Goal: Check status: Check status

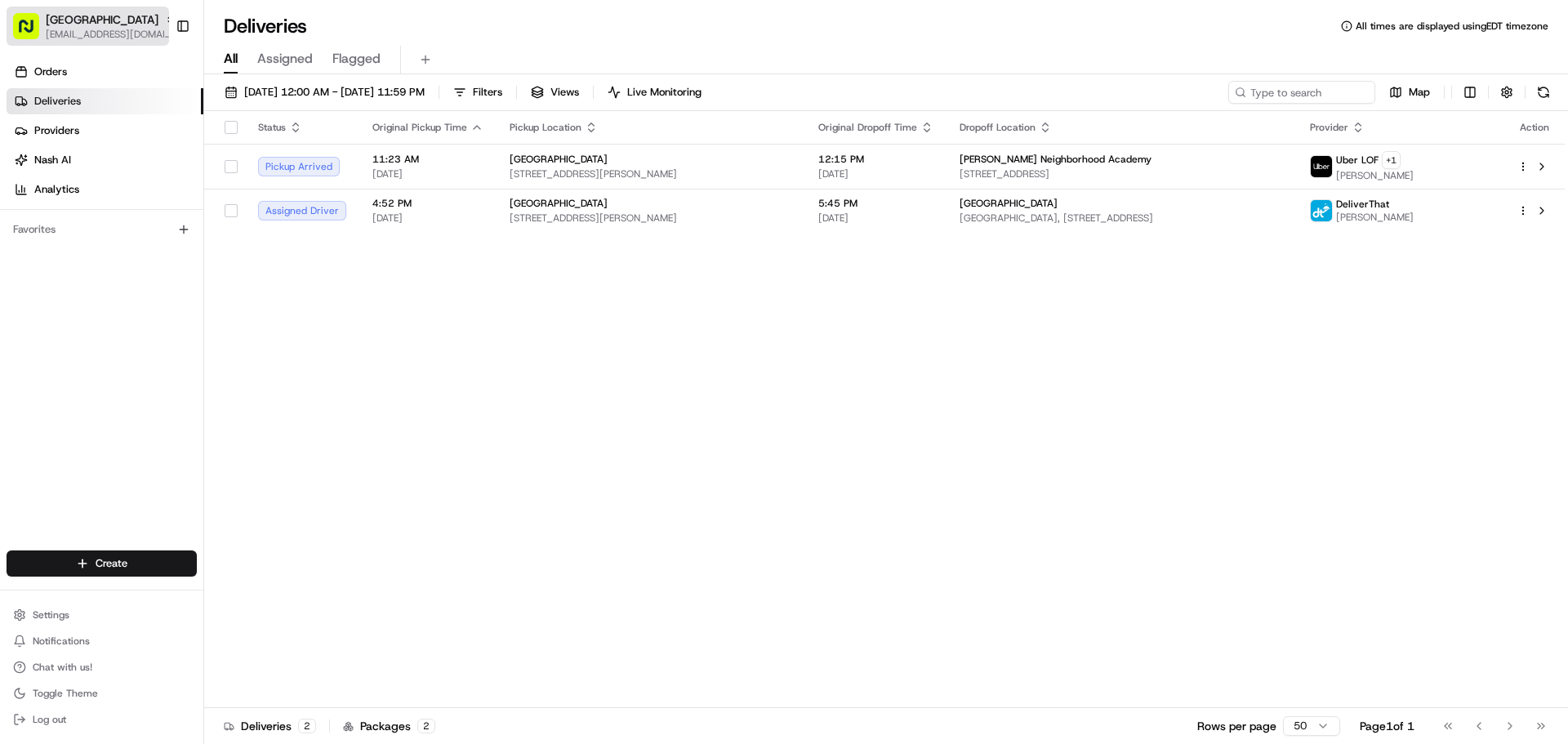
click at [127, 30] on span "[EMAIL_ADDRESS][DOMAIN_NAME]" at bounding box center [111, 34] width 131 height 13
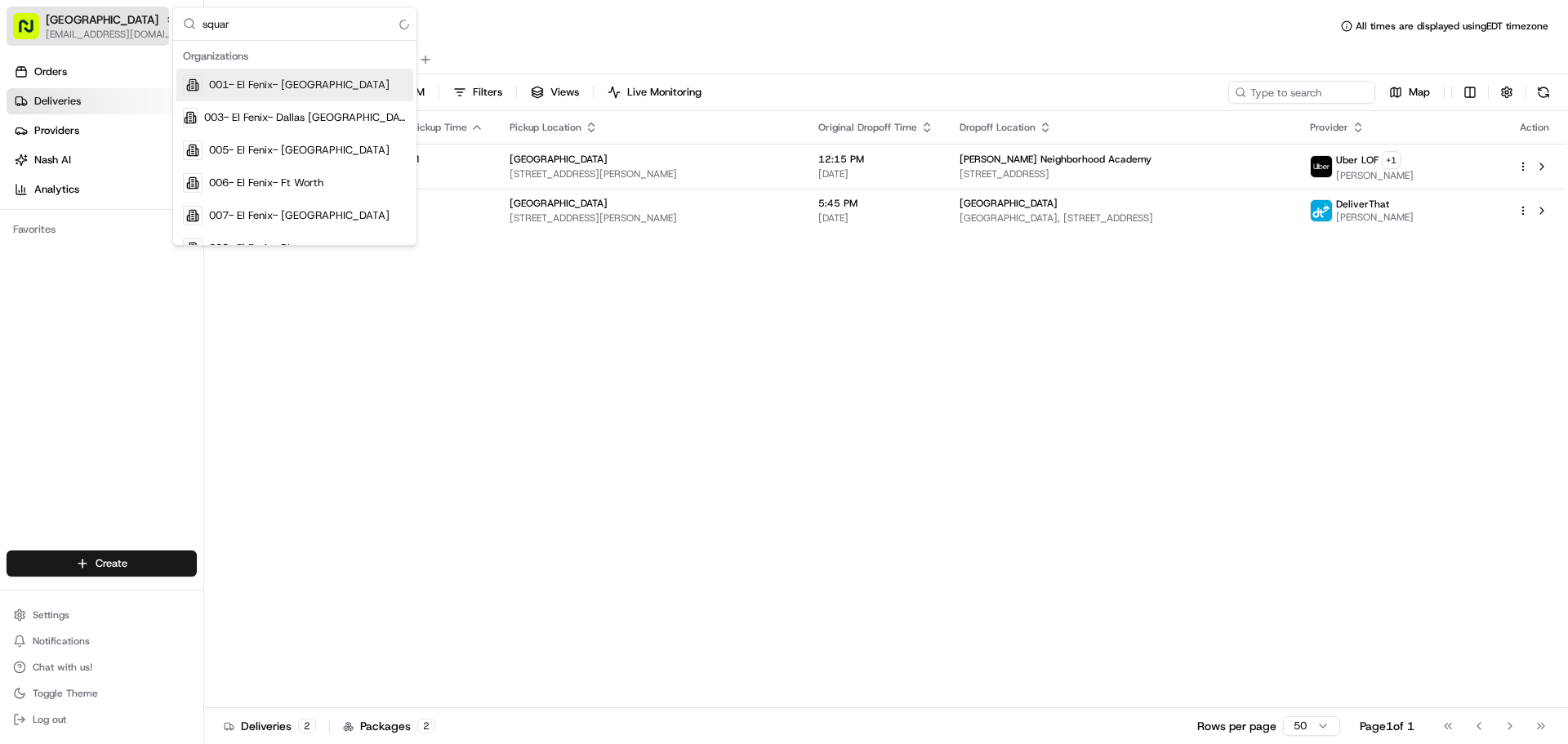
type input "square"
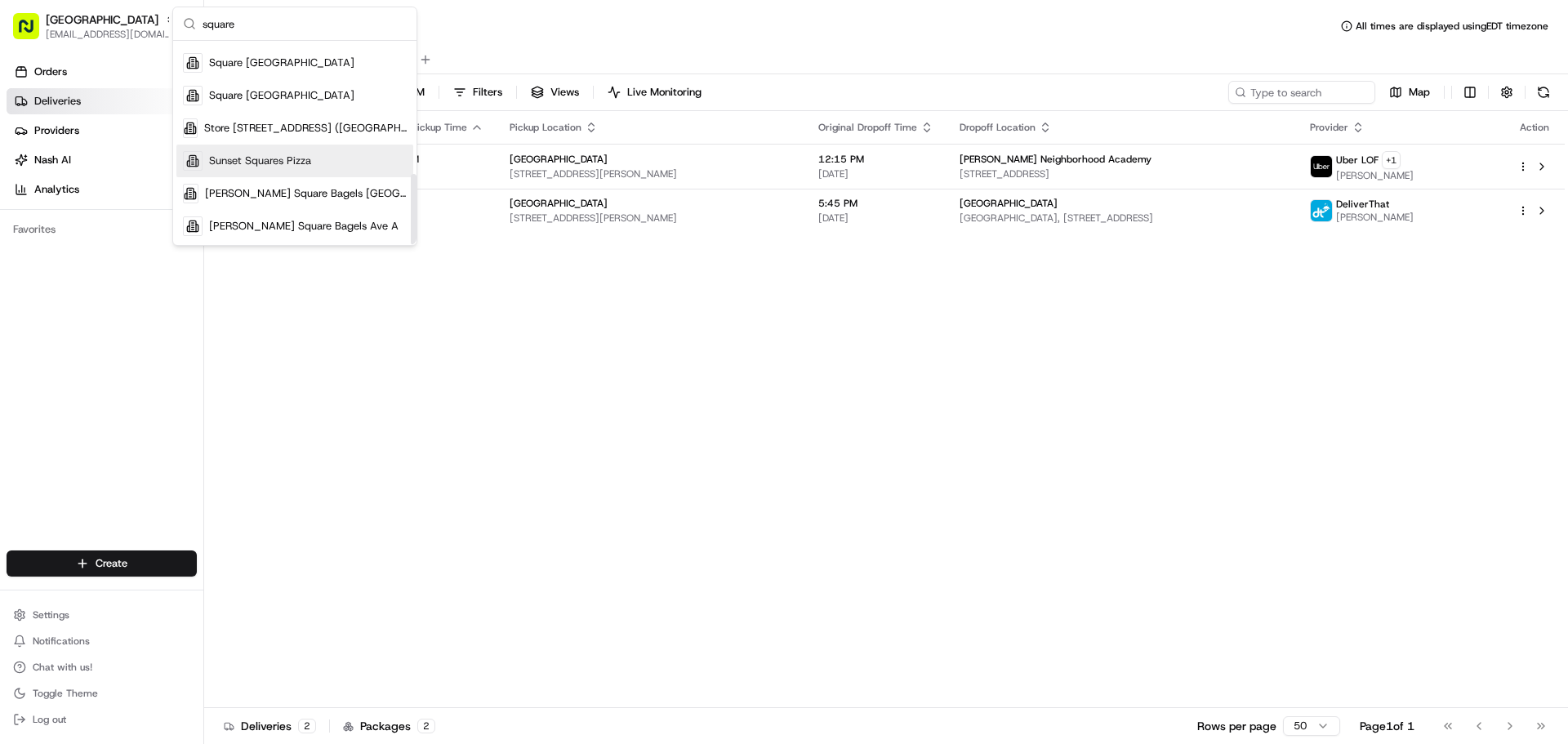
scroll to position [382, 0]
click at [428, 297] on div "Status Original Pickup Time Pickup Location Original Dropoff Time Dropoff Locat…" at bounding box center [885, 409] width 1361 height 597
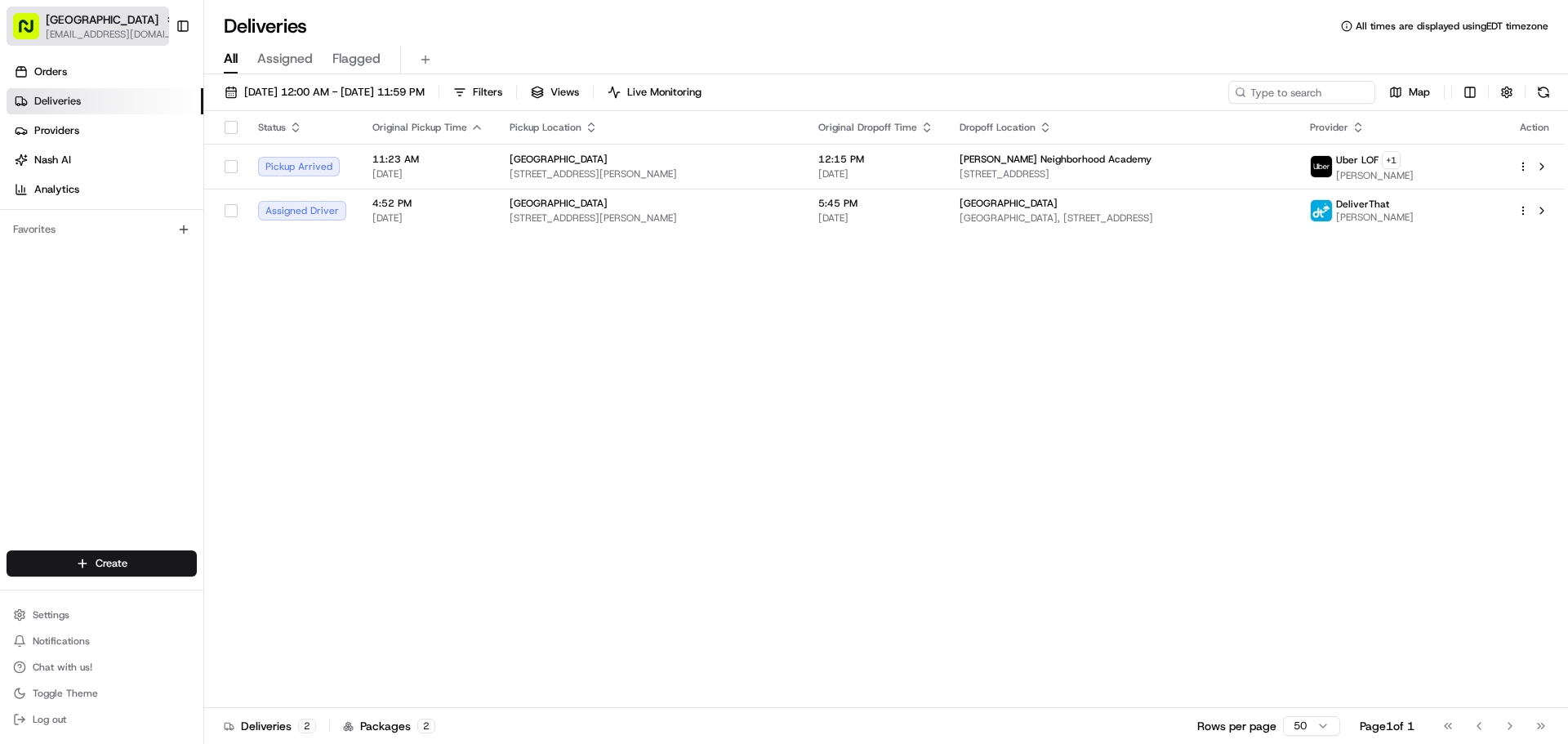
click at [126, 32] on span "[EMAIL_ADDRESS][DOMAIN_NAME]" at bounding box center [111, 34] width 131 height 13
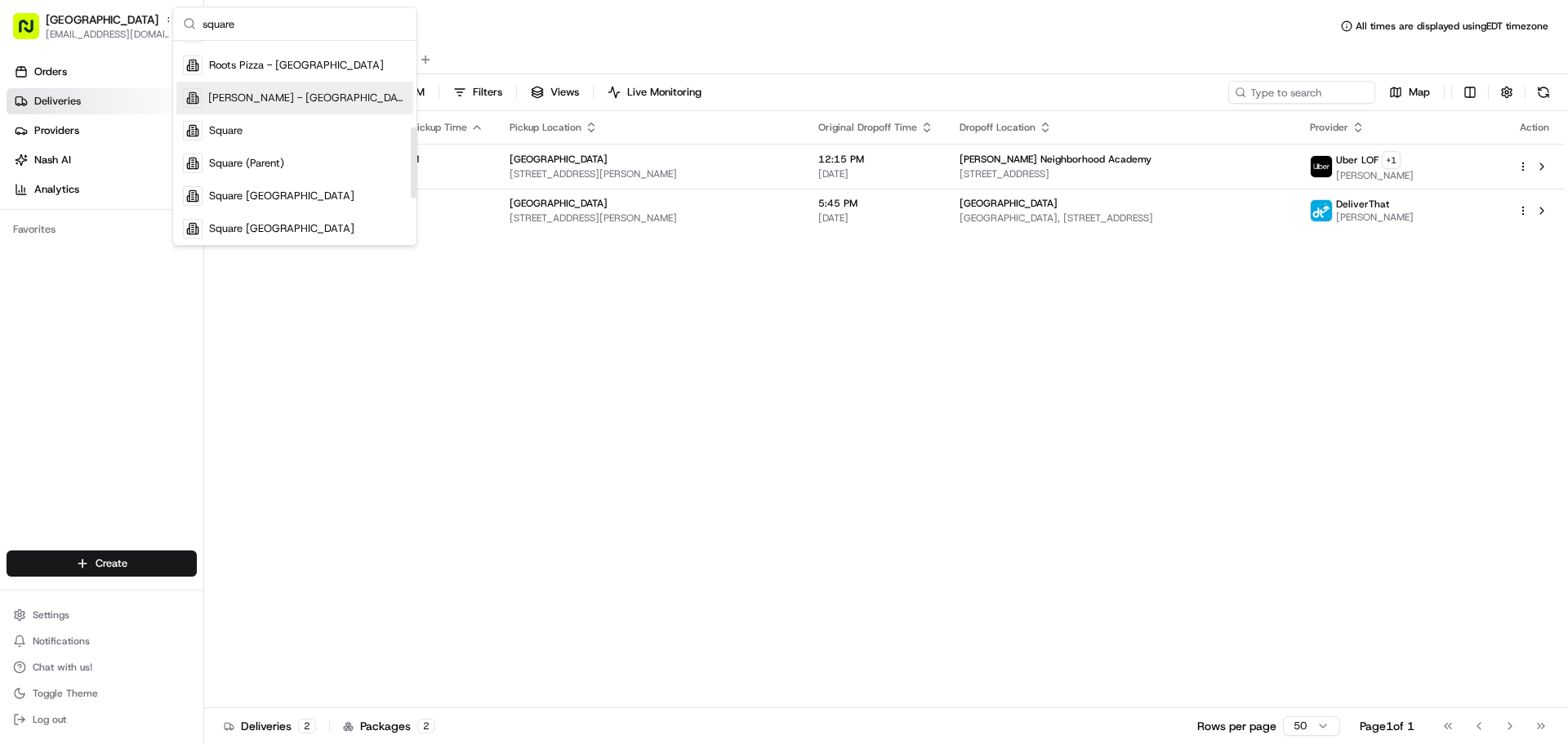
scroll to position [0, 0]
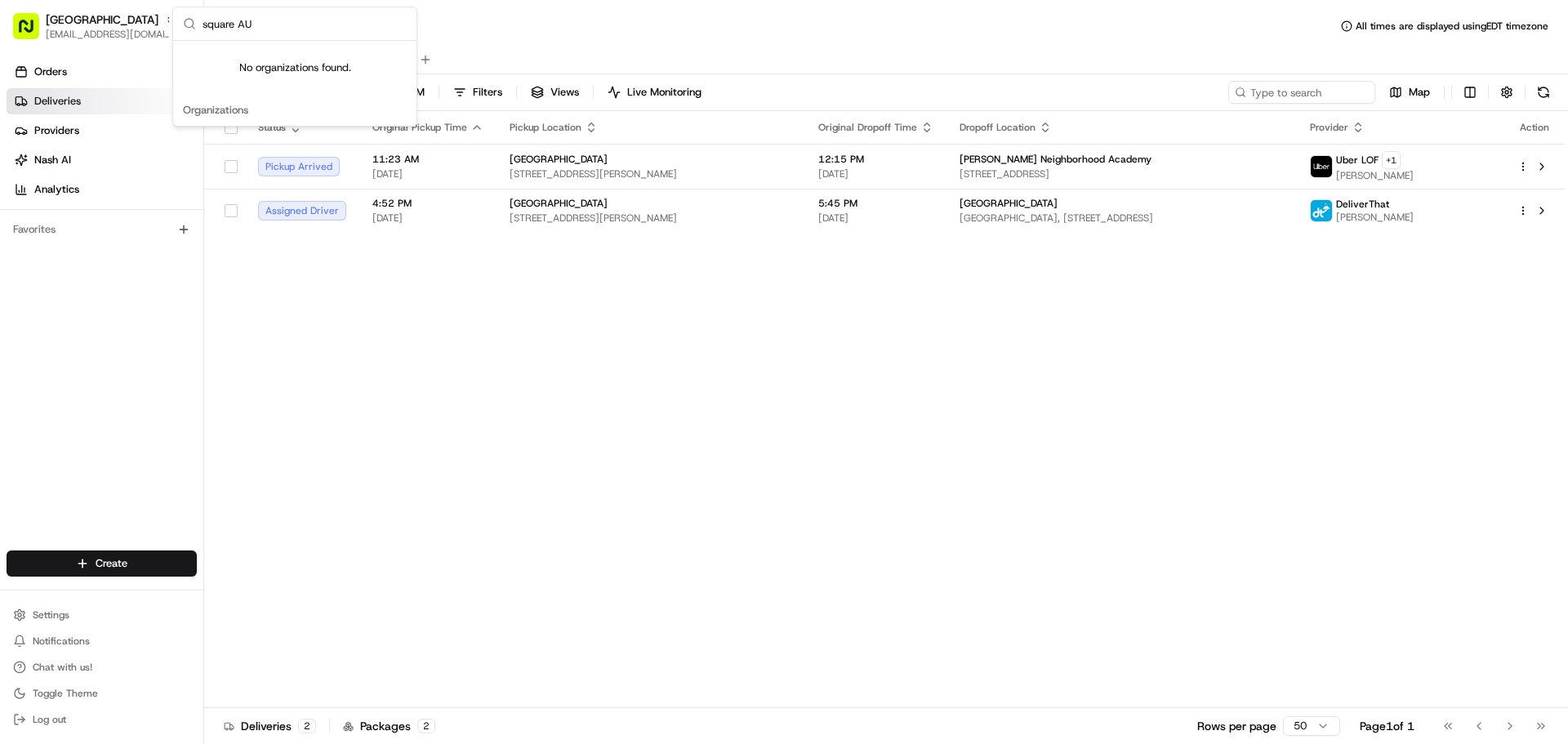
type input "square AU"
click at [334, 60] on div "No organizations found." at bounding box center [294, 68] width 244 height 53
click at [332, 74] on div "No organizations found." at bounding box center [294, 68] width 244 height 53
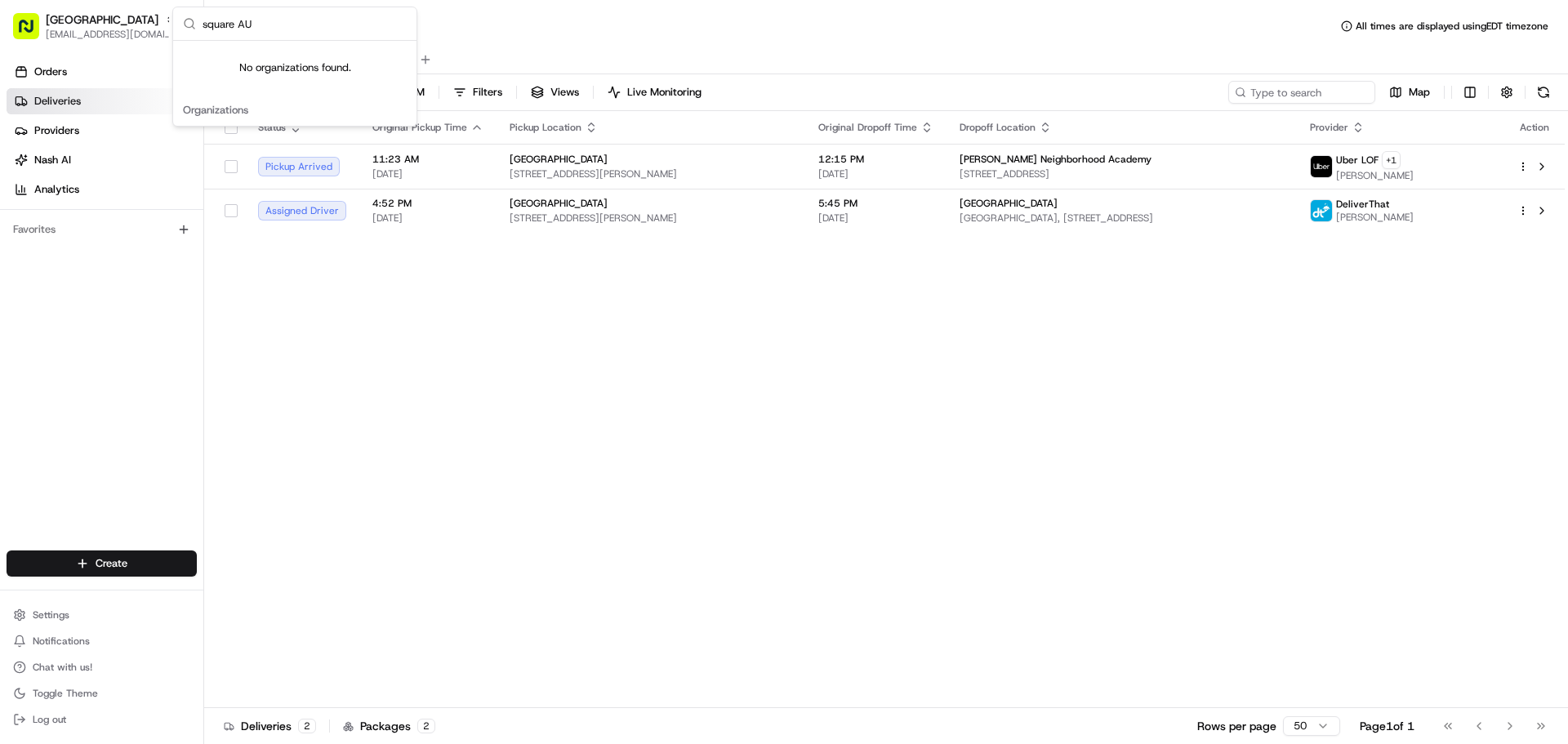
click at [332, 74] on div "No organizations found." at bounding box center [294, 68] width 244 height 53
click at [314, 77] on div "No organizations found." at bounding box center [294, 68] width 244 height 53
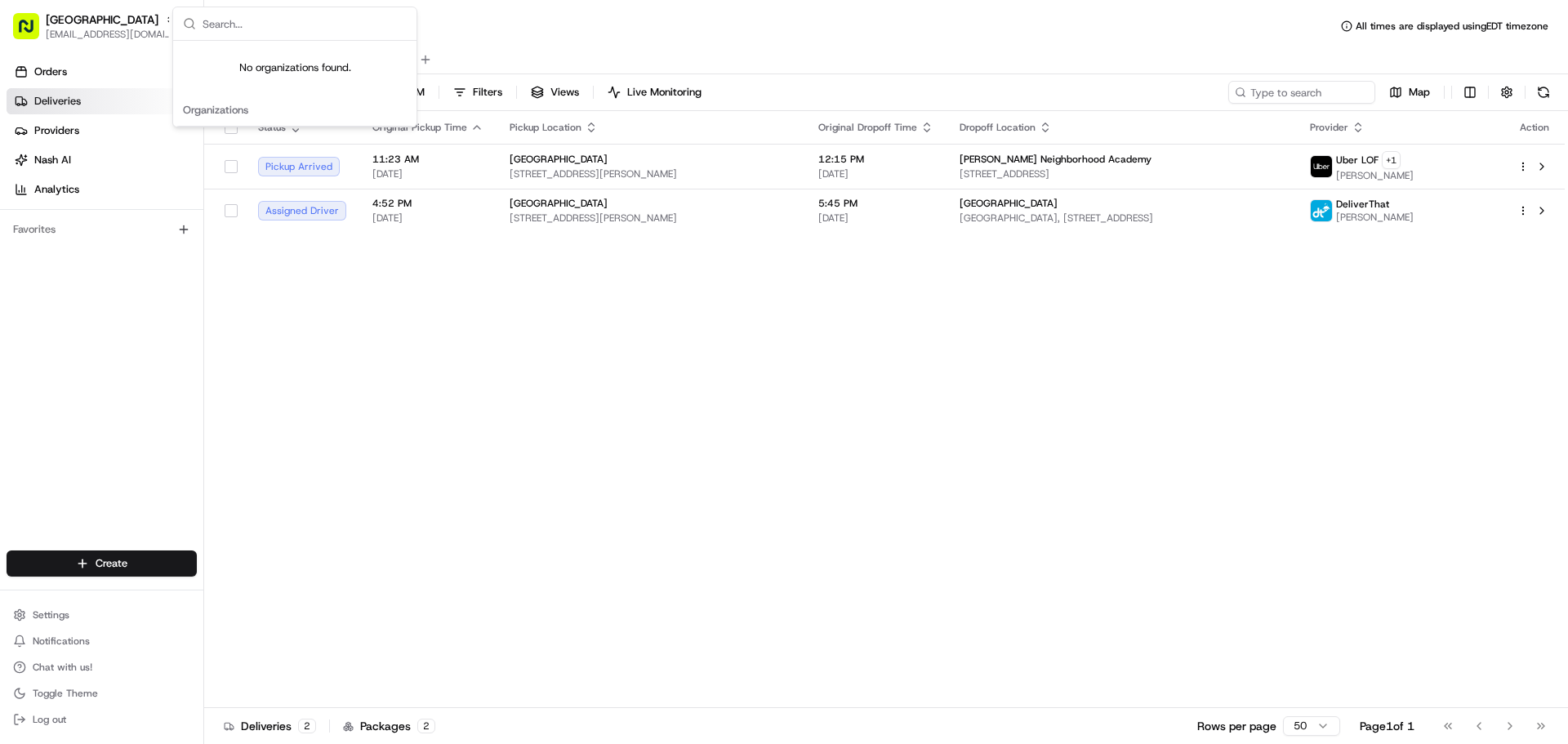
click at [354, 305] on div "Status Original Pickup Time Pickup Location Original Dropoff Time Dropoff Locat…" at bounding box center [885, 409] width 1361 height 597
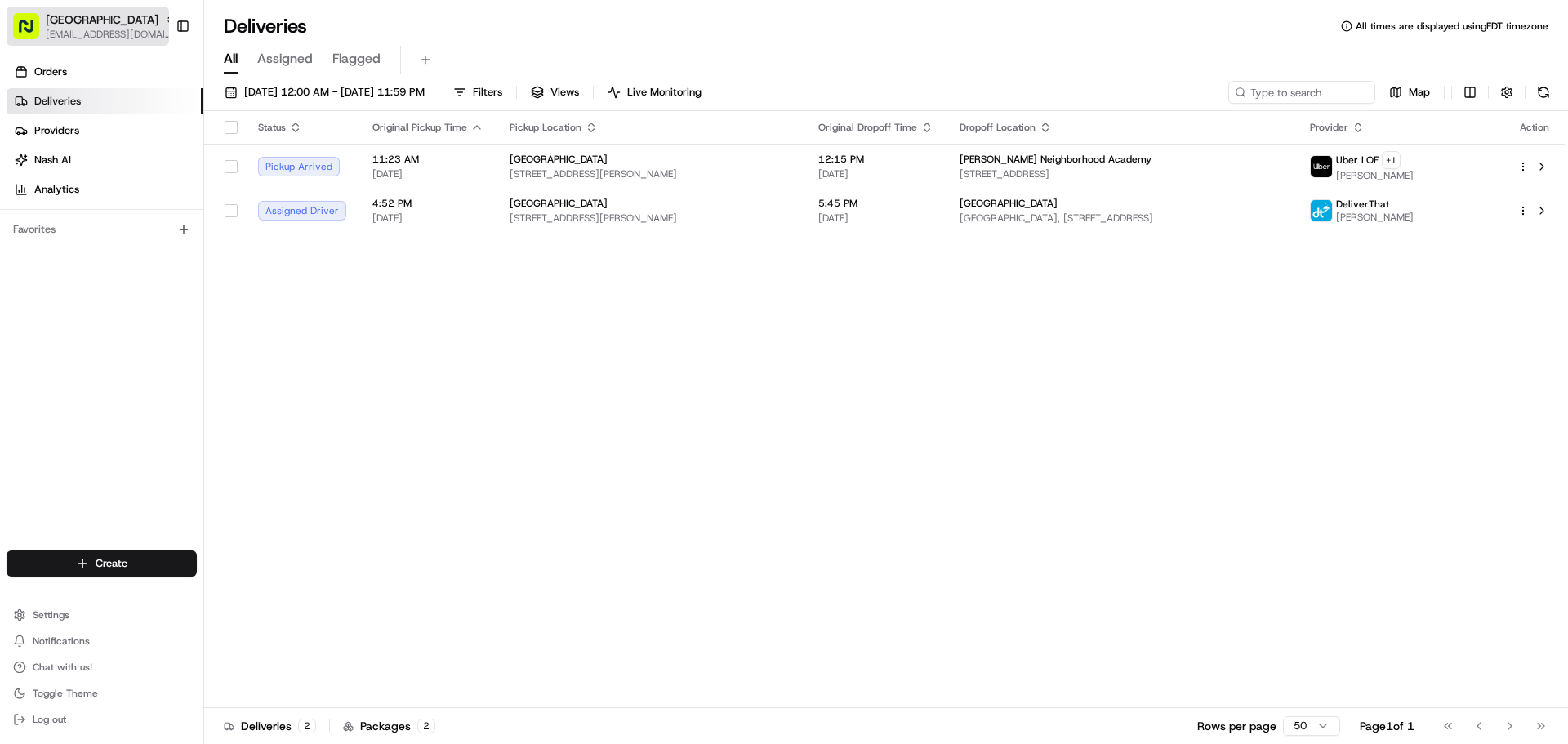
click at [126, 28] on span "[EMAIL_ADDRESS][DOMAIN_NAME]" at bounding box center [111, 34] width 131 height 13
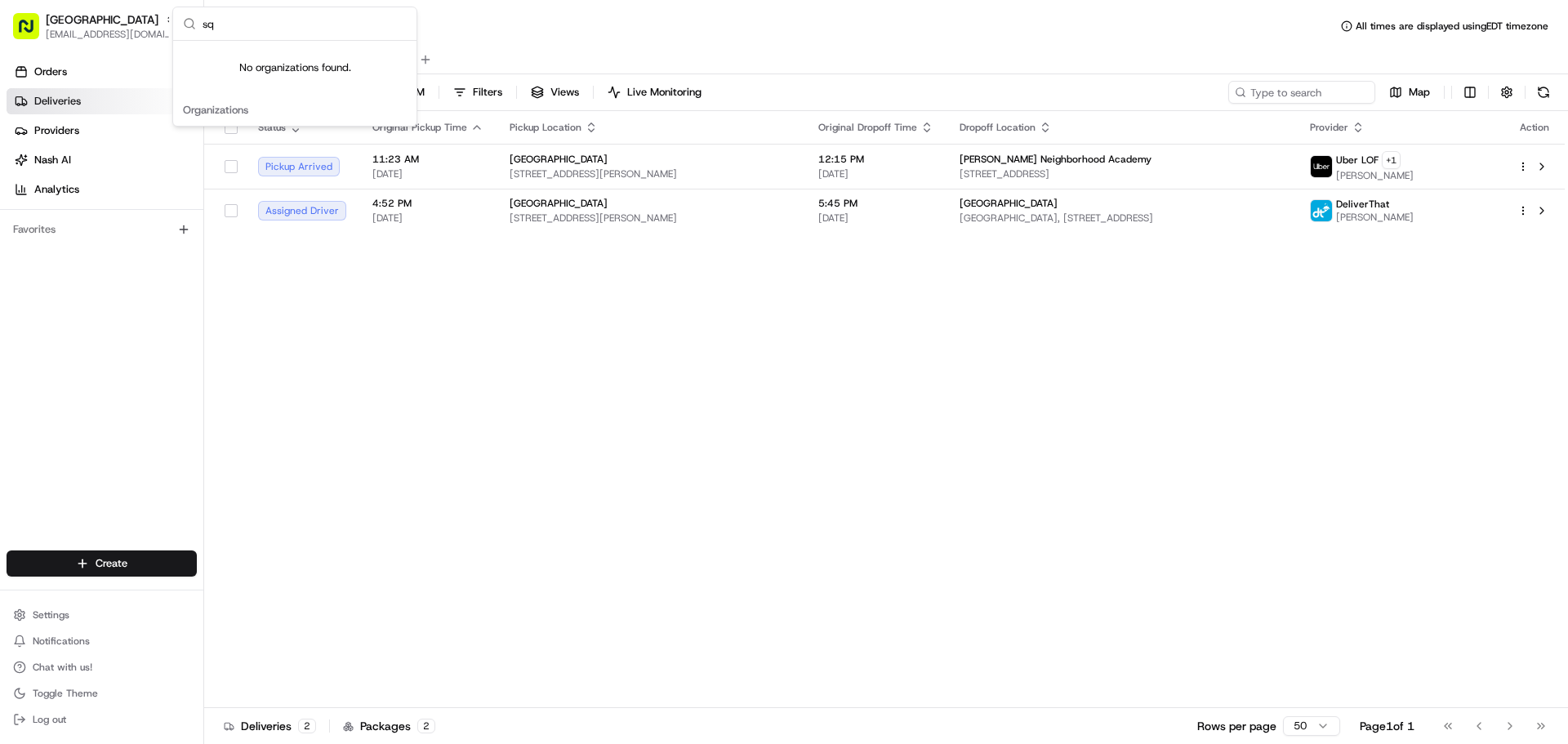
type input "s"
type input "Square AU"
click at [88, 32] on span "[EMAIL_ADDRESS][DOMAIN_NAME]" at bounding box center [111, 34] width 131 height 13
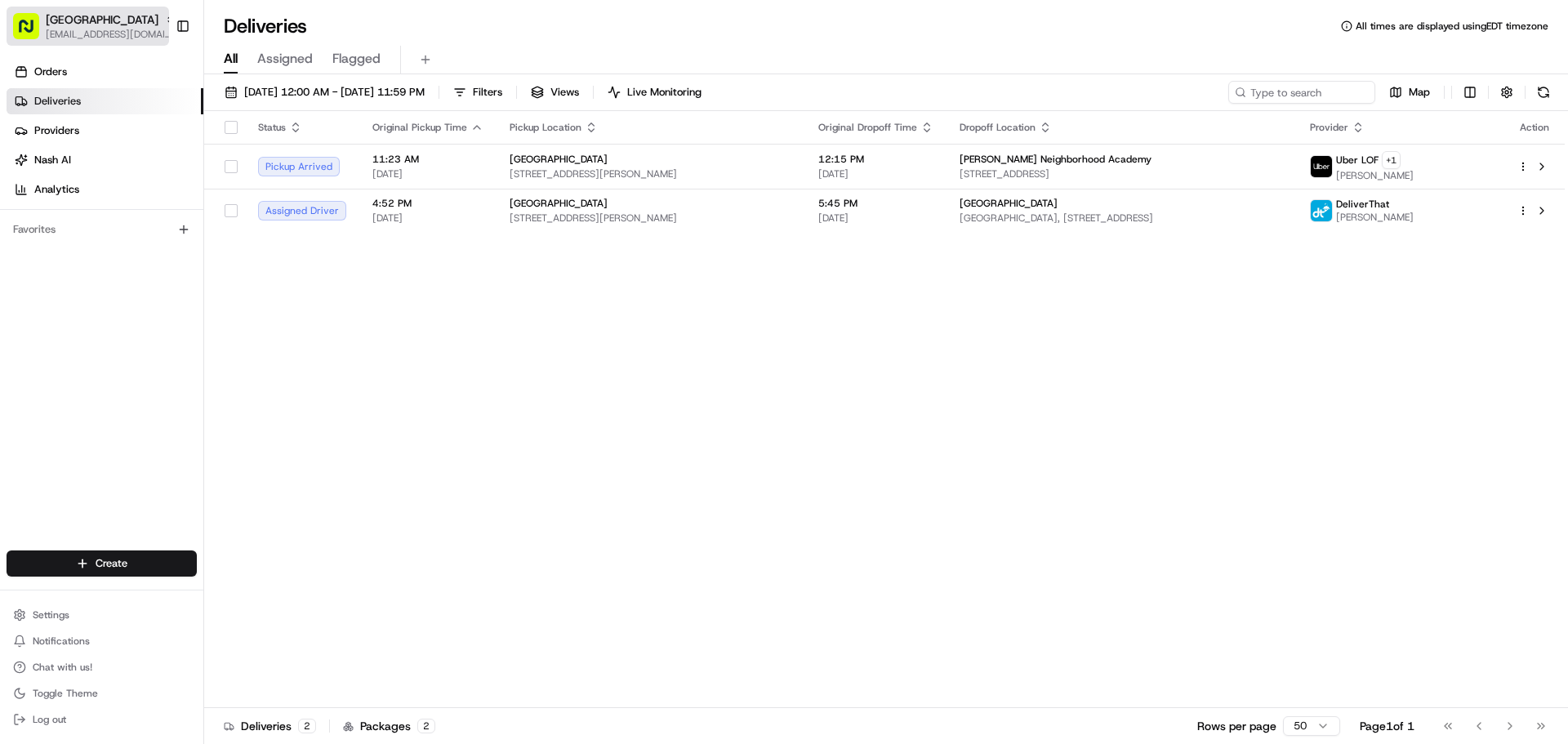
click at [88, 32] on span "[EMAIL_ADDRESS][DOMAIN_NAME]" at bounding box center [111, 34] width 131 height 13
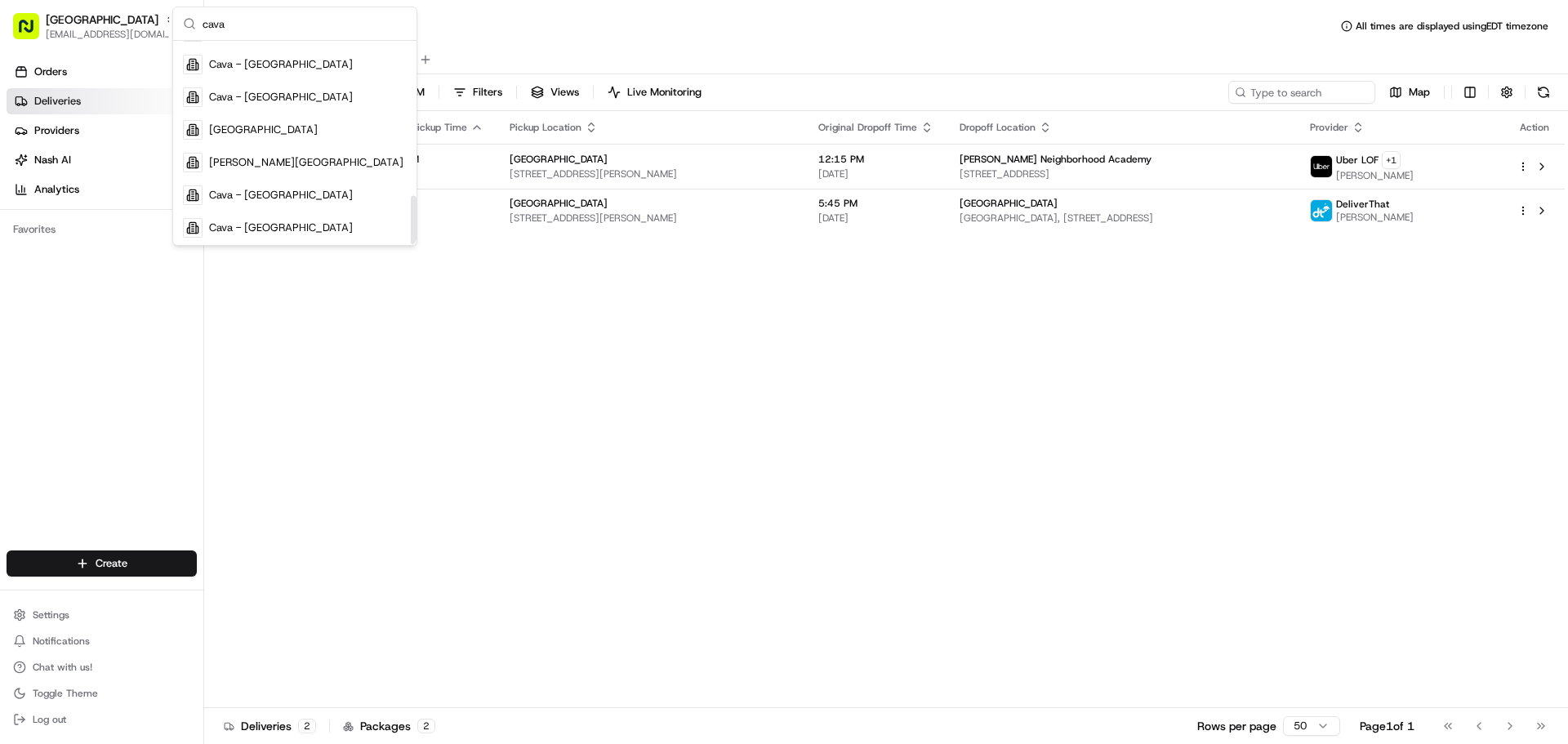
scroll to position [644, 0]
click at [279, 15] on input "cava" at bounding box center [305, 24] width 204 height 32
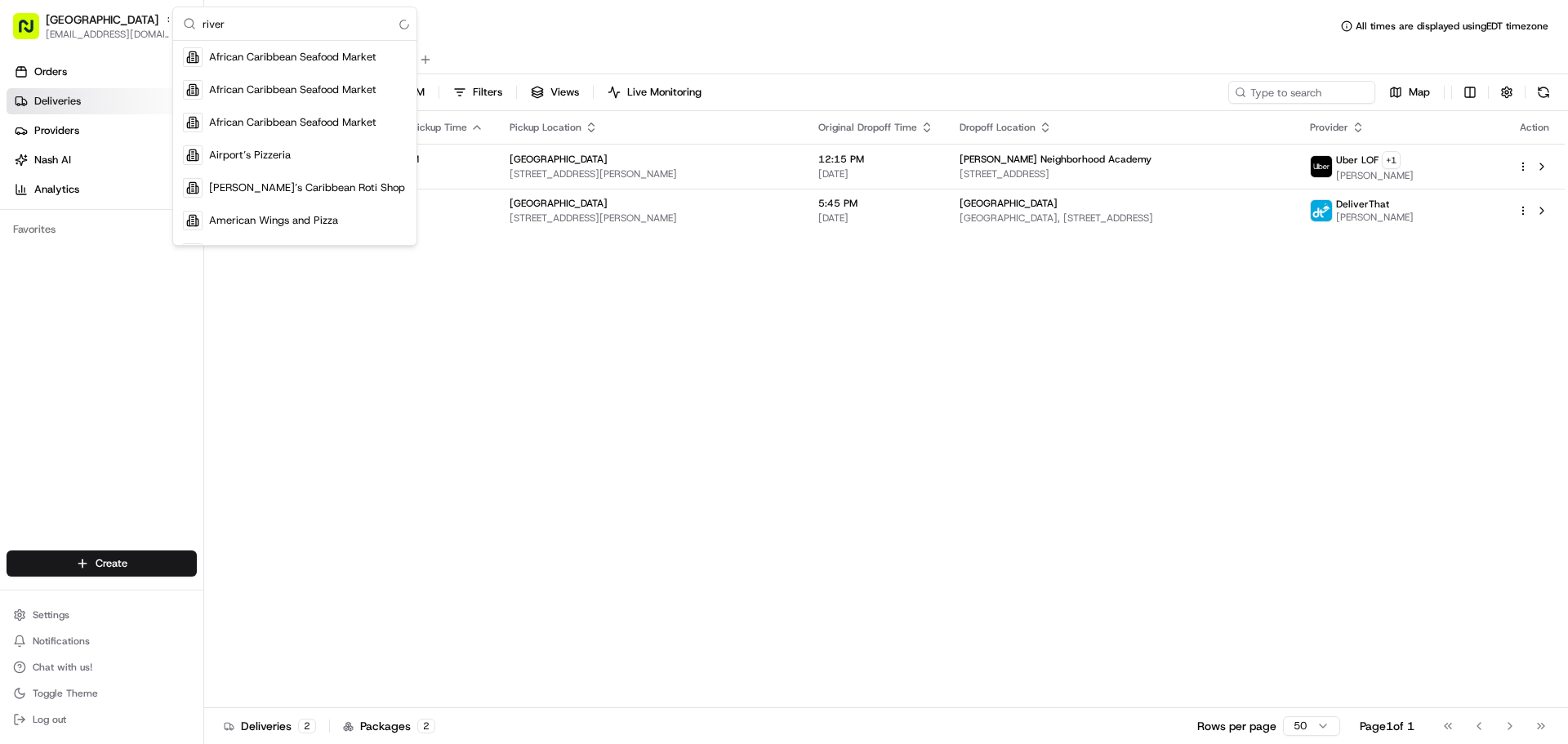
scroll to position [55, 0]
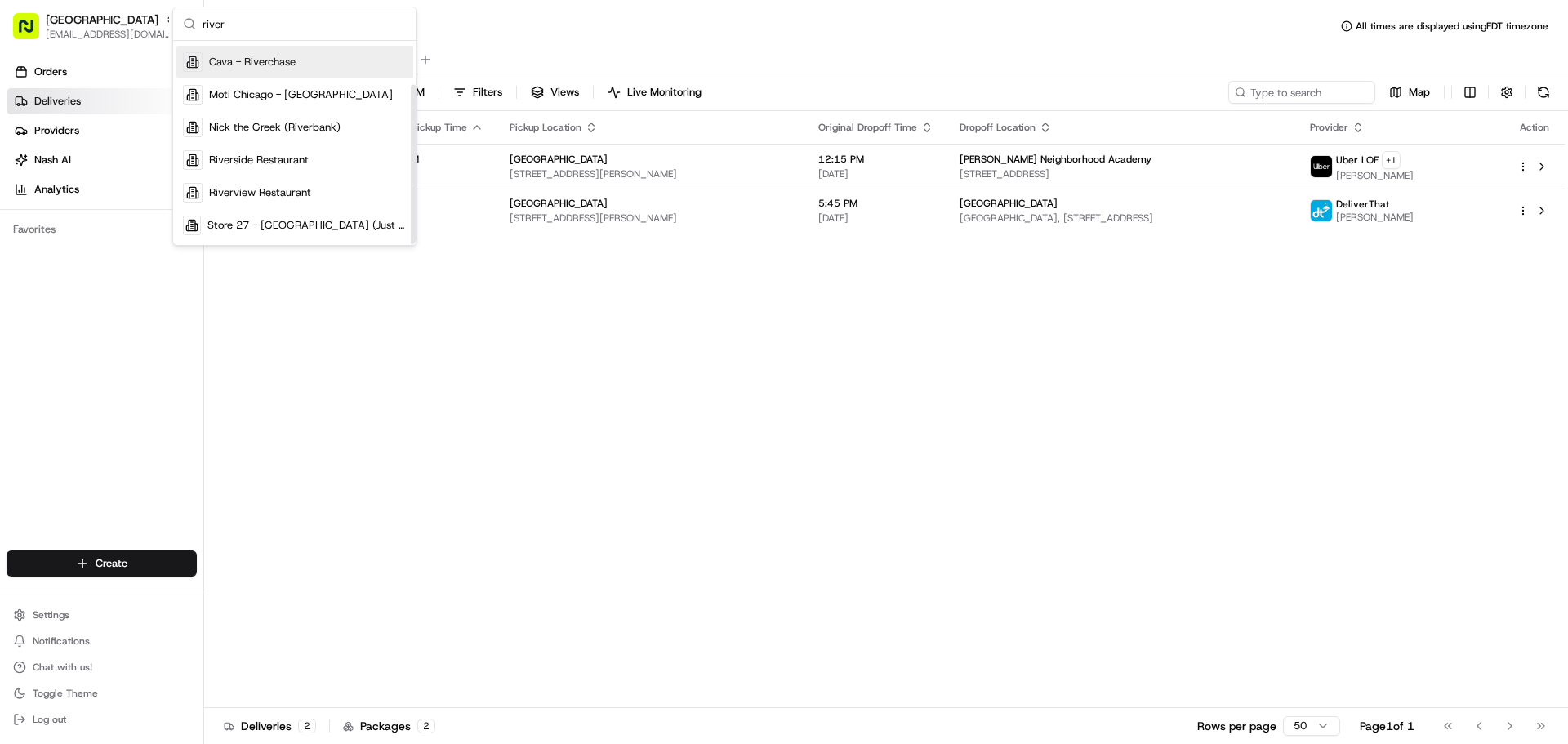
type input "river"
click at [305, 70] on div "Cava - Riverchase" at bounding box center [295, 62] width 237 height 32
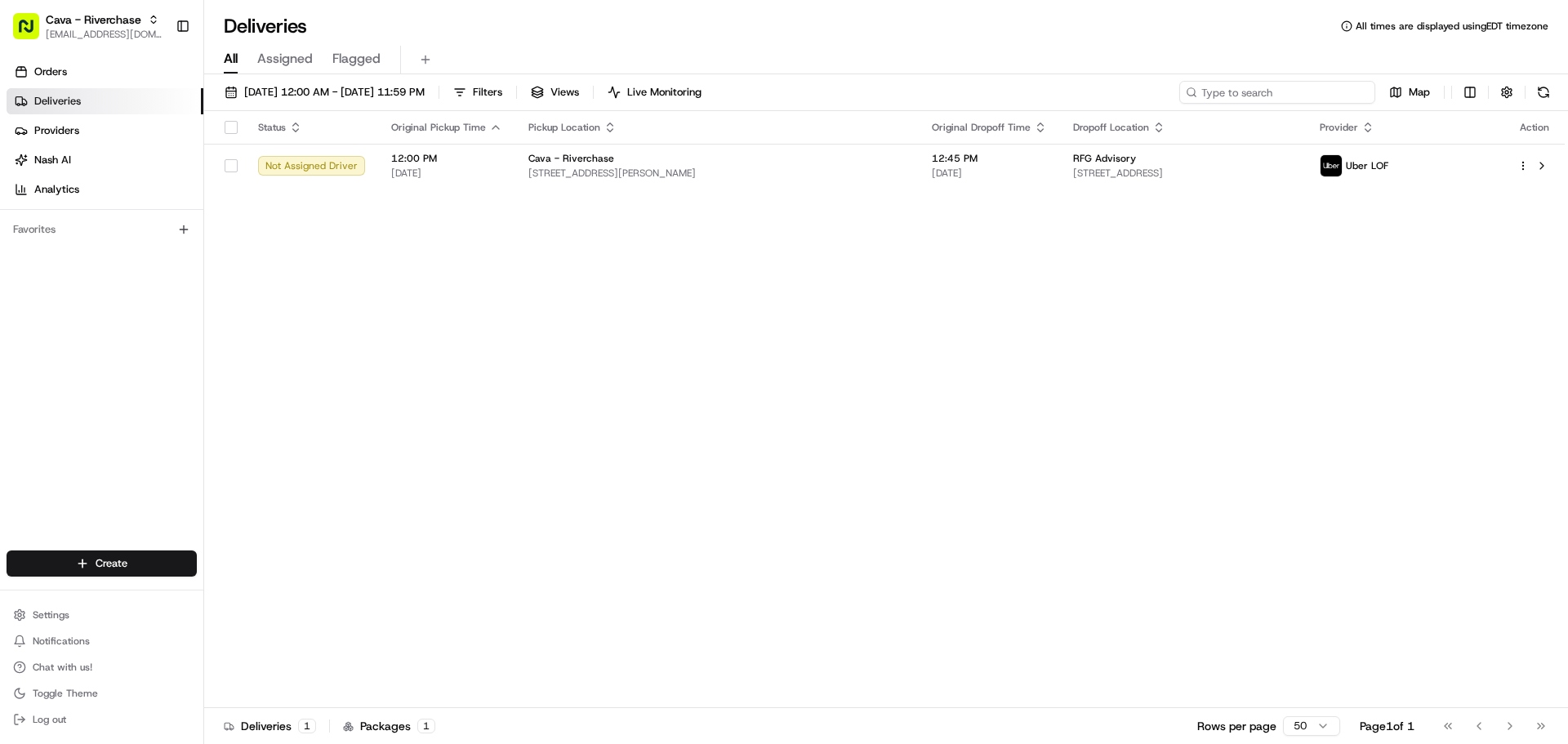
click at [1269, 101] on input at bounding box center [1277, 93] width 196 height 23
click at [425, 96] on span "08/18/2025 12:00 AM - 08/18/2025 11:59 PM" at bounding box center [334, 92] width 181 height 14
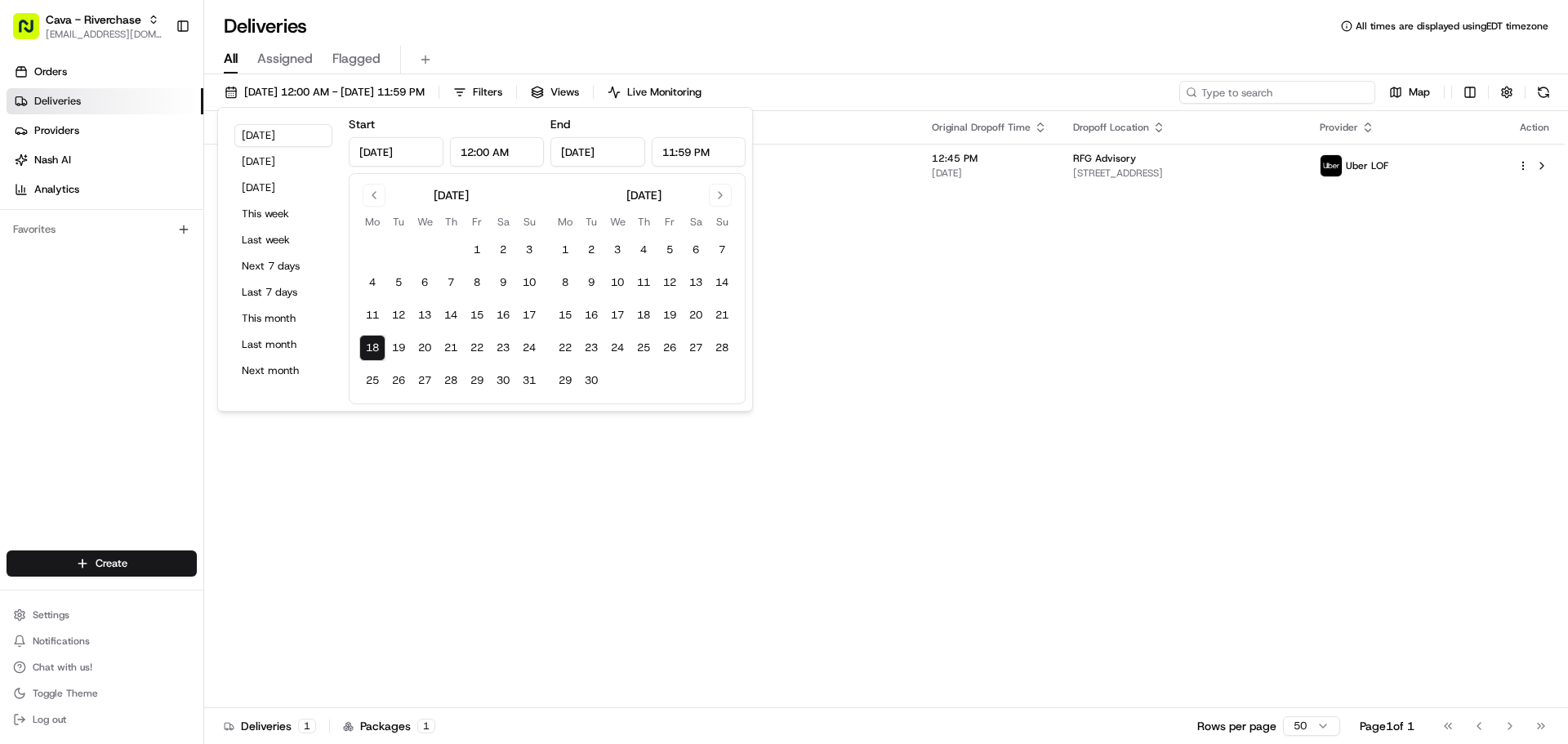
click at [1271, 91] on input at bounding box center [1277, 93] width 196 height 23
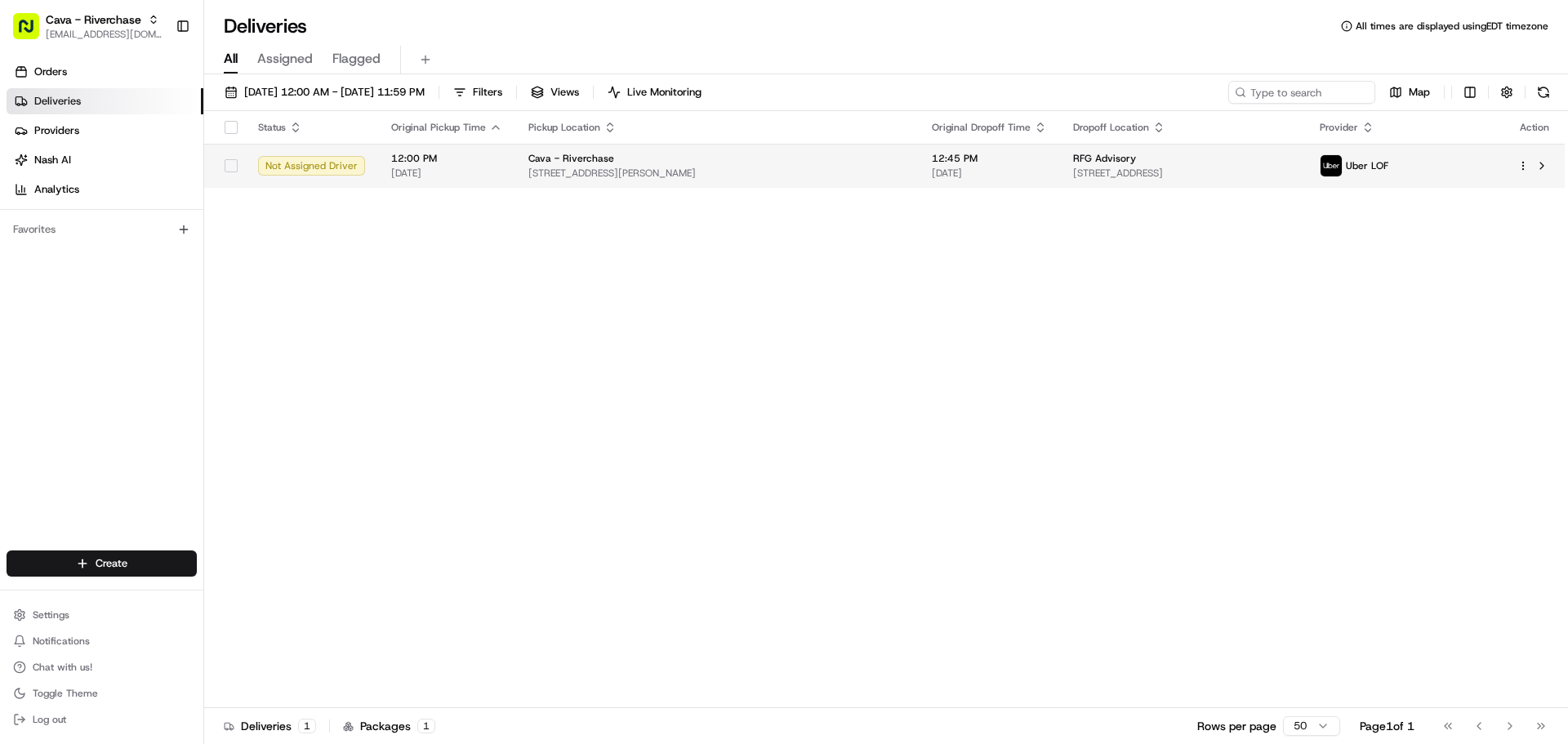
click at [719, 163] on div "Cava - Riverchase" at bounding box center [717, 159] width 377 height 13
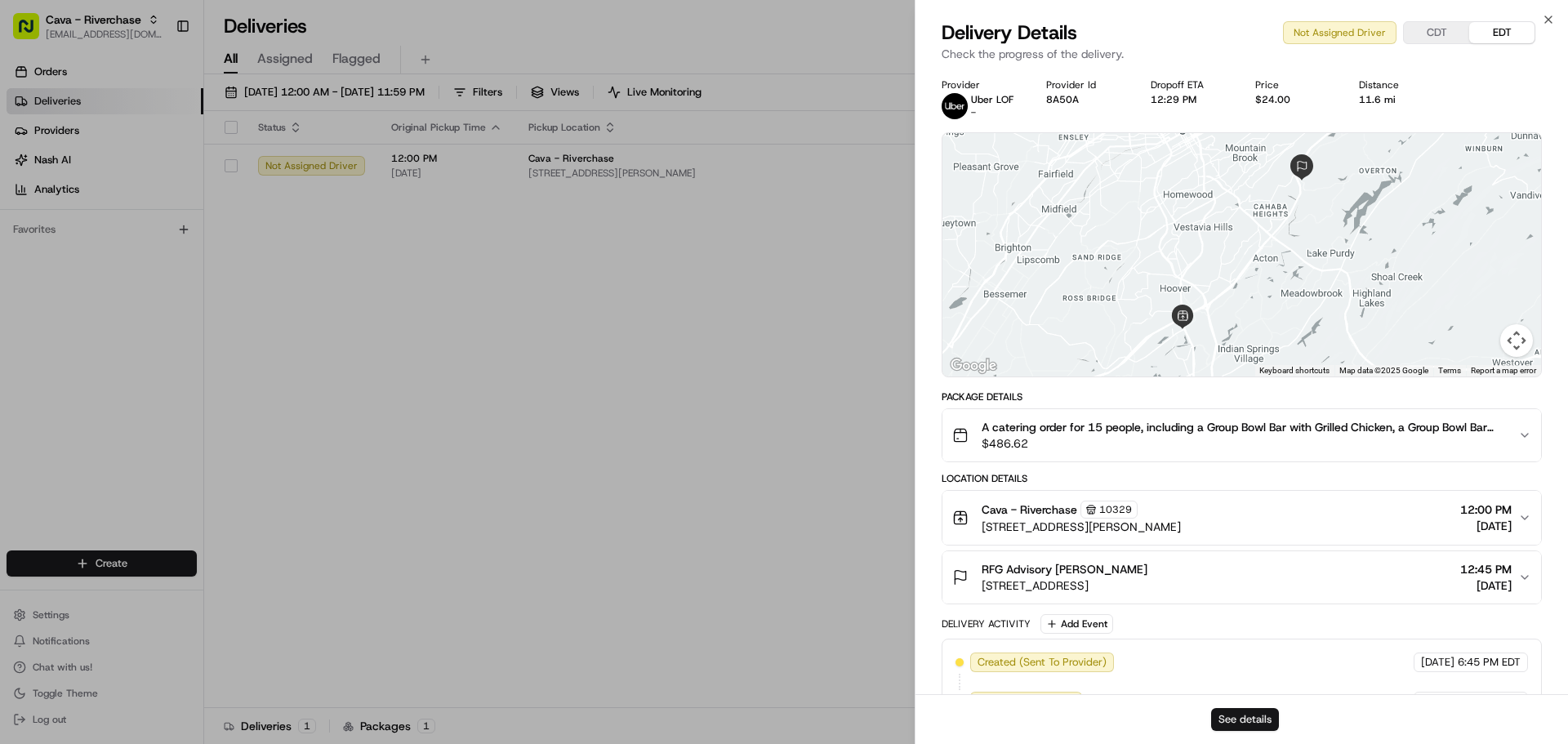
click at [1235, 717] on button "See details" at bounding box center [1245, 719] width 68 height 23
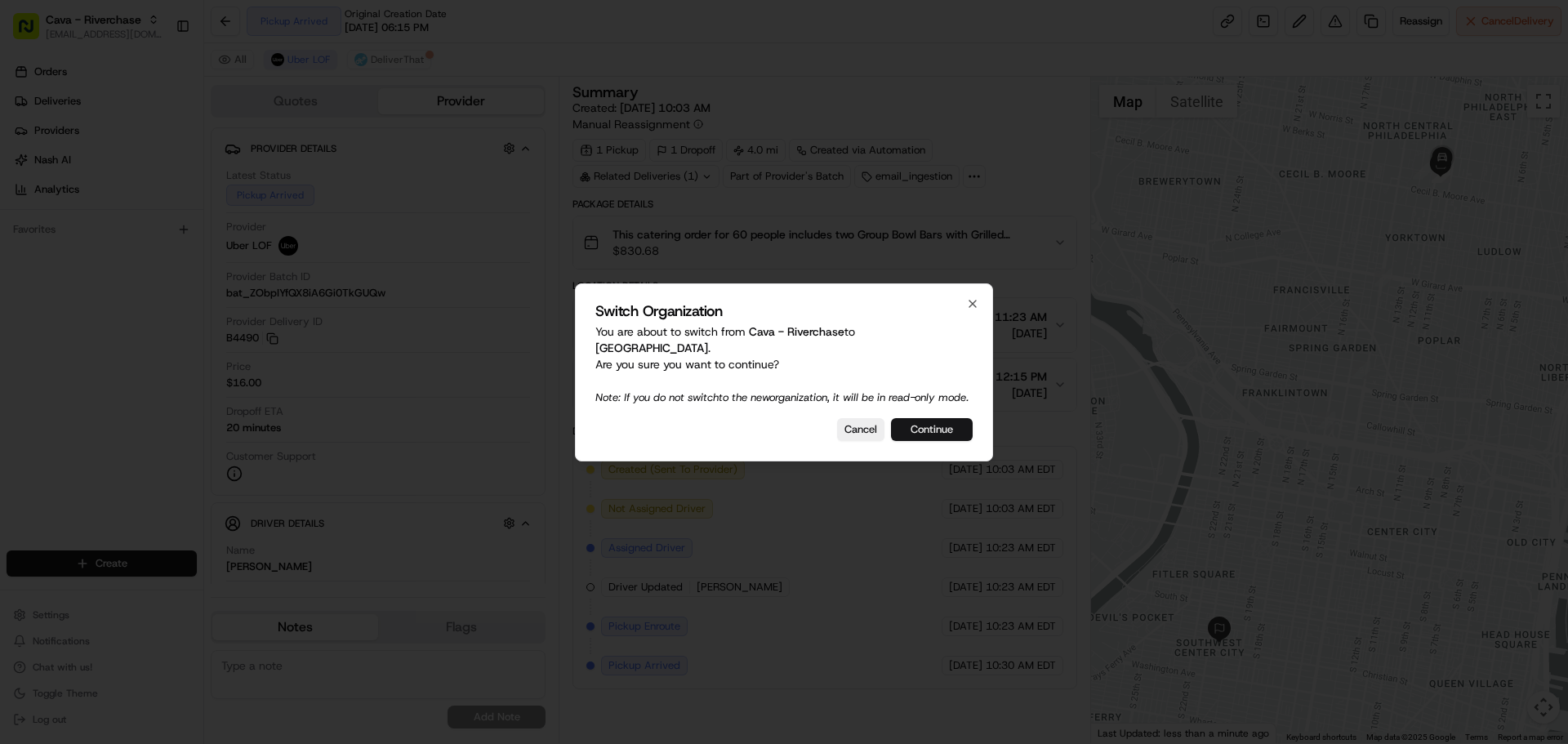
click at [916, 441] on button "Continue" at bounding box center [932, 430] width 81 height 23
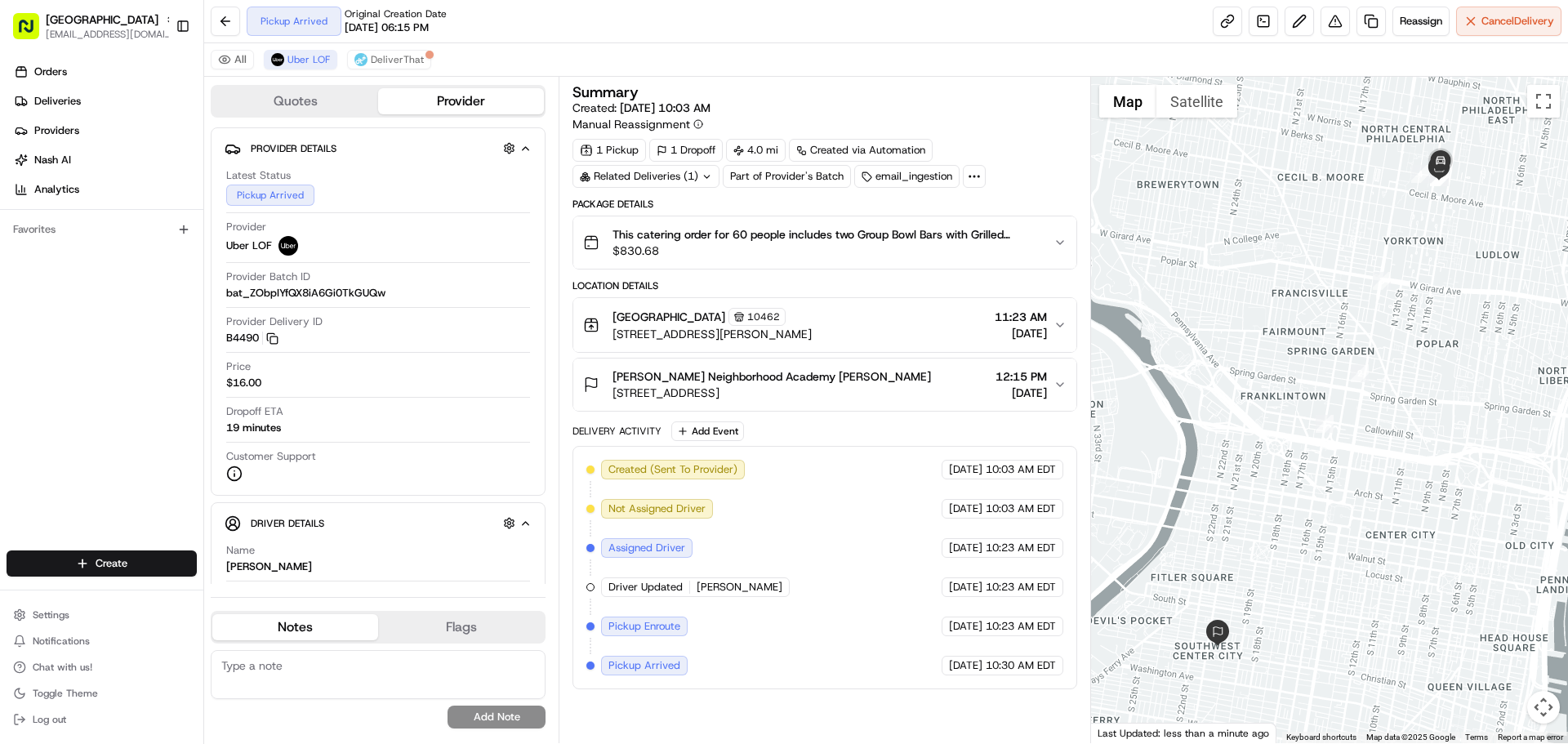
click at [689, 585] on div at bounding box center [689, 587] width 1 height 13
click at [661, 587] on span "Driver Updated" at bounding box center [646, 586] width 75 height 14
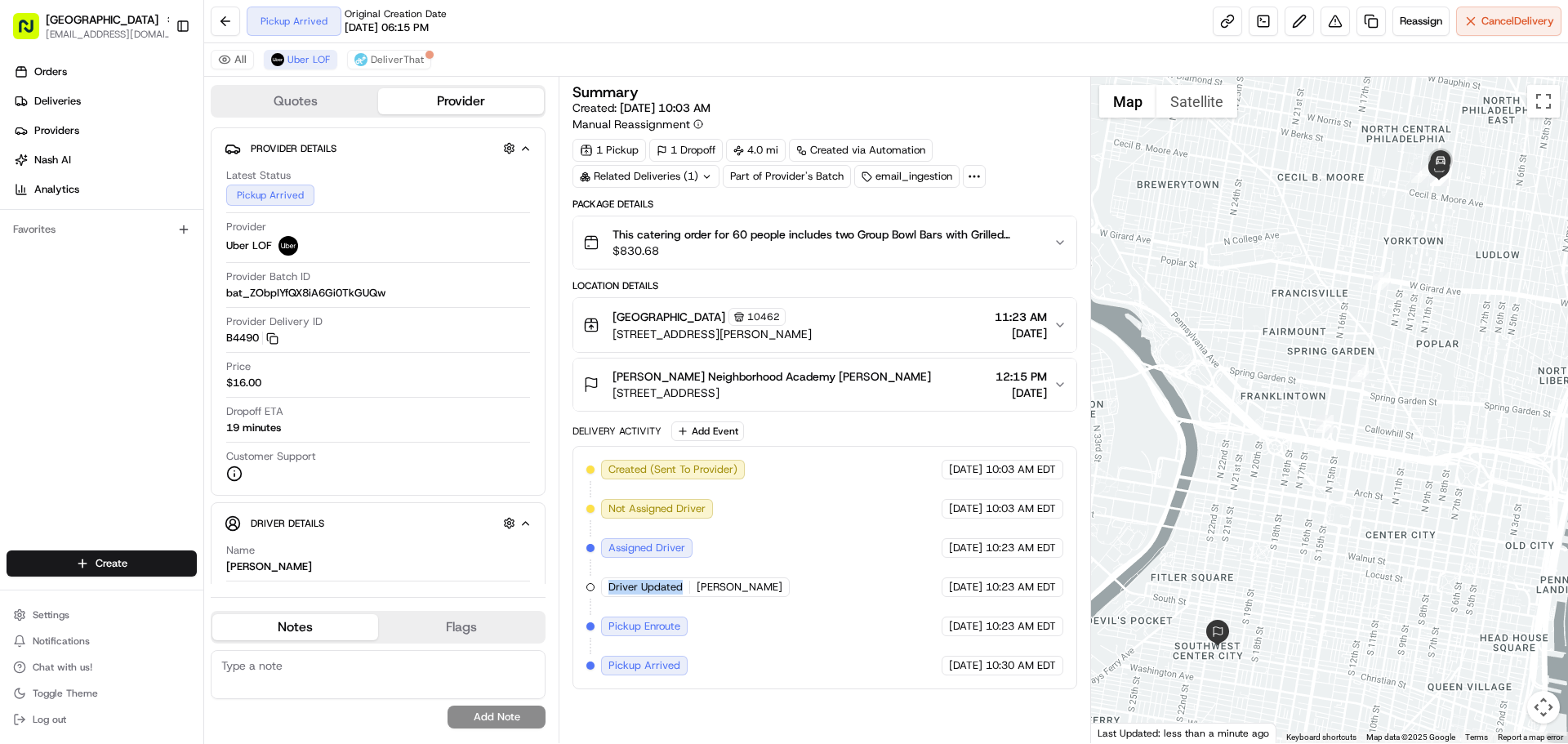
click at [661, 587] on span "Driver Updated" at bounding box center [646, 586] width 75 height 14
click at [707, 583] on span "ZOKI M." at bounding box center [740, 586] width 86 height 14
click at [414, 52] on button "DeliverThat" at bounding box center [389, 59] width 84 height 20
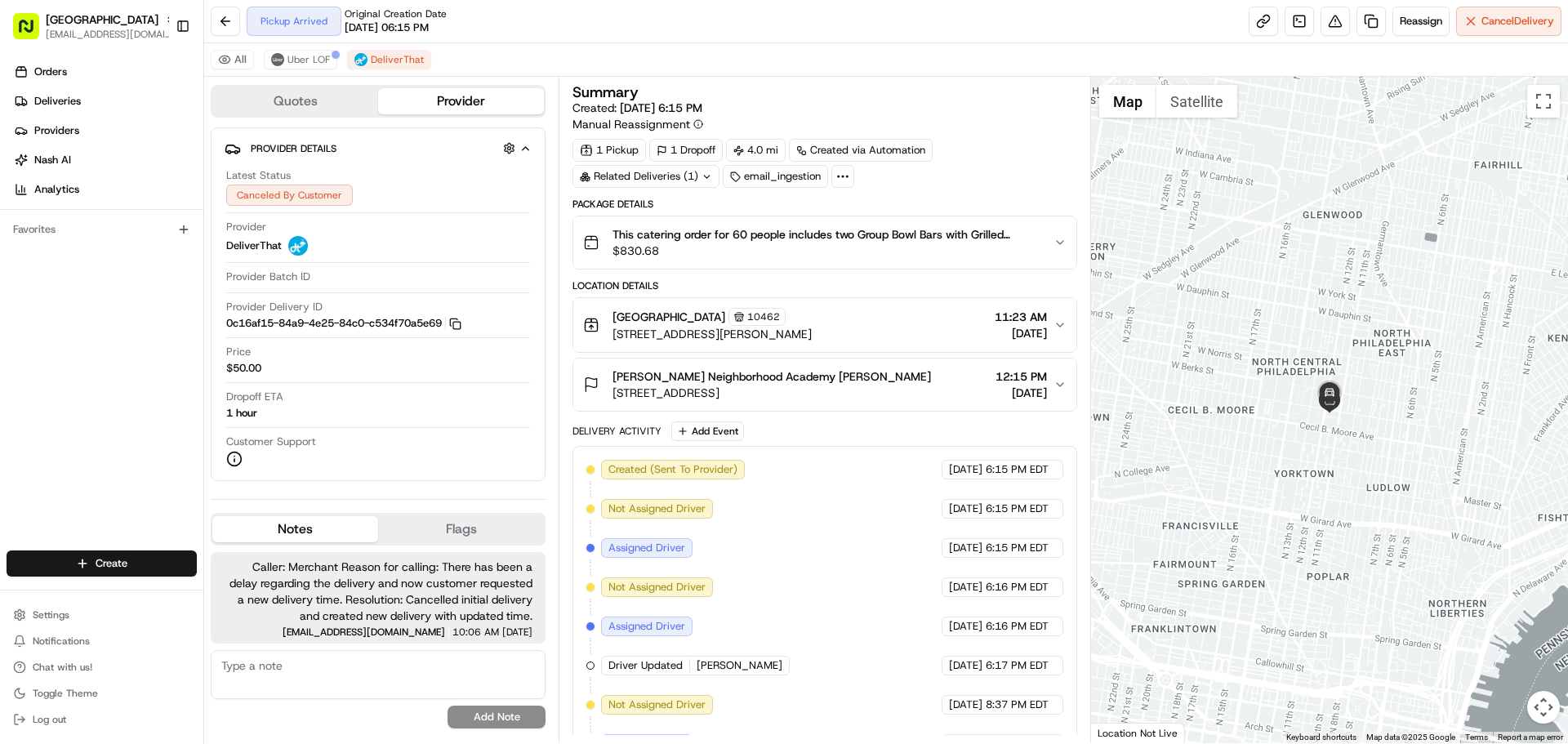
click at [663, 252] on span "$830.68" at bounding box center [826, 250] width 427 height 16
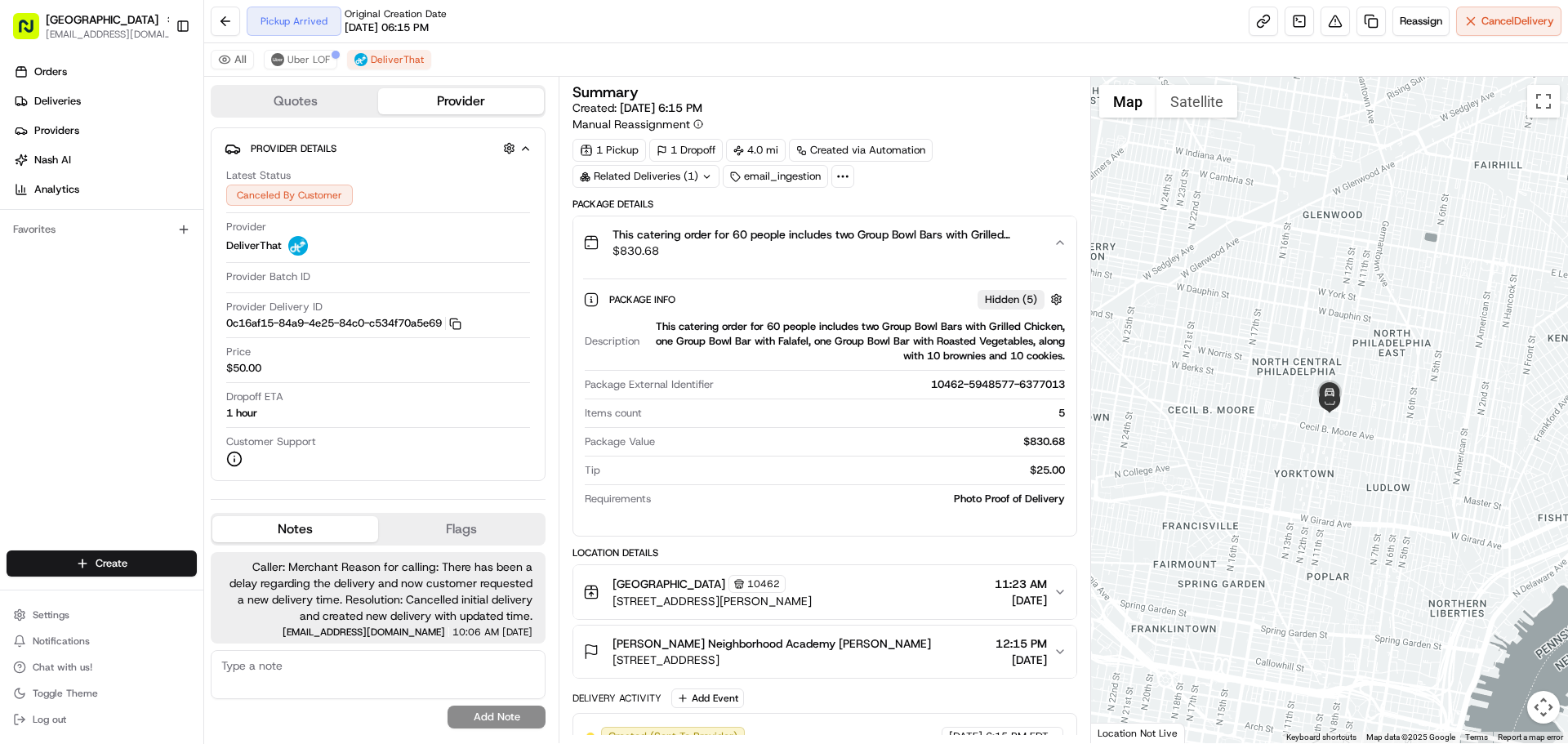
click at [663, 252] on span "$830.68" at bounding box center [826, 250] width 427 height 16
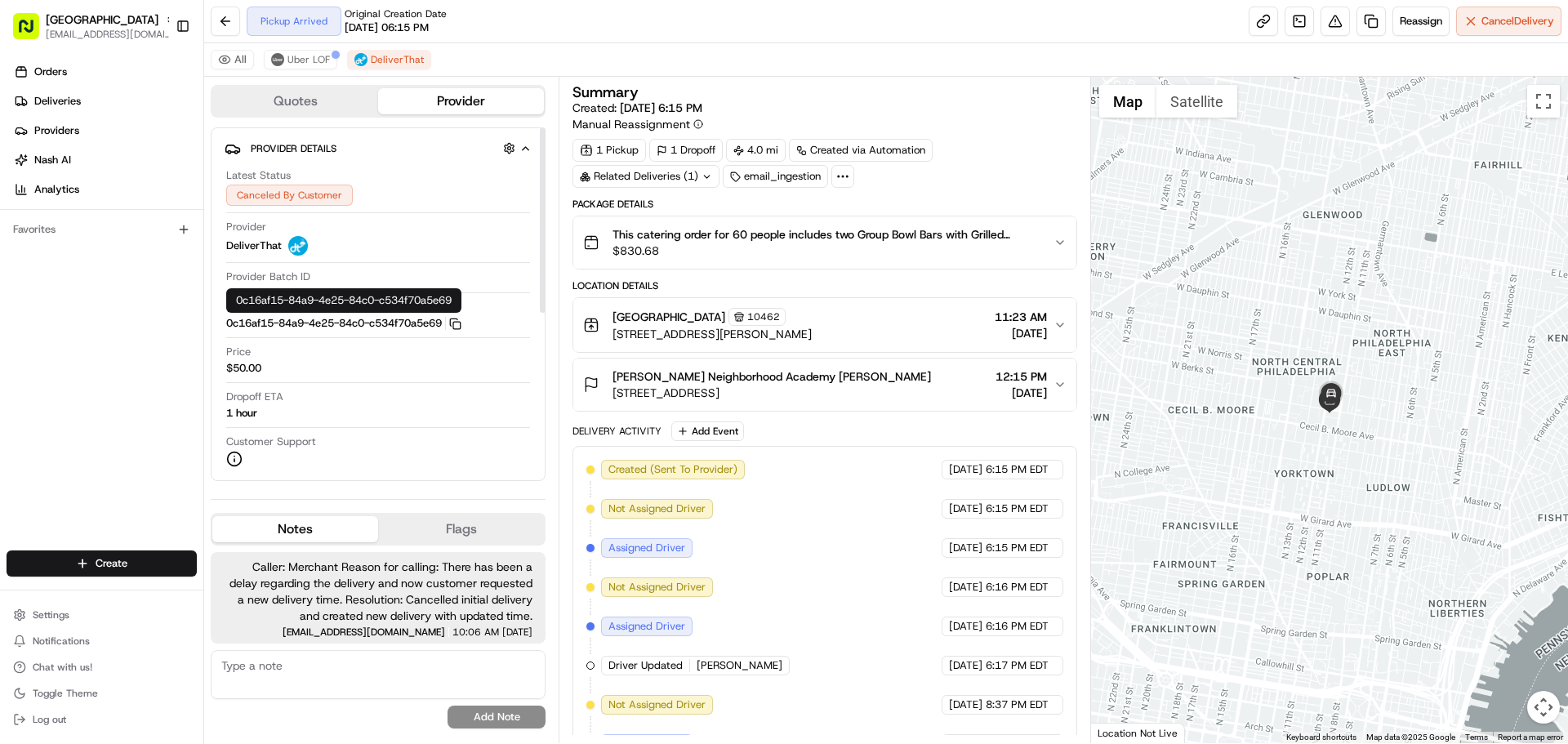
click at [290, 324] on button "0c16af15-84a9-4e25-84c0-c534f70a5e69 Copy 0c16af15-84a9-4e25-84c0-c534f70a5e69" at bounding box center [344, 323] width 235 height 14
click at [462, 326] on icon "button" at bounding box center [455, 324] width 12 height 12
click at [458, 319] on icon "button" at bounding box center [454, 322] width 8 height 8
click at [332, 61] on button "Uber LOF" at bounding box center [300, 59] width 74 height 20
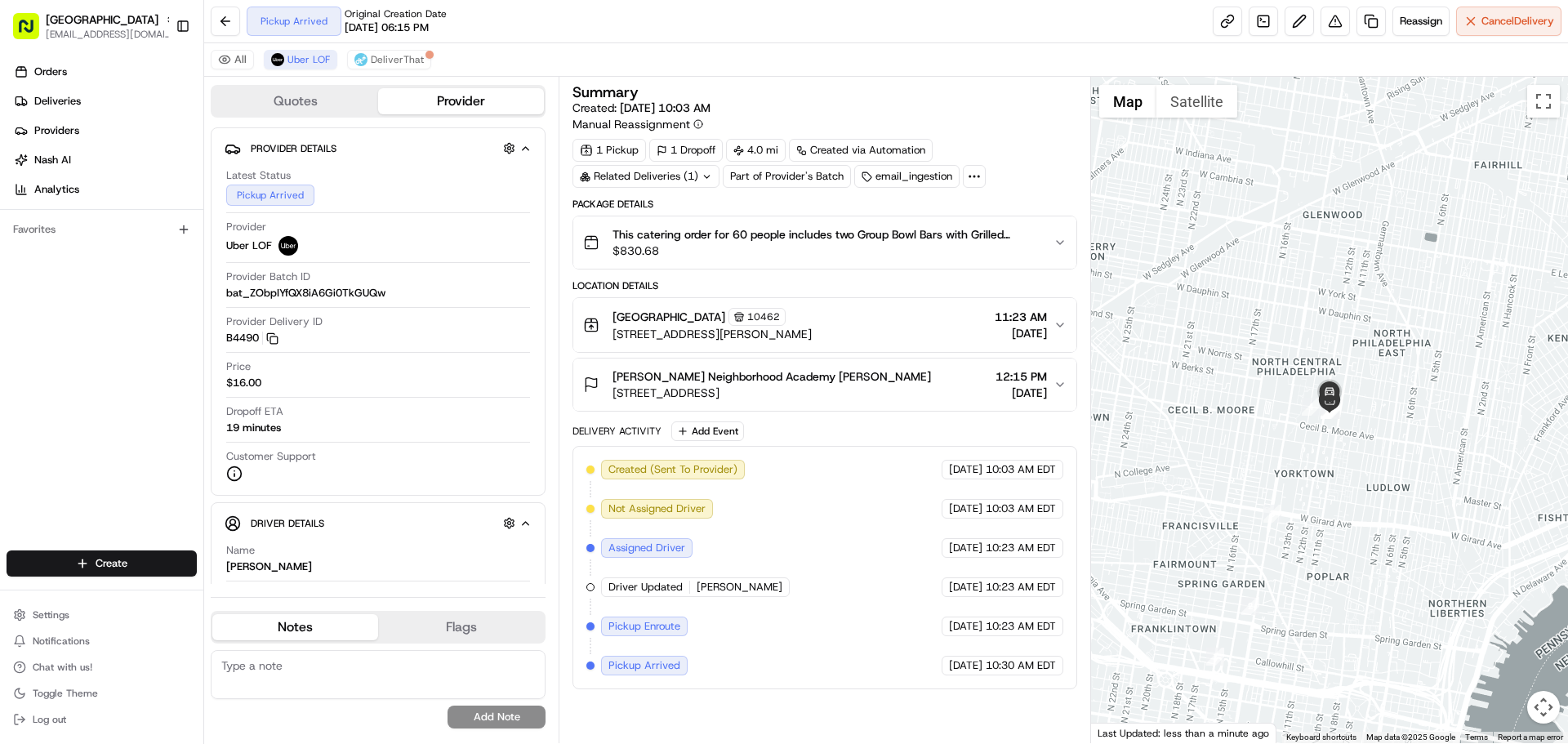
click at [295, 98] on button "Quotes" at bounding box center [295, 100] width 166 height 26
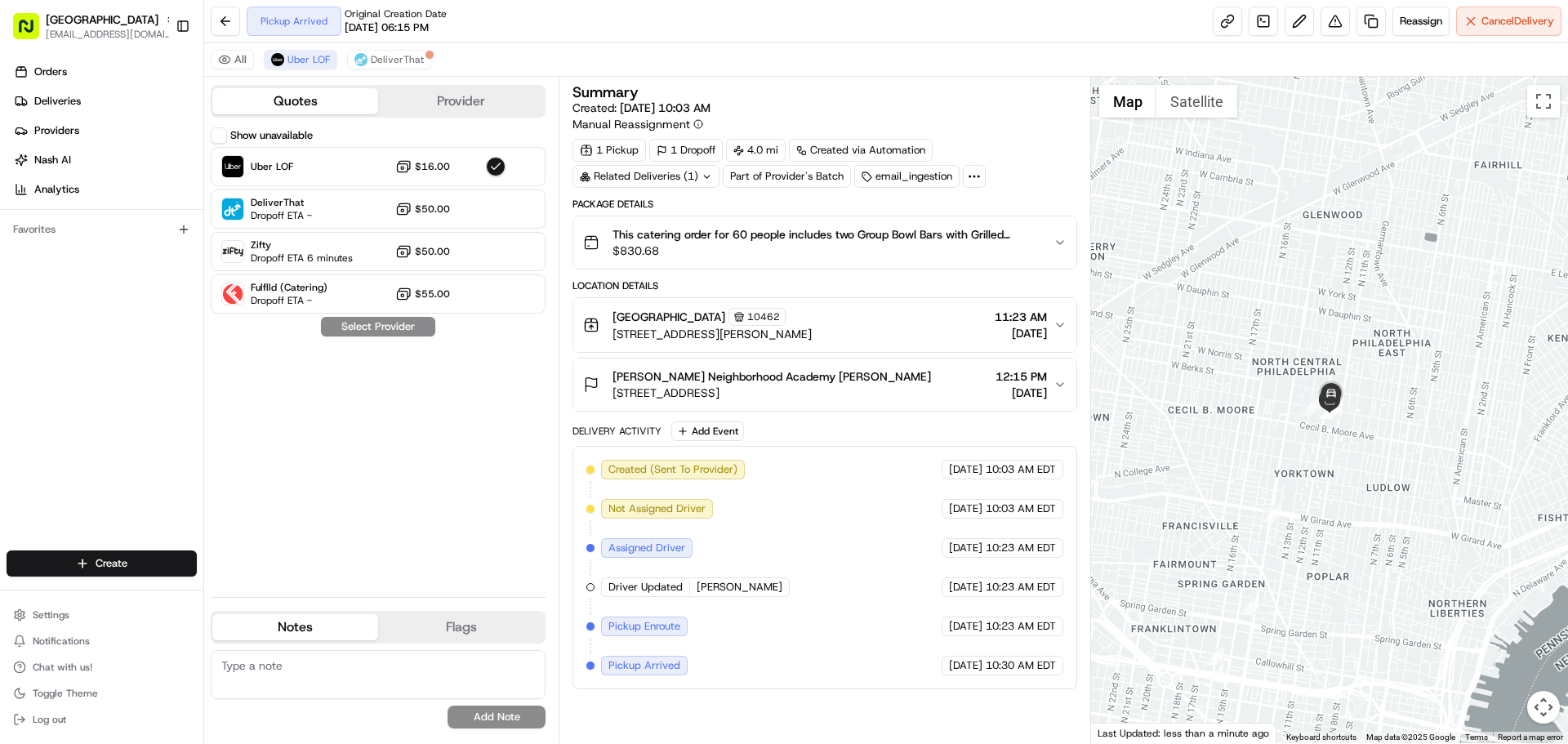
click at [441, 92] on button "Provider" at bounding box center [462, 100] width 166 height 26
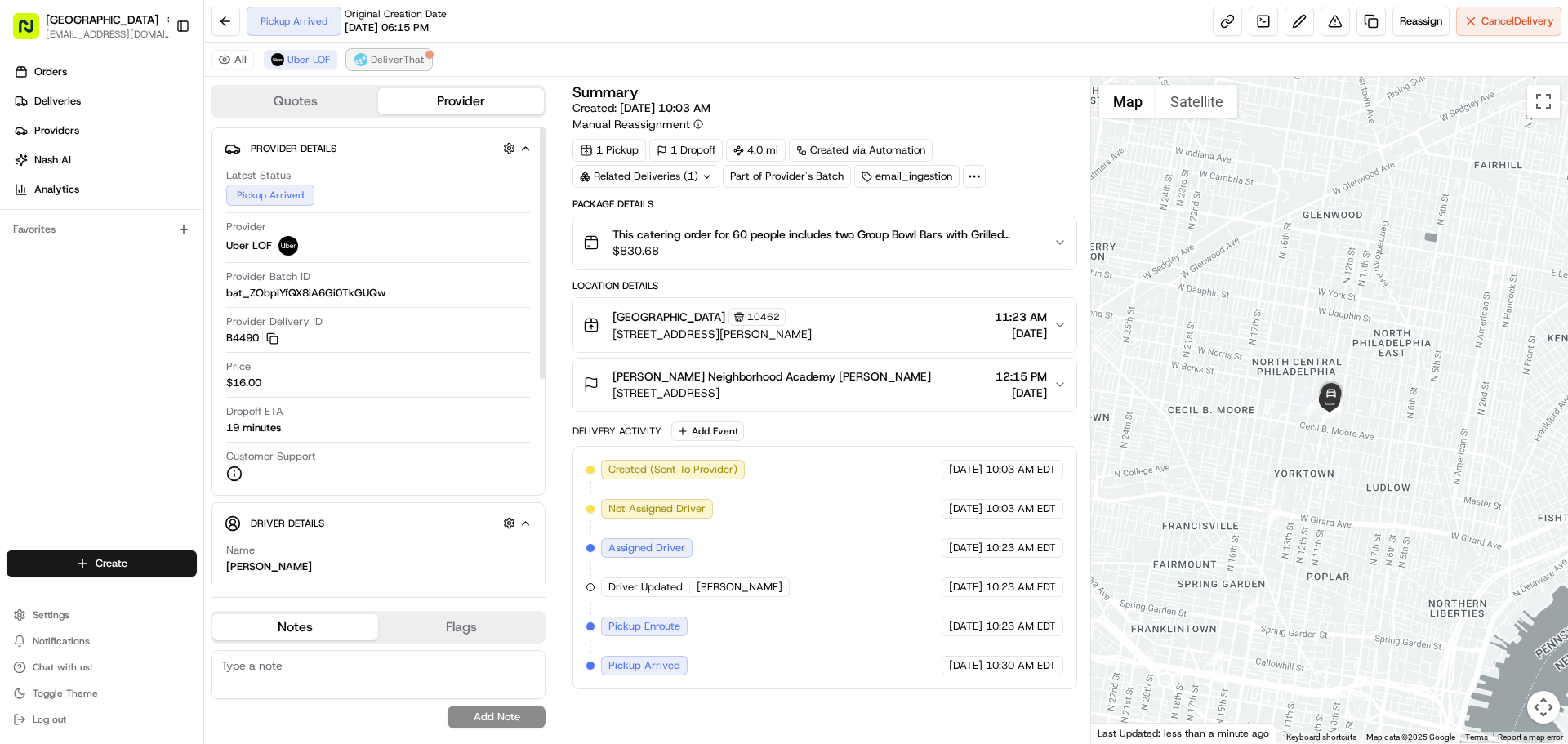
click at [363, 54] on img at bounding box center [361, 60] width 13 height 13
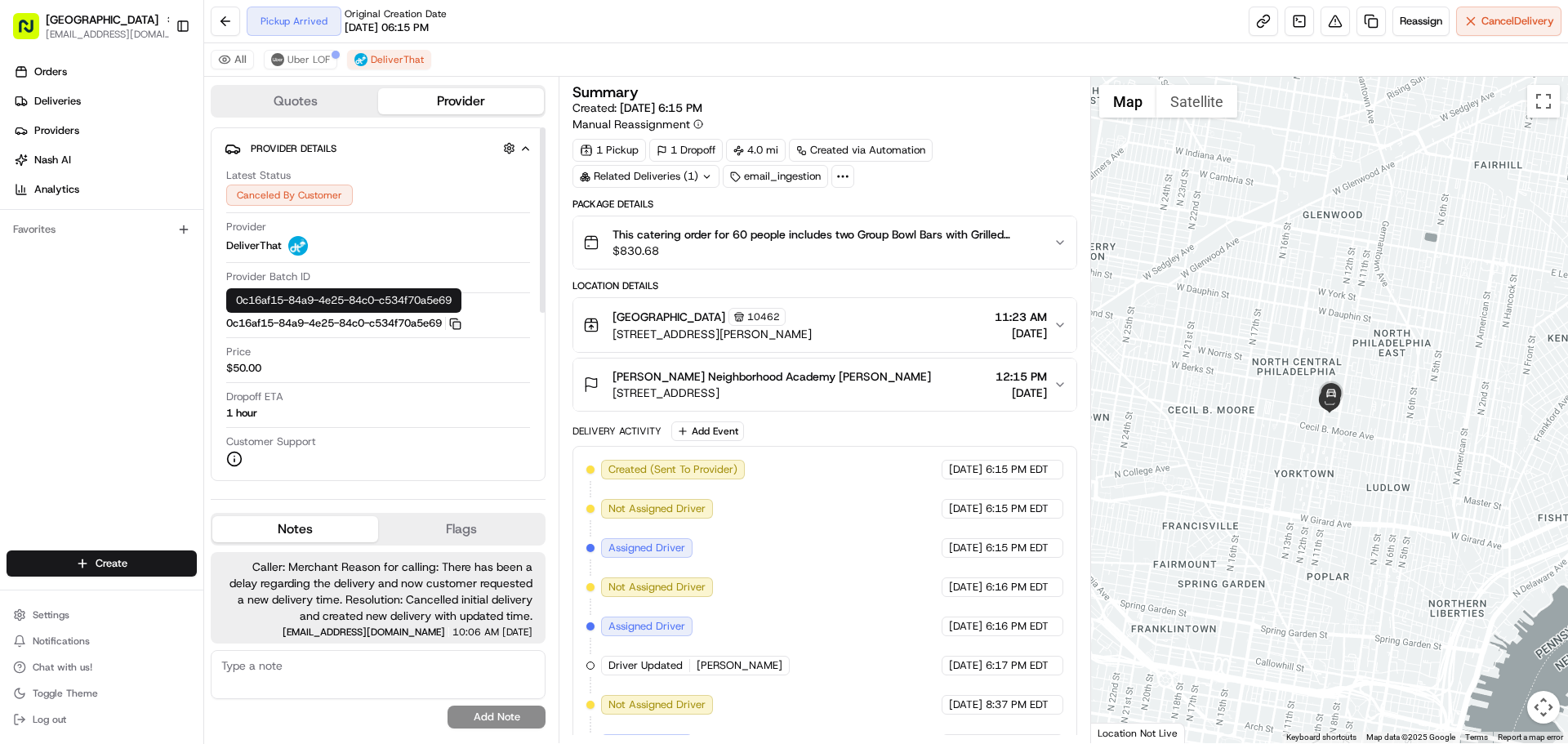
click at [462, 328] on icon "button" at bounding box center [455, 324] width 12 height 12
click at [298, 59] on span "Uber LOF" at bounding box center [309, 60] width 42 height 13
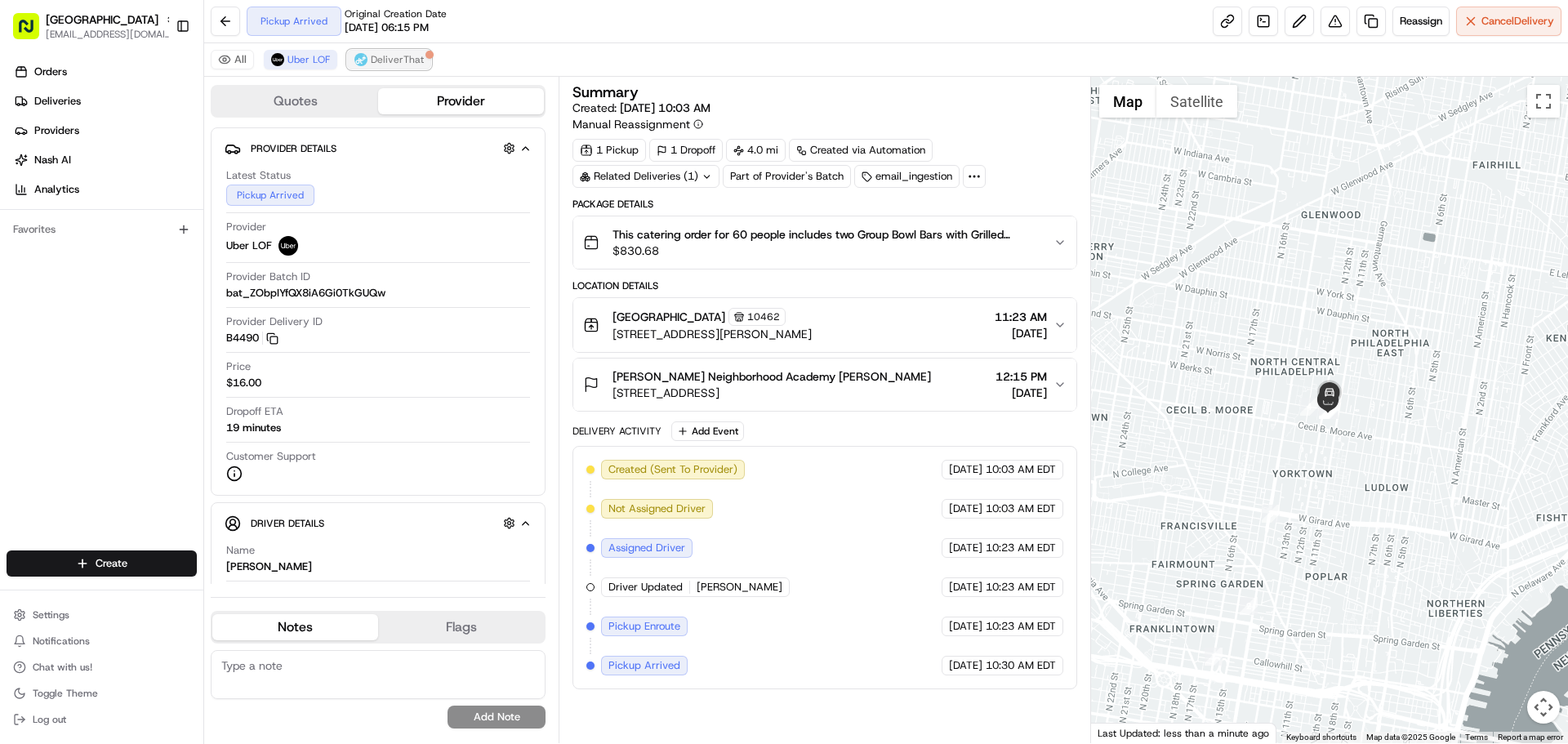
click at [384, 61] on span "DeliverThat" at bounding box center [397, 60] width 54 height 13
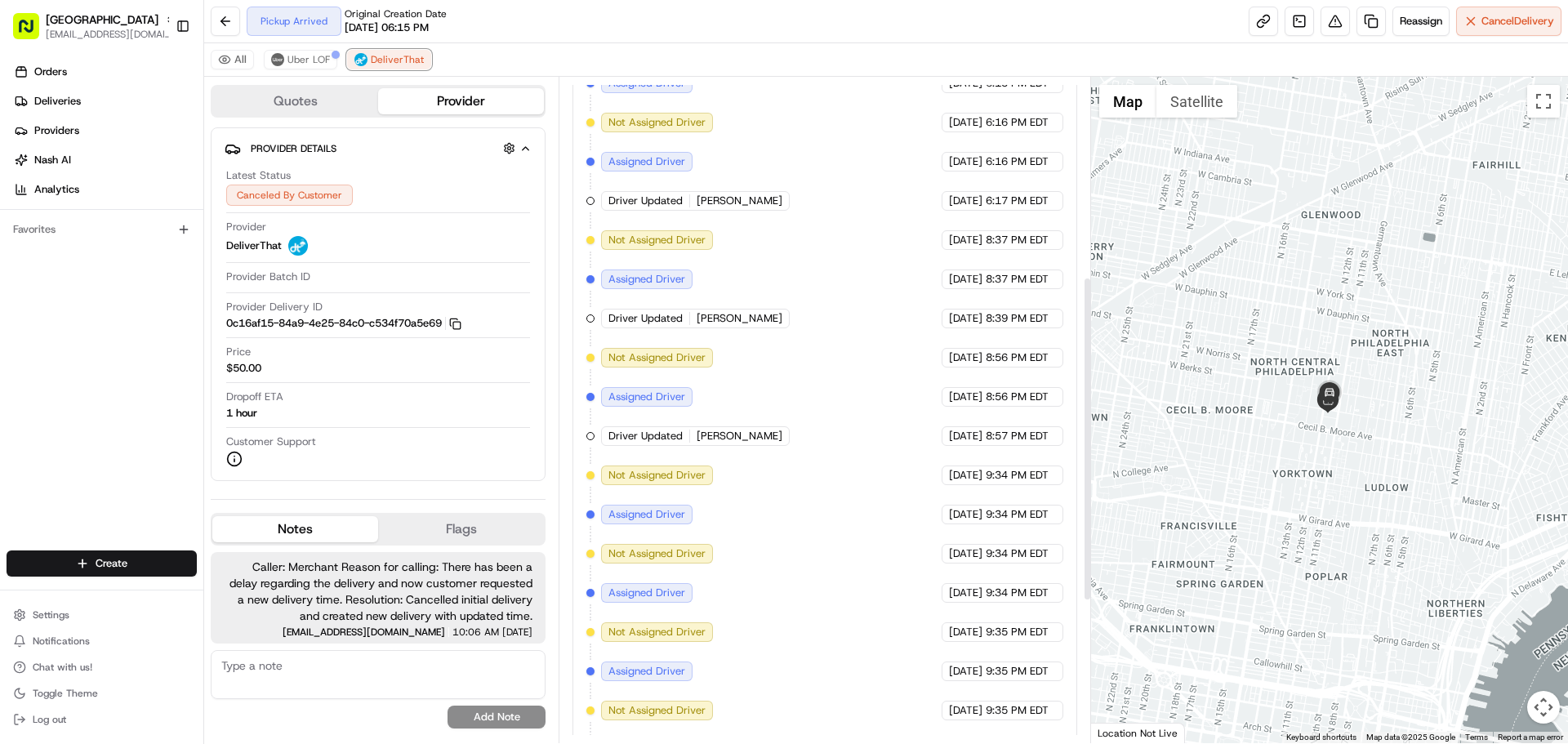
scroll to position [490, 0]
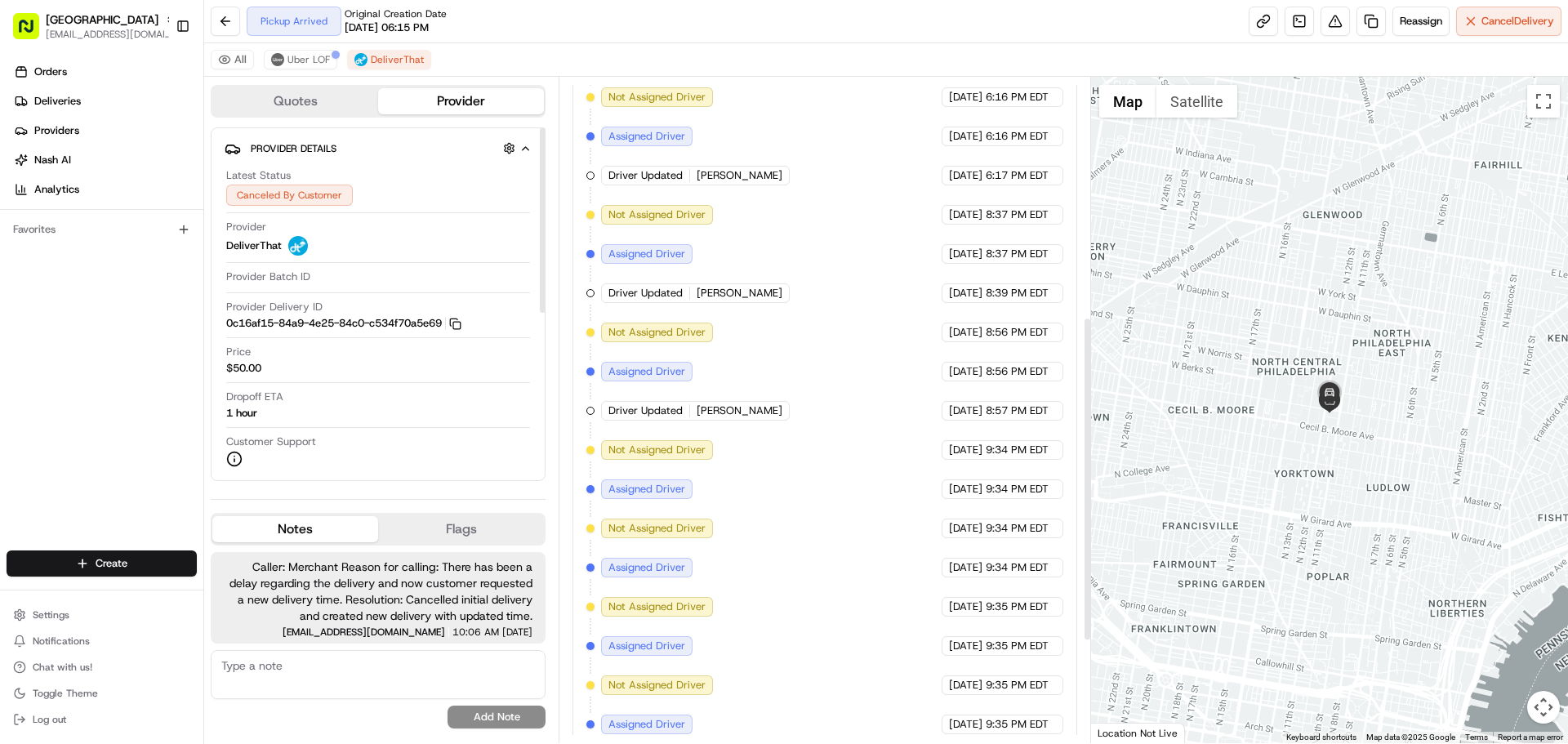
click at [306, 48] on div "All Uber LOF DeliverThat" at bounding box center [887, 59] width 1364 height 33
click at [295, 65] on span "Uber LOF" at bounding box center [309, 60] width 42 height 13
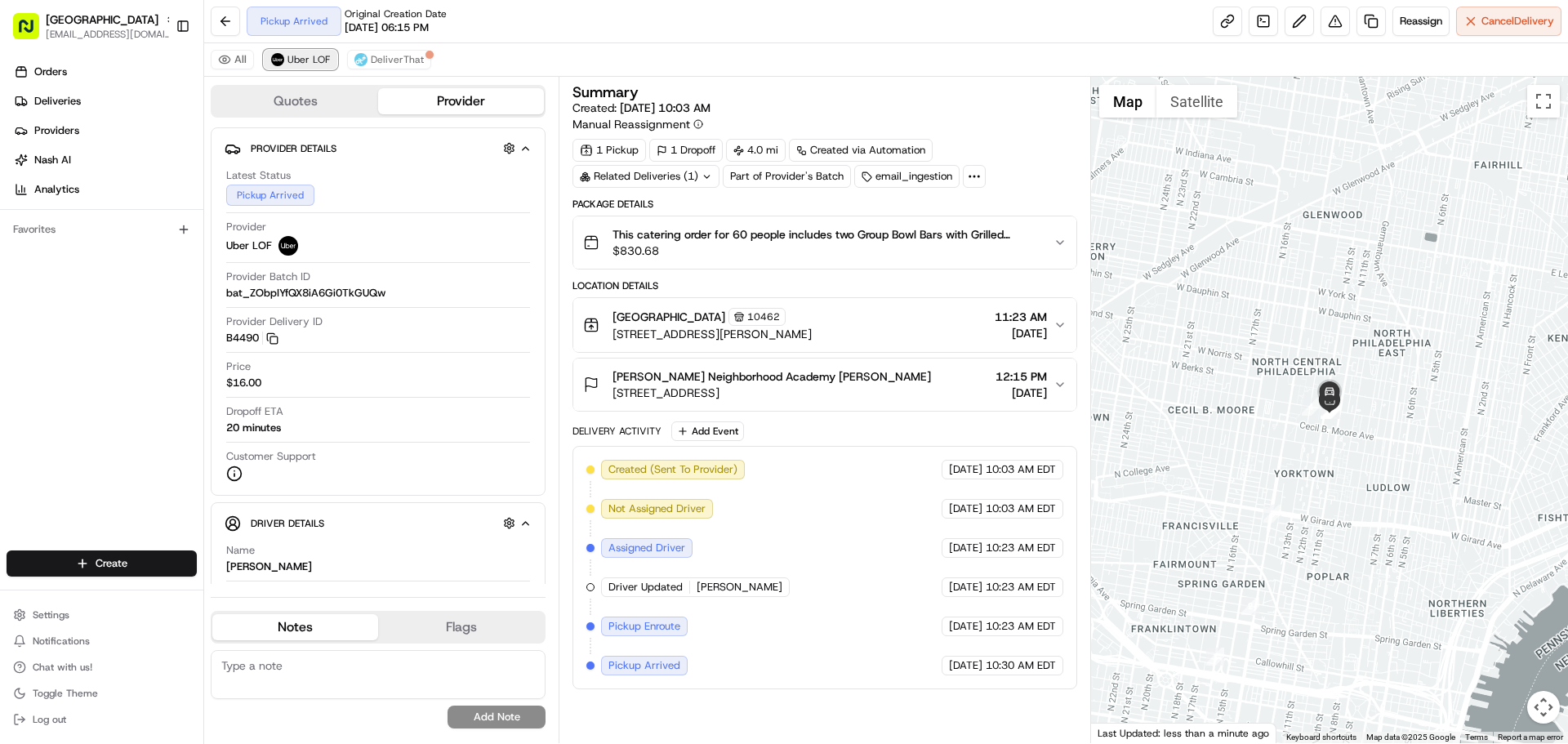
scroll to position [0, 0]
click at [391, 53] on span "DeliverThat" at bounding box center [397, 60] width 54 height 13
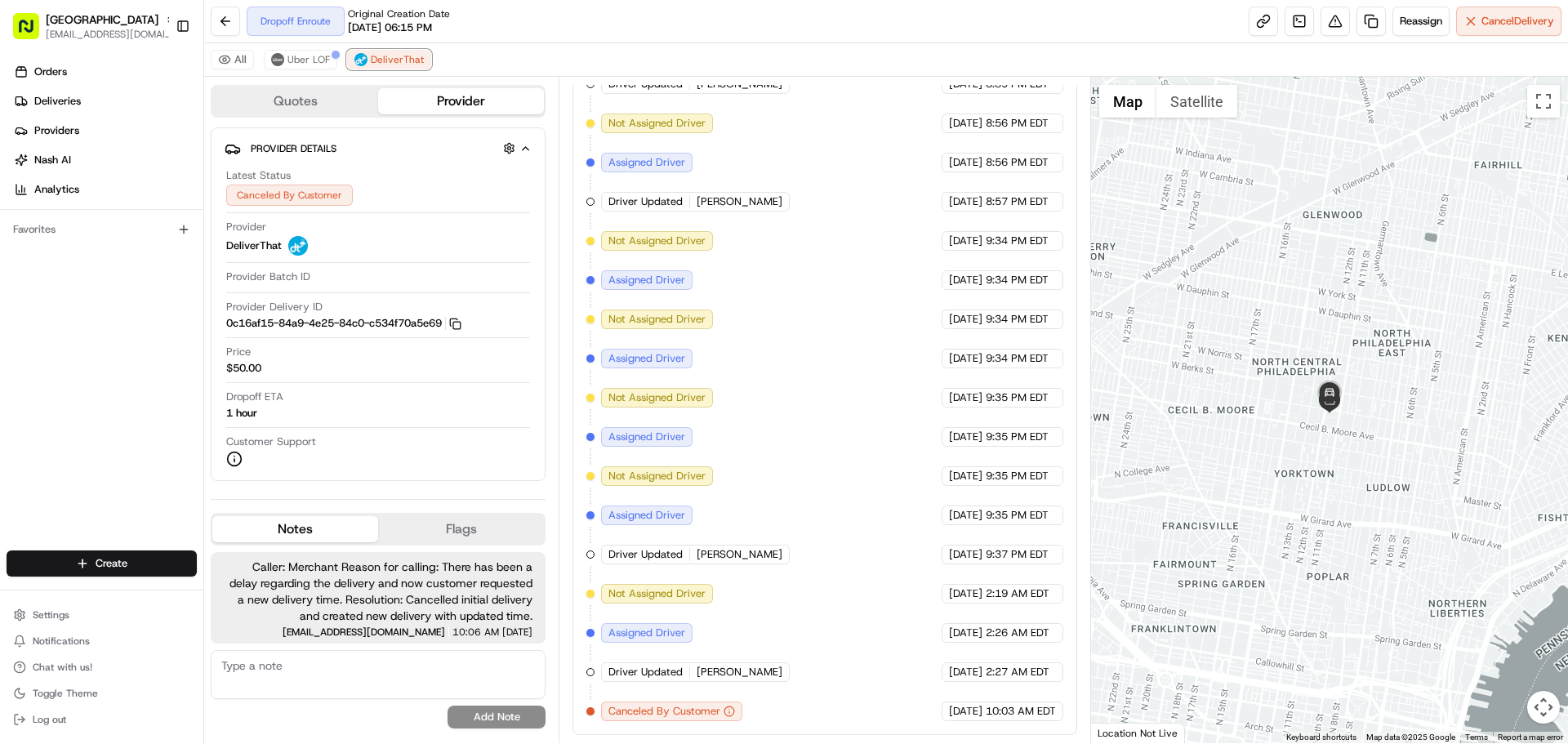
scroll to position [454, 0]
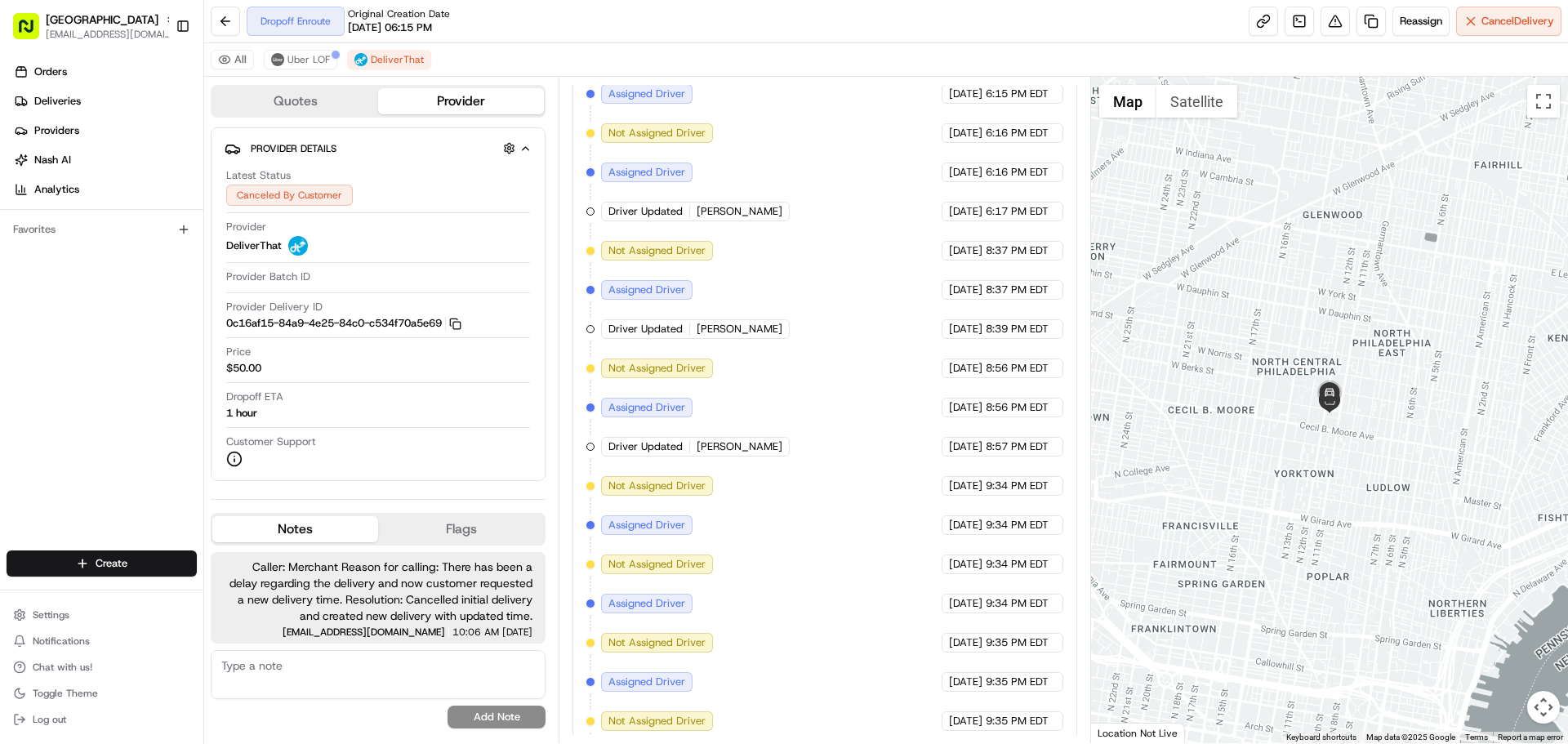
click at [645, 410] on span "Assigned Driver" at bounding box center [647, 407] width 76 height 14
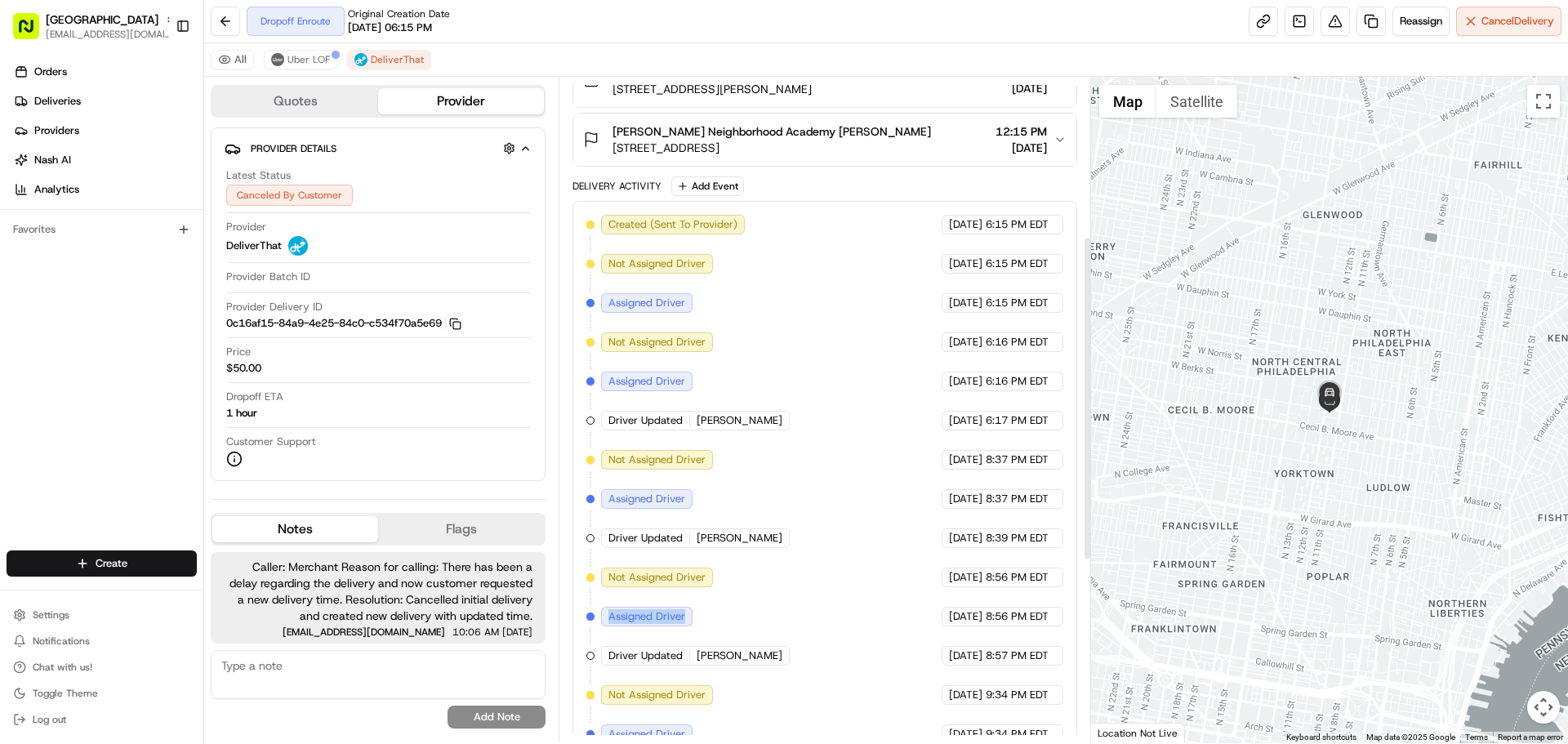
scroll to position [327, 0]
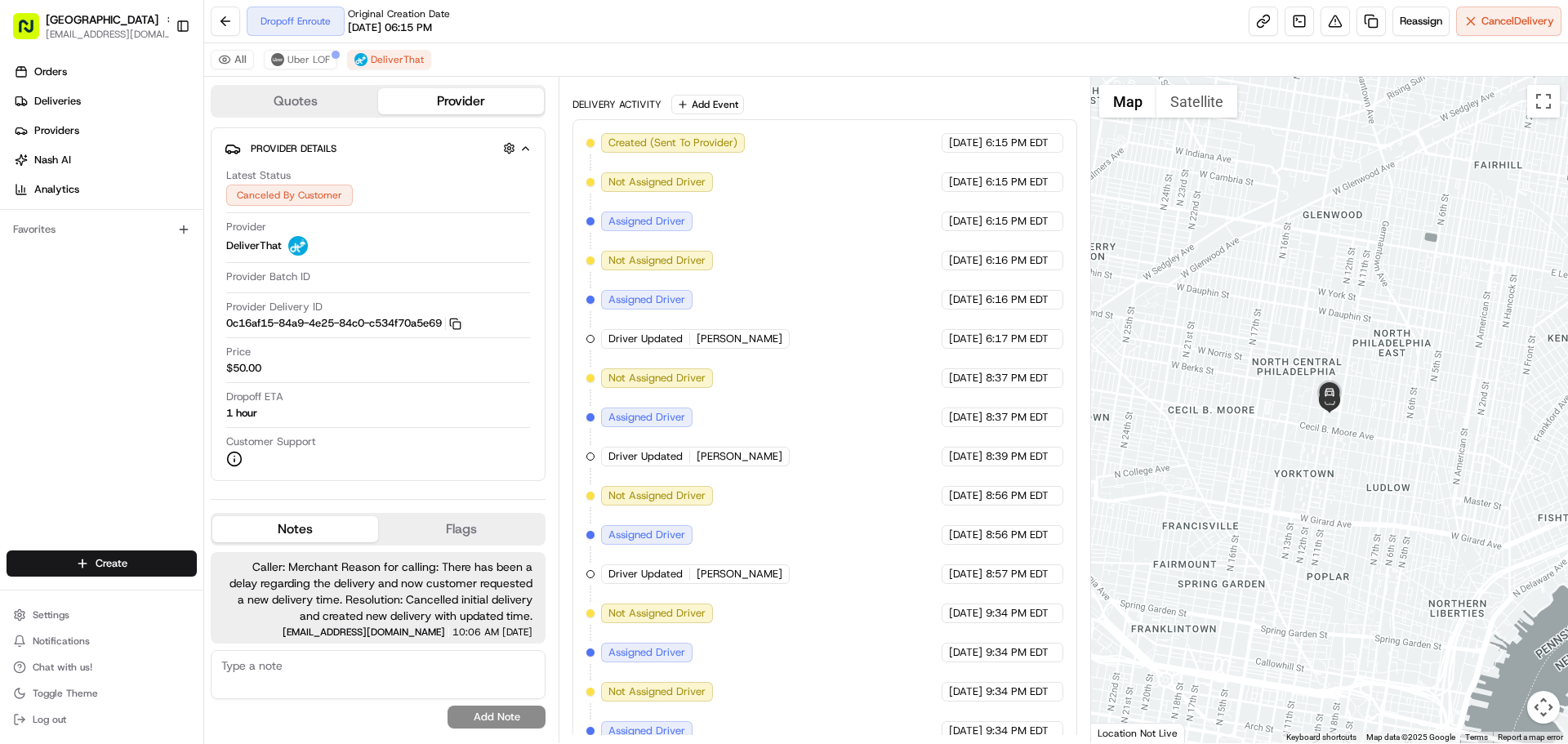
click at [720, 331] on span "Julia Olavarria" at bounding box center [740, 338] width 86 height 14
click at [683, 379] on span "Not Assigned Driver" at bounding box center [657, 377] width 97 height 14
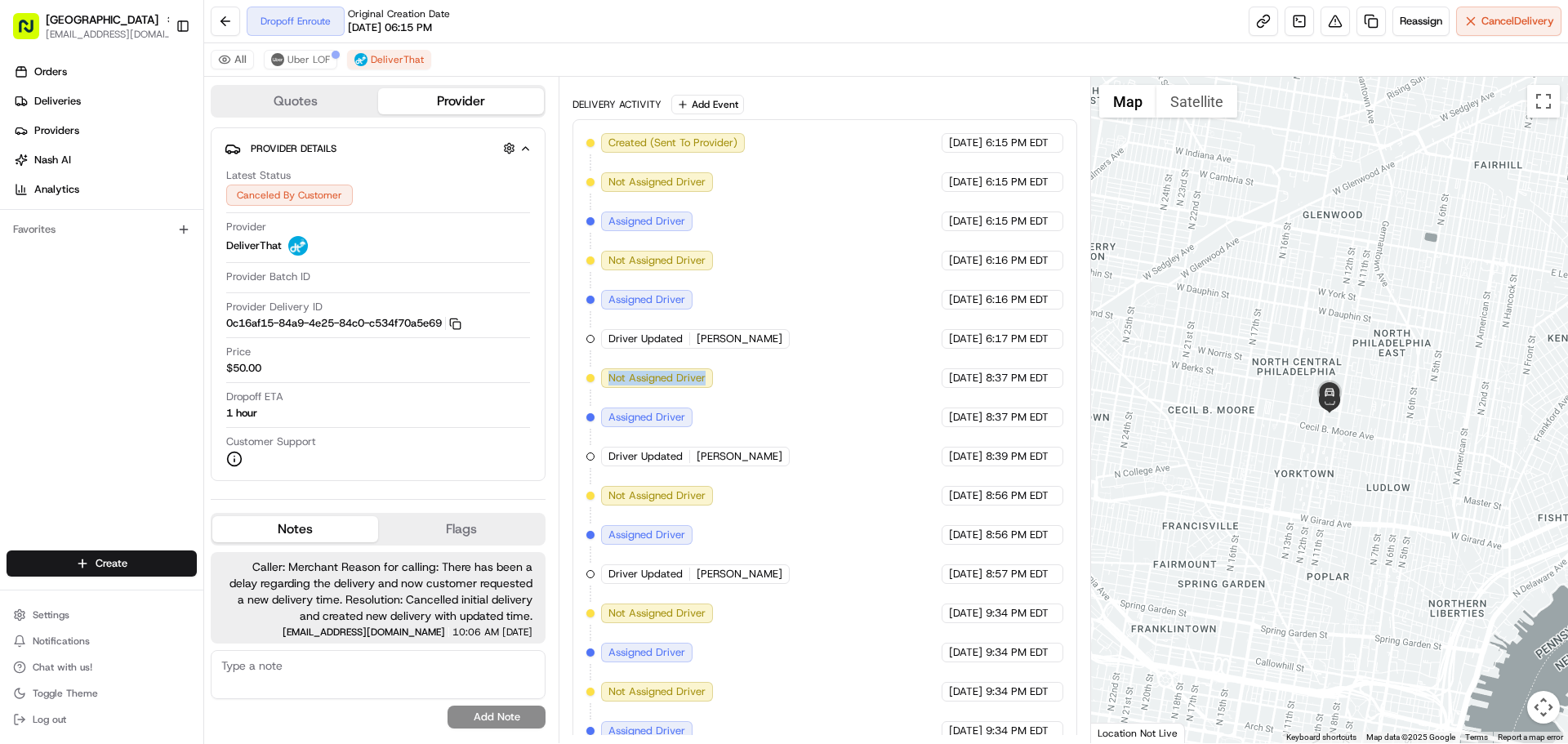
click at [683, 379] on span "Not Assigned Driver" at bounding box center [657, 377] width 97 height 14
click at [645, 414] on span "Assigned Driver" at bounding box center [647, 416] width 76 height 14
click at [788, 415] on div "Created (Sent To Provider) DeliverThat 08/17/2025 6:15 PM EDT Not Assigned Driv…" at bounding box center [825, 612] width 476 height 960
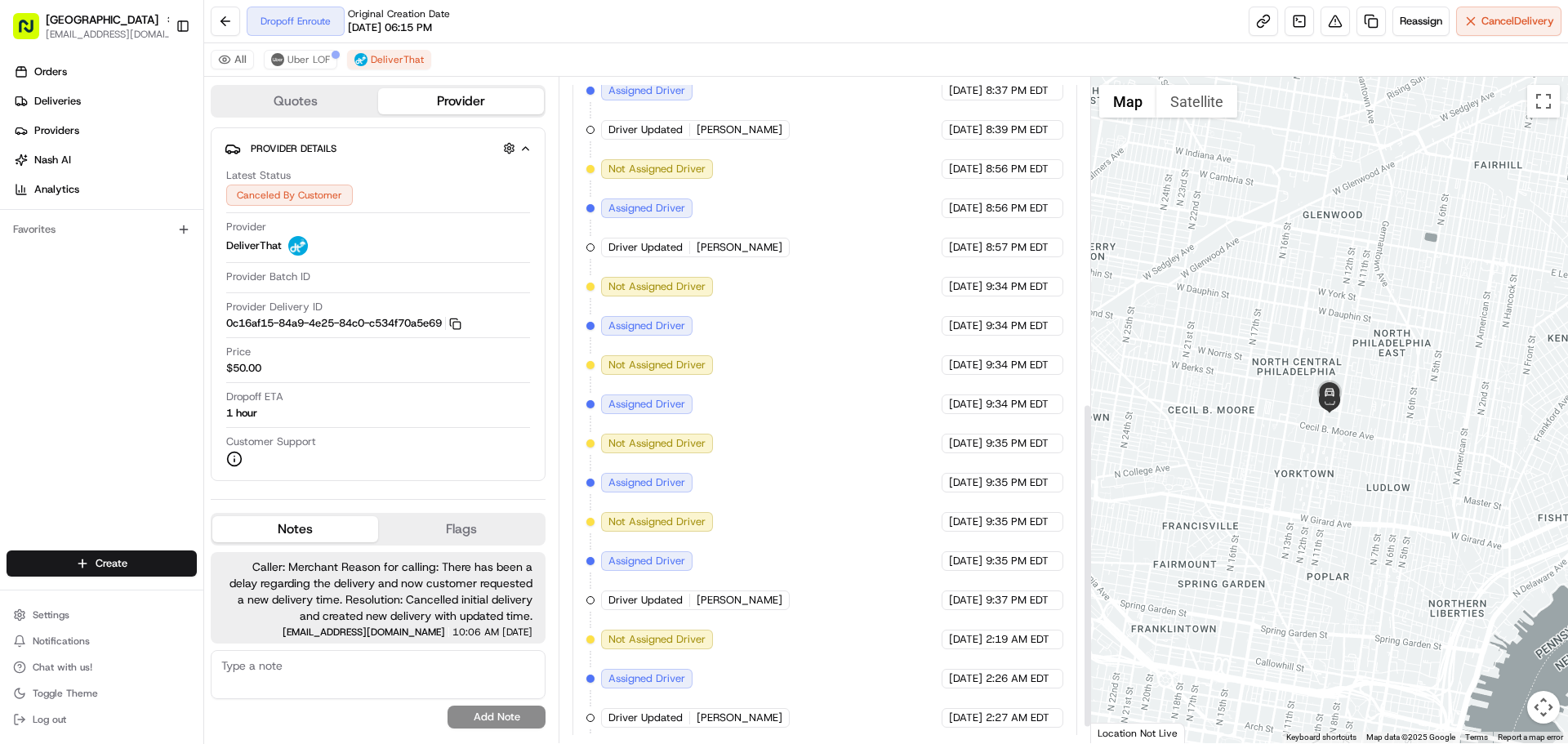
scroll to position [699, 0]
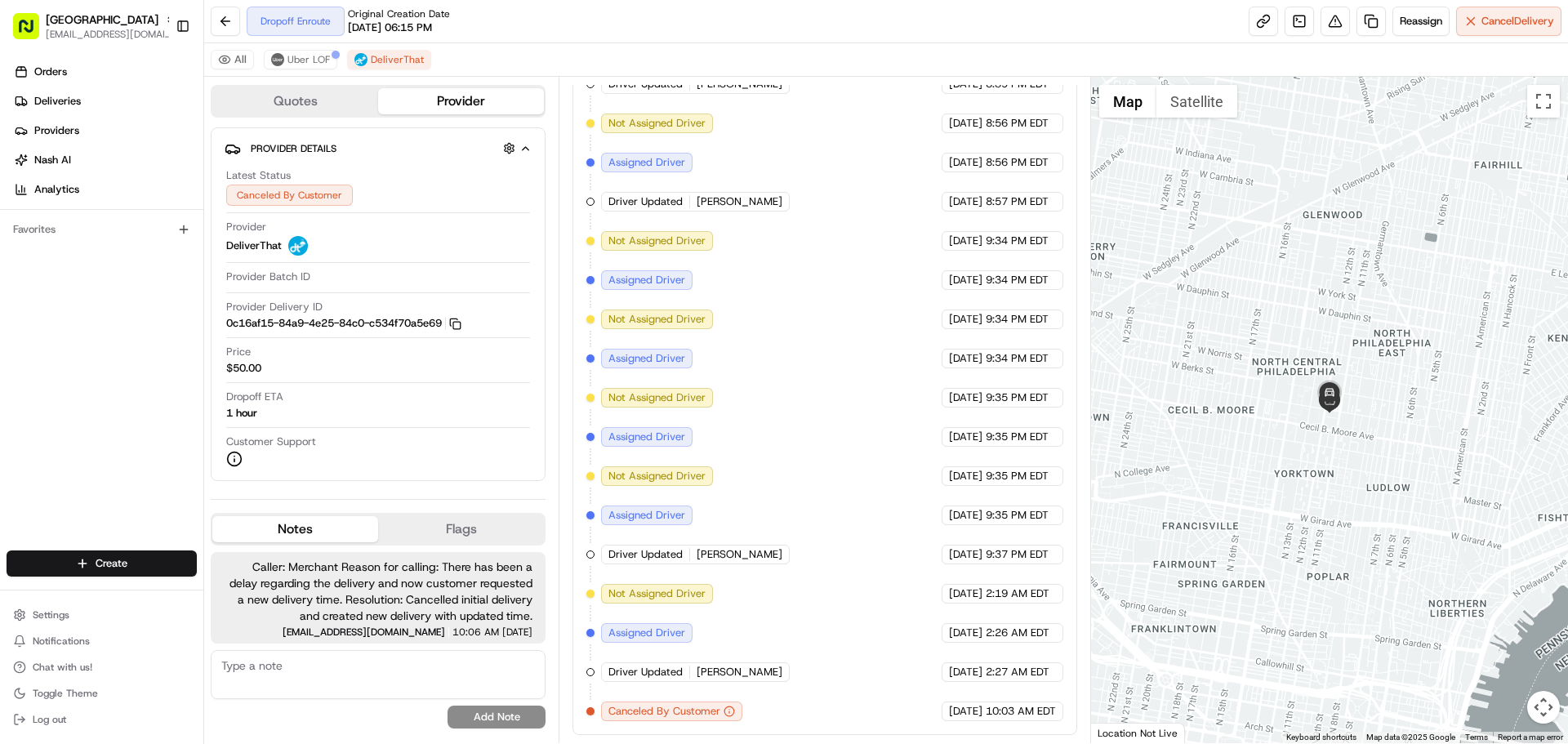
click at [653, 514] on span "Assigned Driver" at bounding box center [647, 515] width 76 height 14
click at [723, 523] on div "Created (Sent To Provider) DeliverThat 08/17/2025 6:15 PM EDT Not Assigned Driv…" at bounding box center [825, 241] width 476 height 960
click at [675, 515] on span "Assigned Driver" at bounding box center [647, 515] width 76 height 14
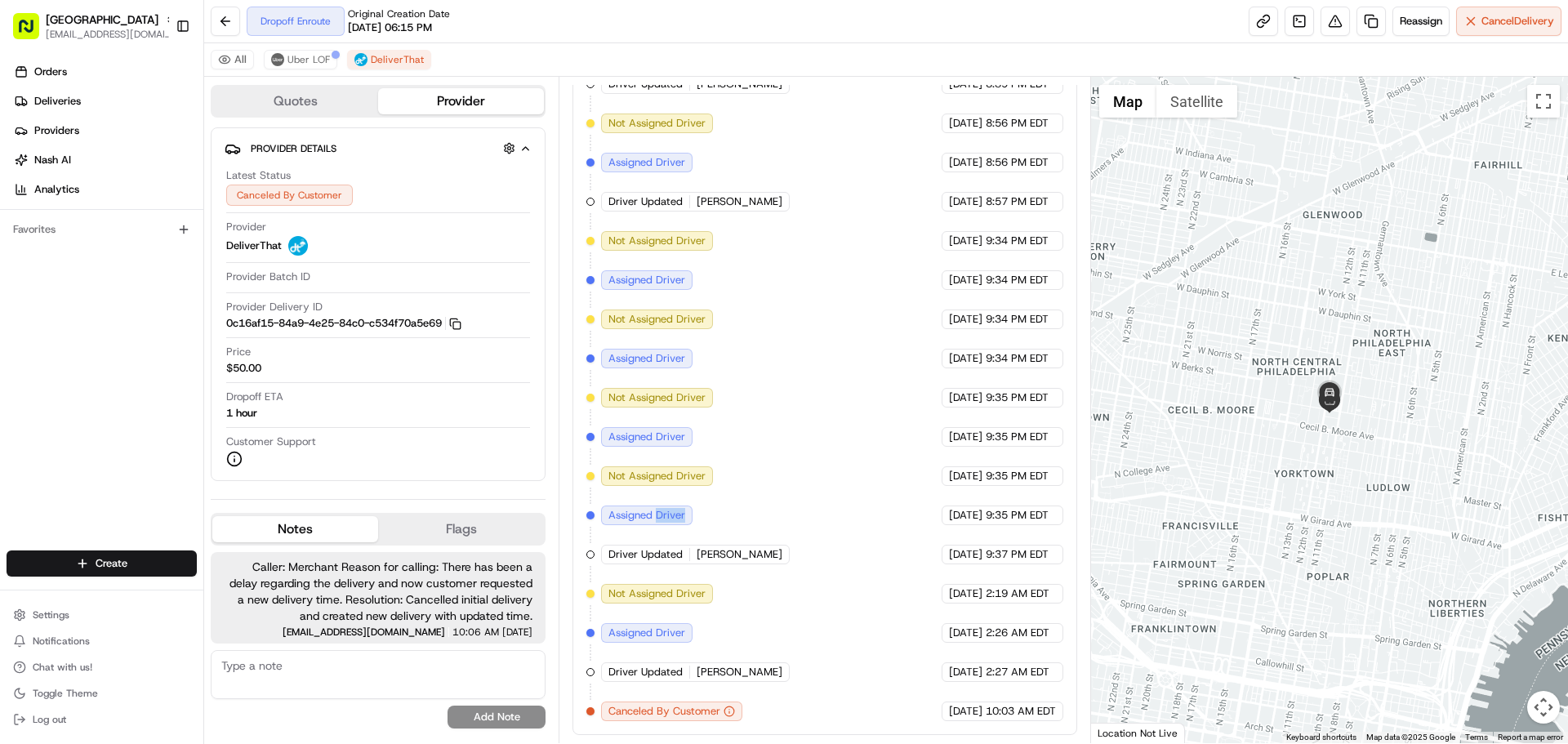
click at [675, 515] on span "Assigned Driver" at bounding box center [647, 515] width 76 height 14
click at [720, 512] on div "Created (Sent To Provider) DeliverThat 08/17/2025 6:15 PM EDT Not Assigned Driv…" at bounding box center [825, 241] width 476 height 960
click at [672, 515] on span "Assigned Driver" at bounding box center [647, 515] width 76 height 14
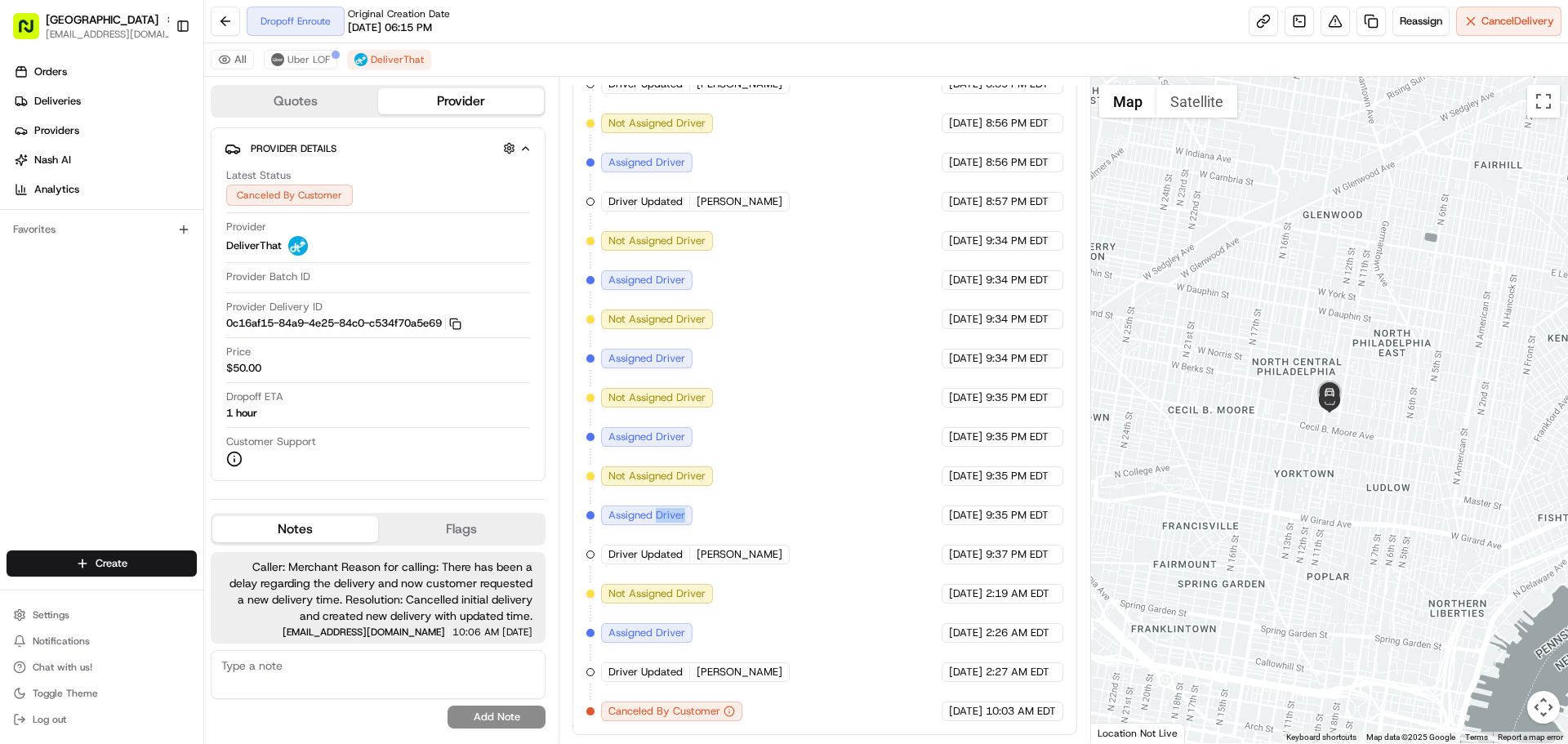
click at [672, 515] on span "Assigned Driver" at bounding box center [647, 515] width 76 height 14
click at [667, 513] on span "Assigned Driver" at bounding box center [647, 515] width 76 height 14
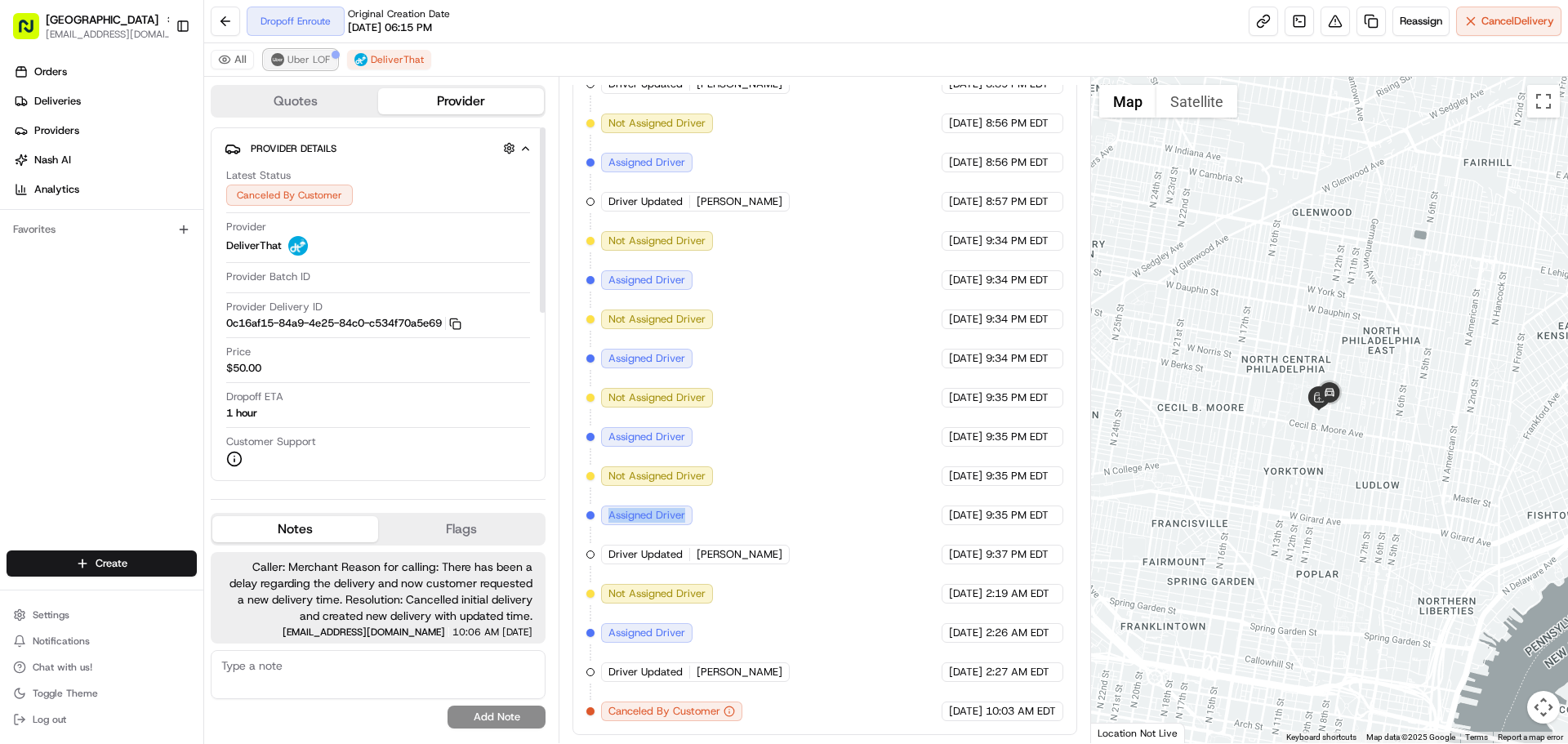
click at [307, 59] on span "Uber LOF" at bounding box center [309, 60] width 42 height 13
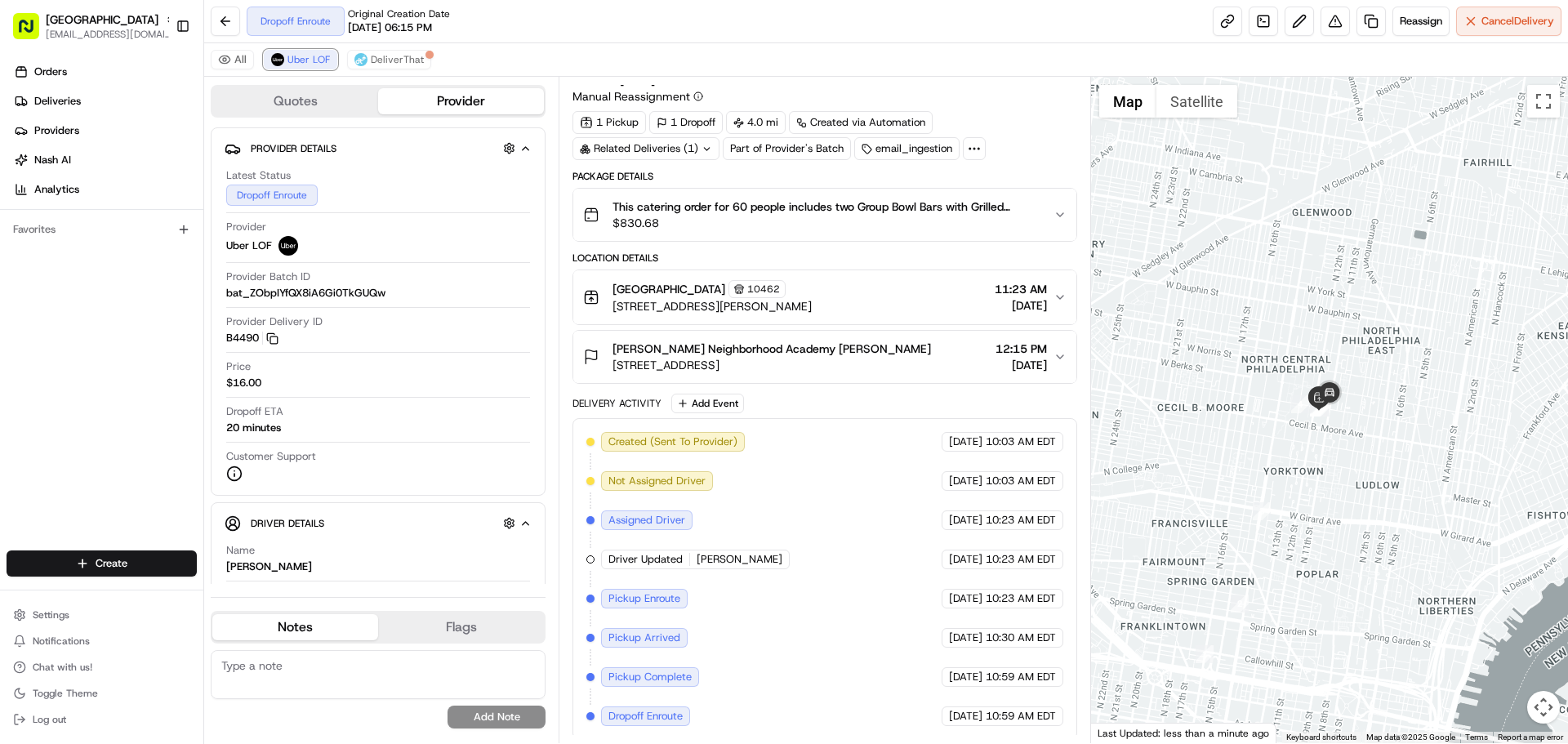
scroll to position [32, 0]
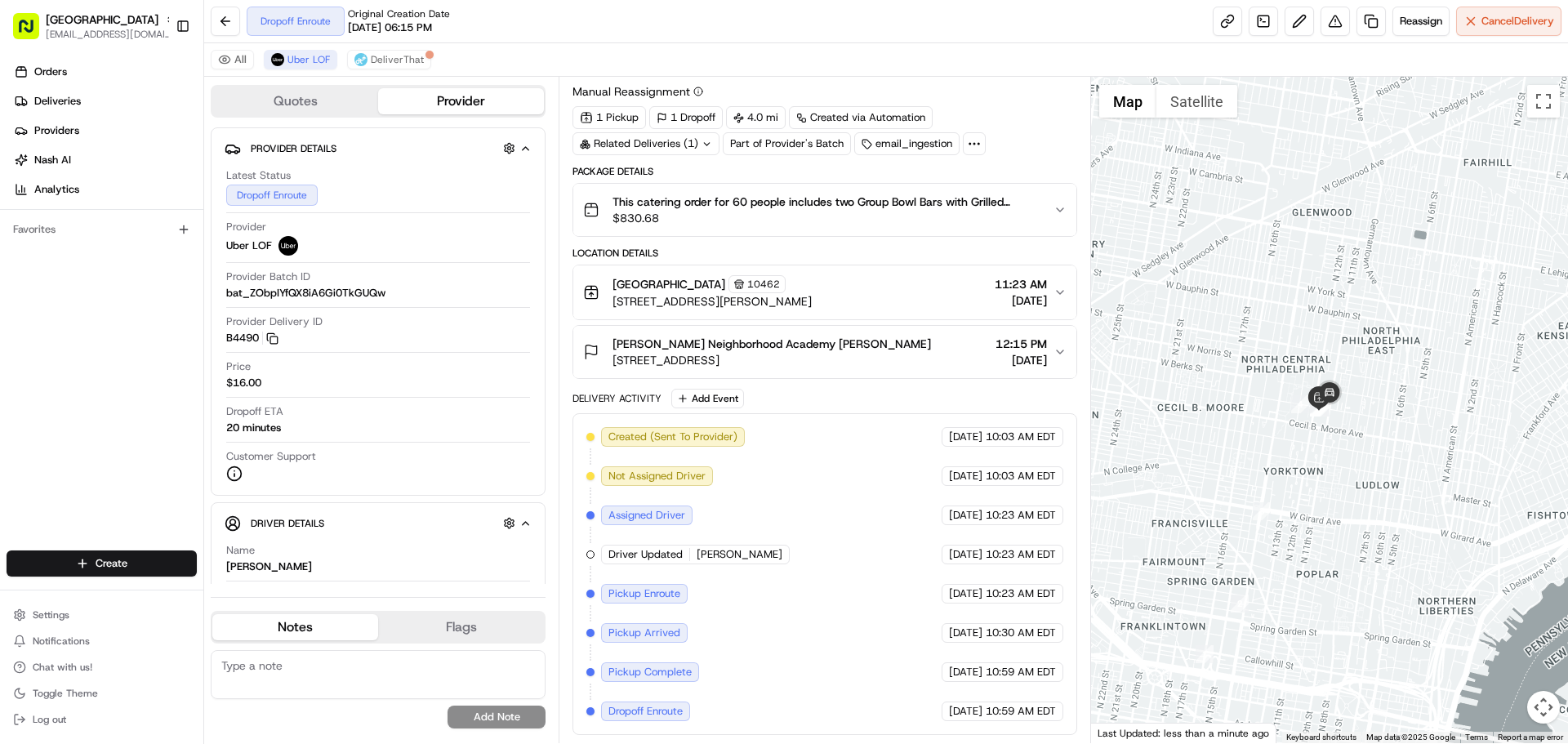
click at [640, 721] on div "Created (Sent To Provider) Uber LOF 08/18/2025 10:03 AM EDT Not Assigned Driver…" at bounding box center [824, 574] width 504 height 322
click at [642, 716] on span "Dropoff Enroute" at bounding box center [646, 711] width 75 height 14
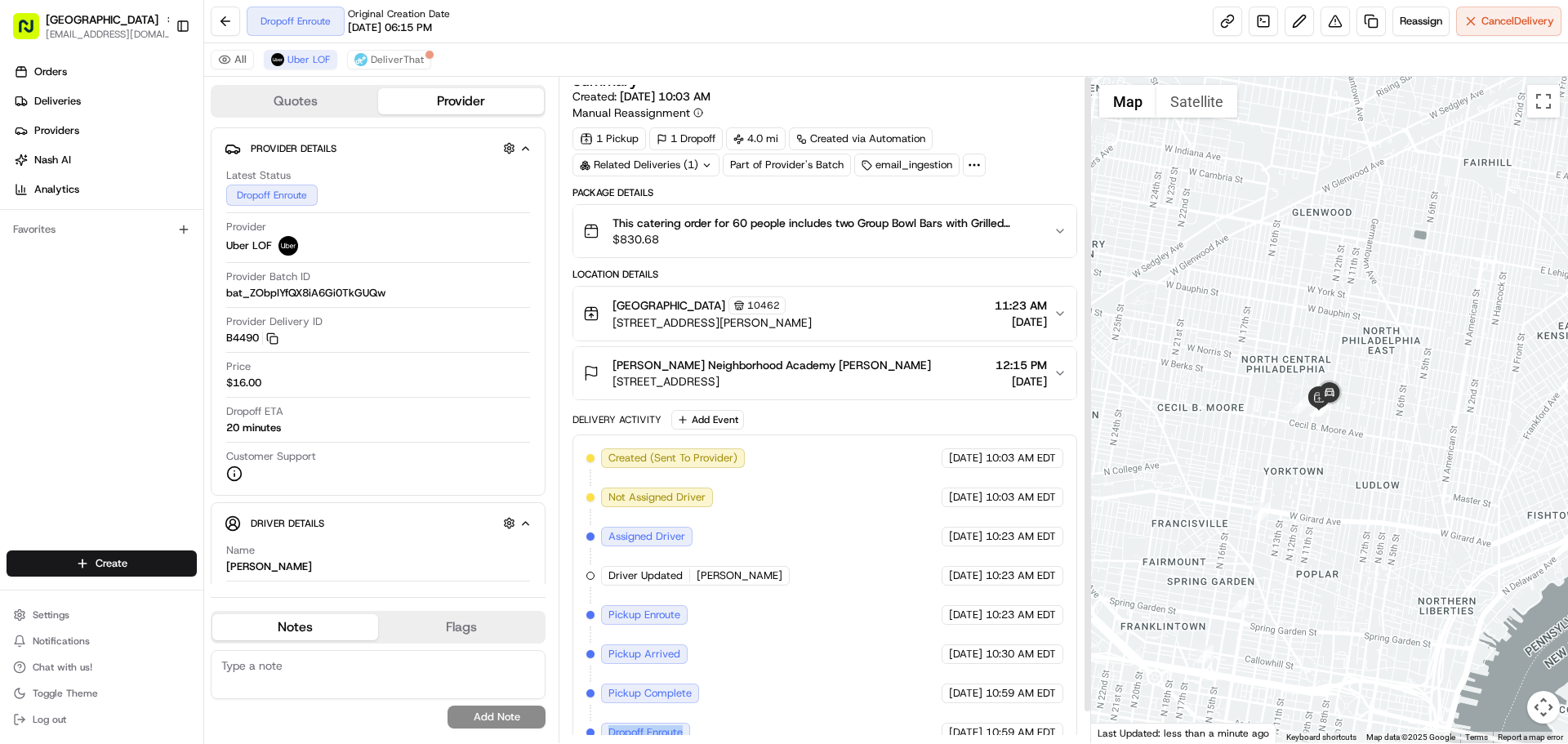
scroll to position [0, 0]
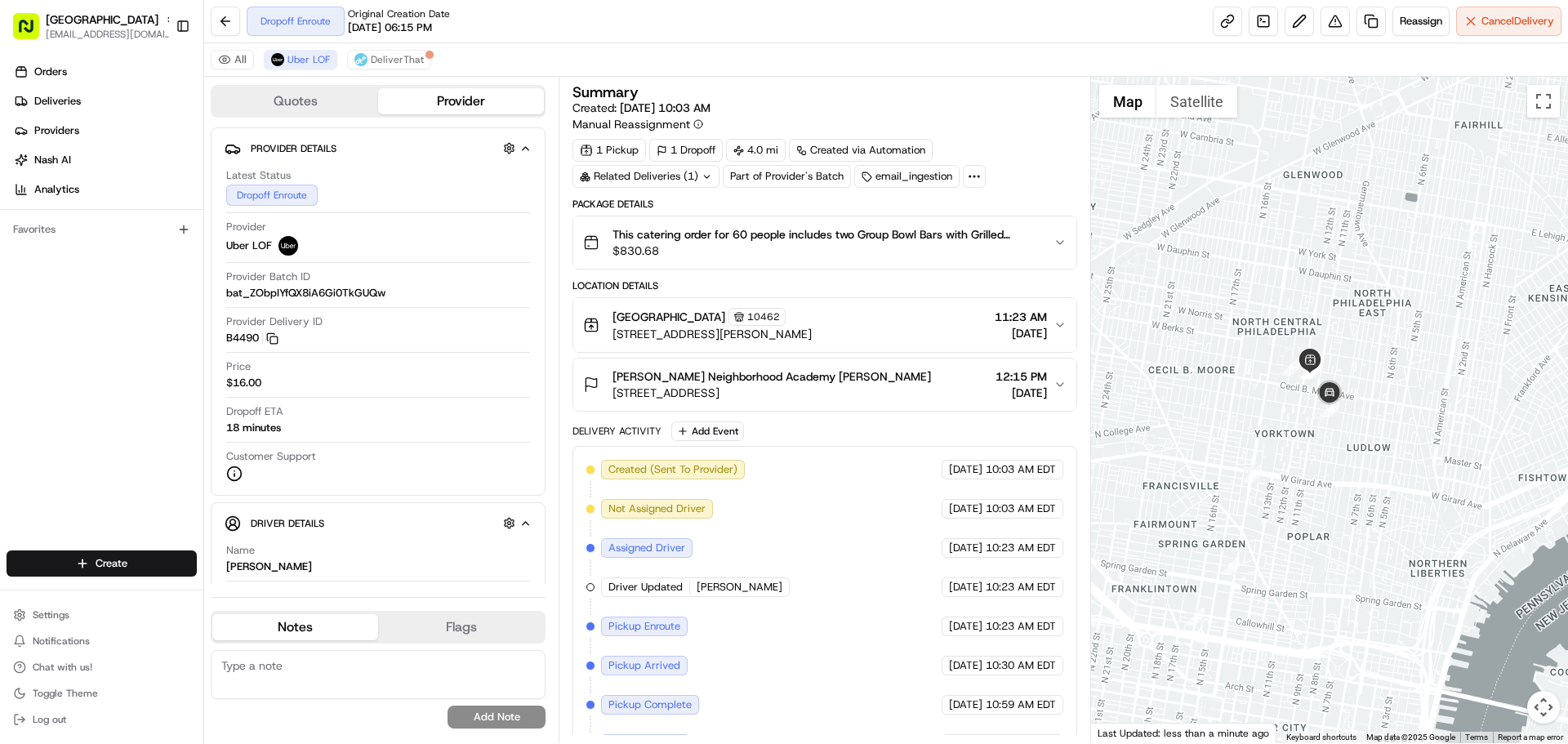
click at [995, 329] on span "[DATE]" at bounding box center [1020, 332] width 53 height 16
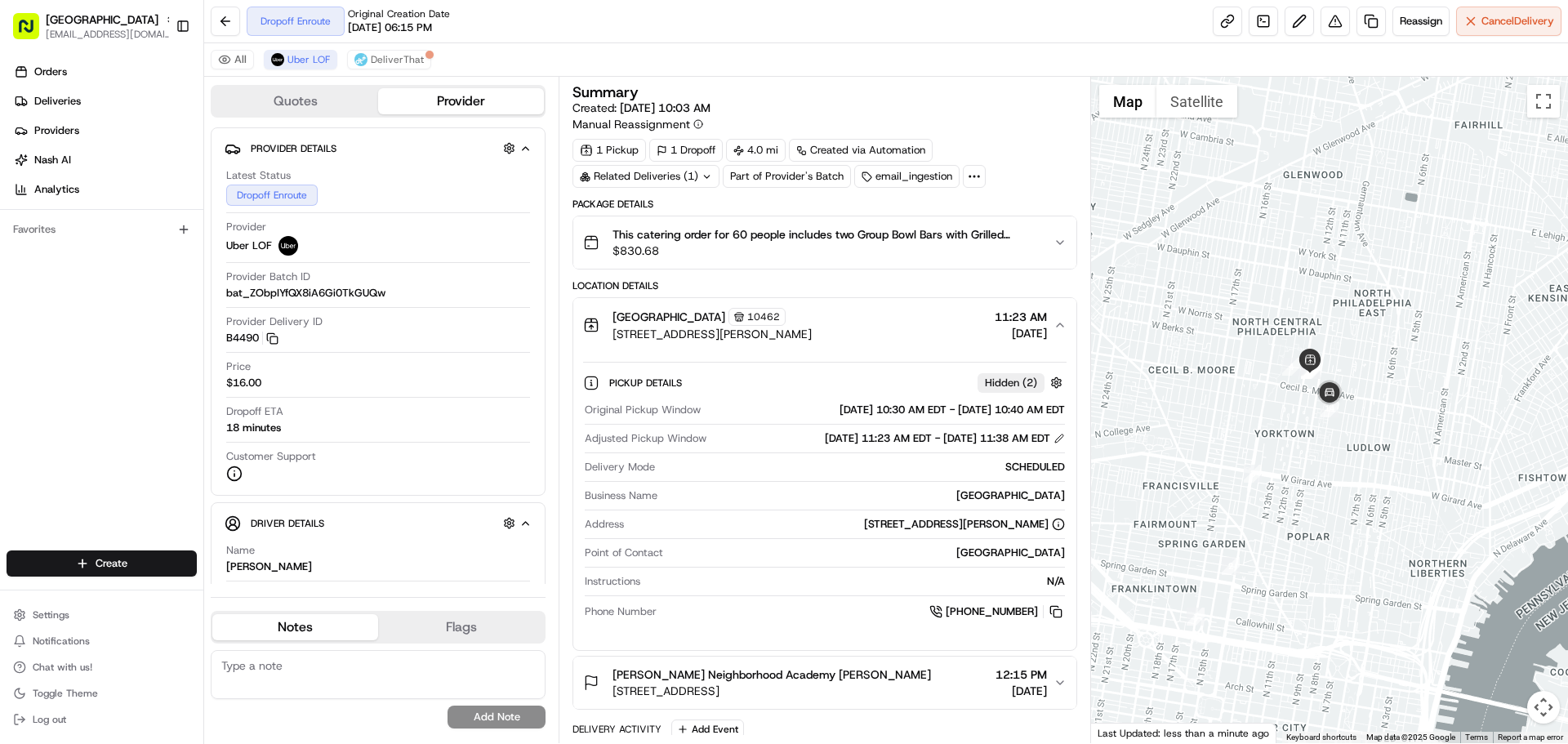
click at [995, 329] on span "[DATE]" at bounding box center [1020, 332] width 53 height 16
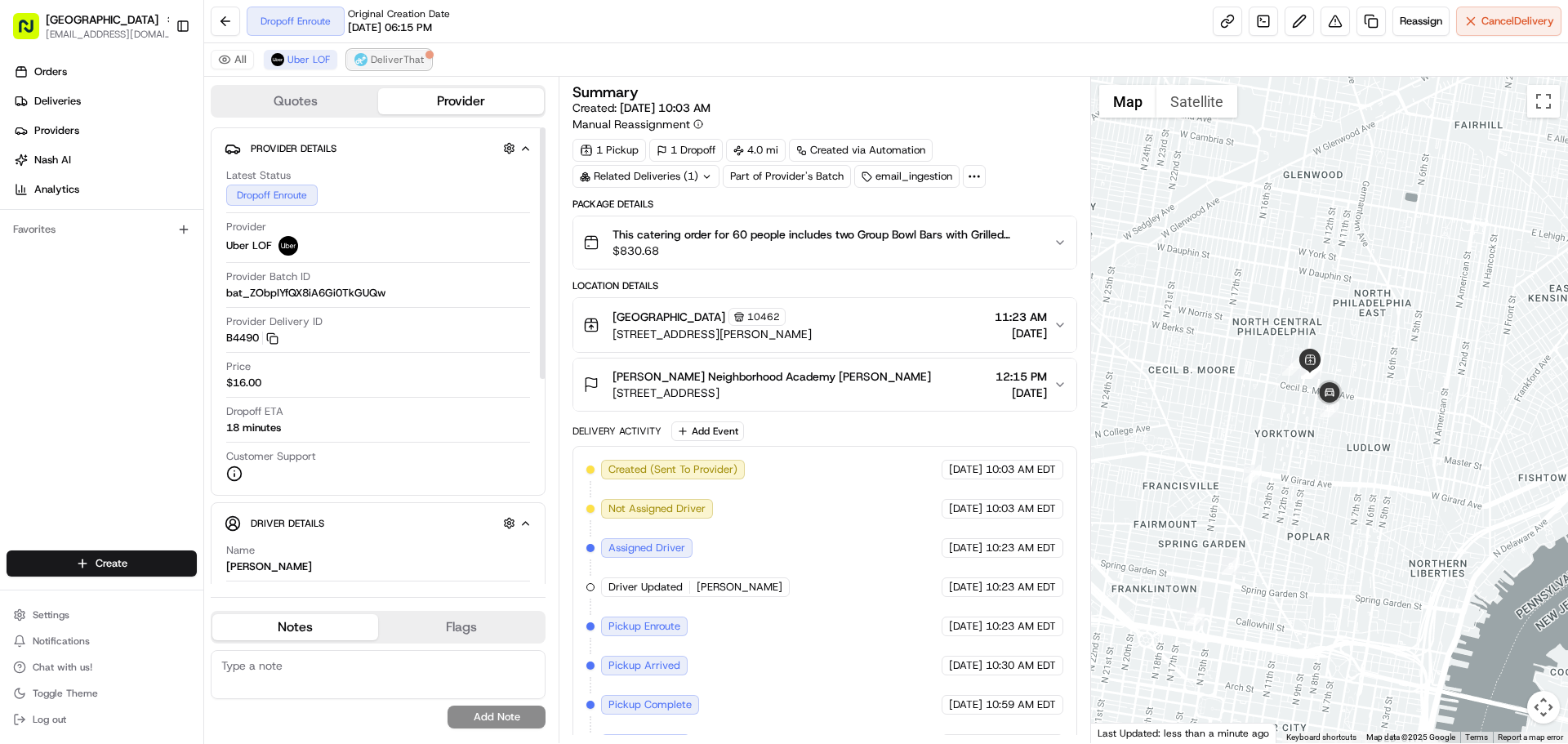
click at [393, 56] on span "DeliverThat" at bounding box center [397, 60] width 54 height 13
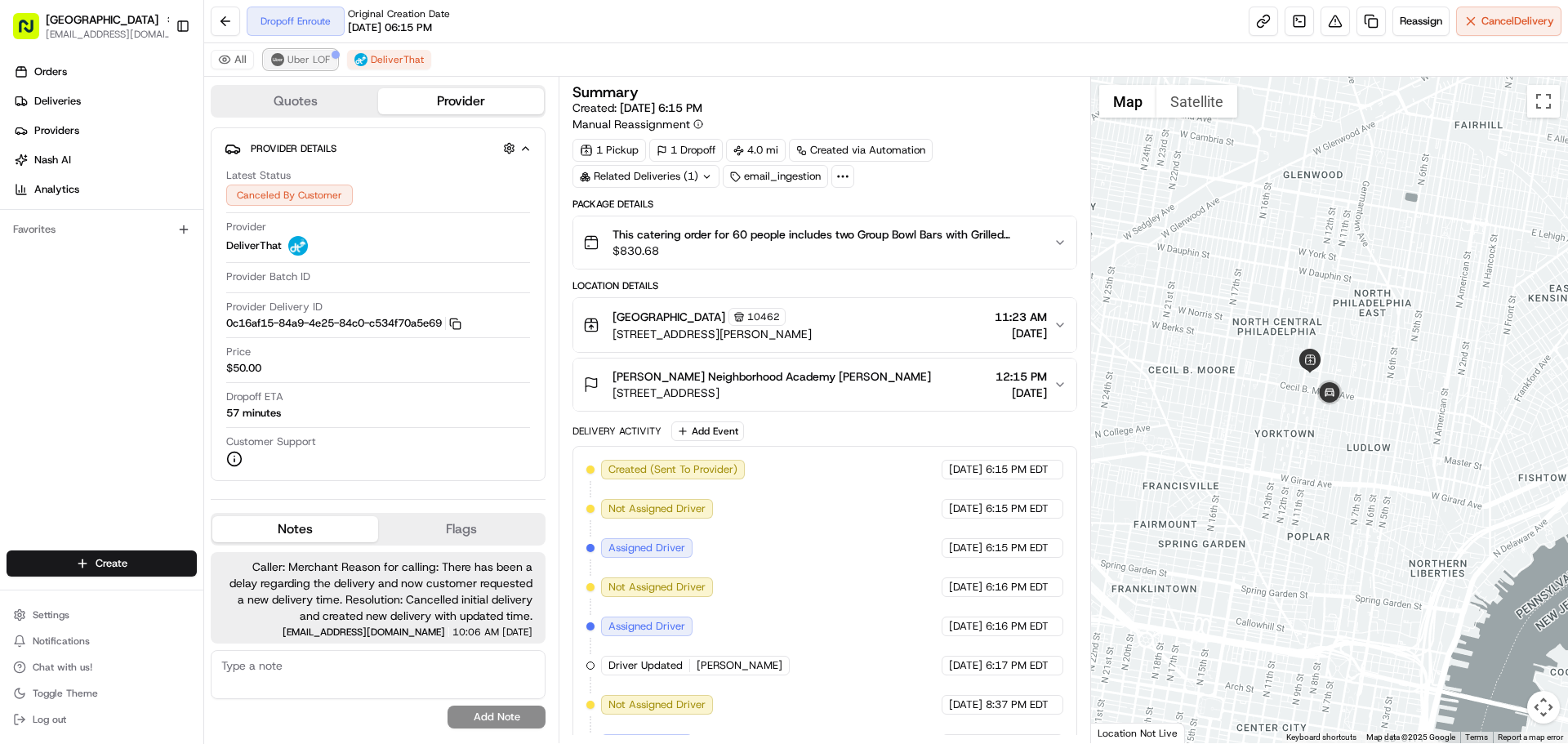
click at [312, 56] on span "Uber LOF" at bounding box center [309, 60] width 42 height 13
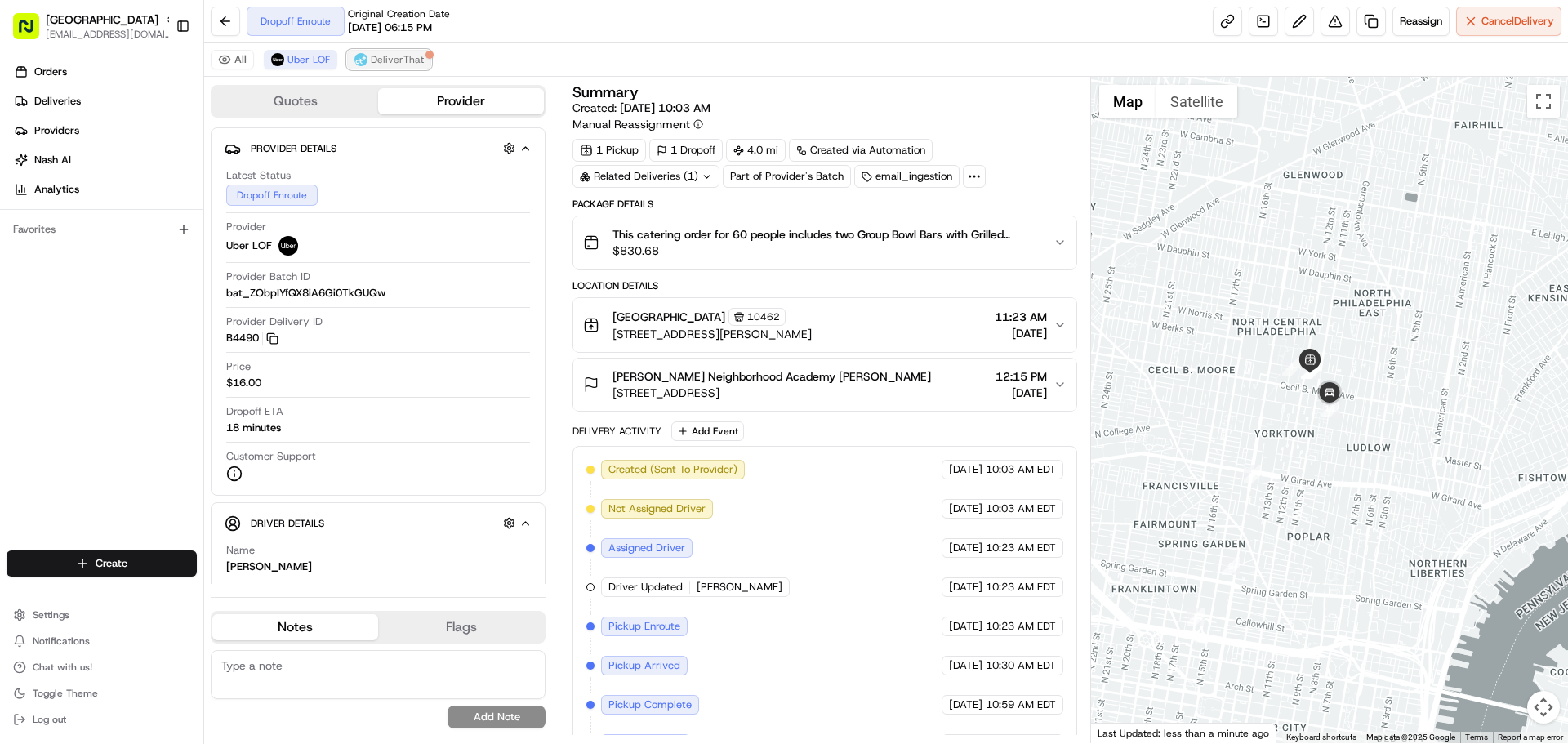
click at [388, 59] on span "DeliverThat" at bounding box center [397, 60] width 54 height 13
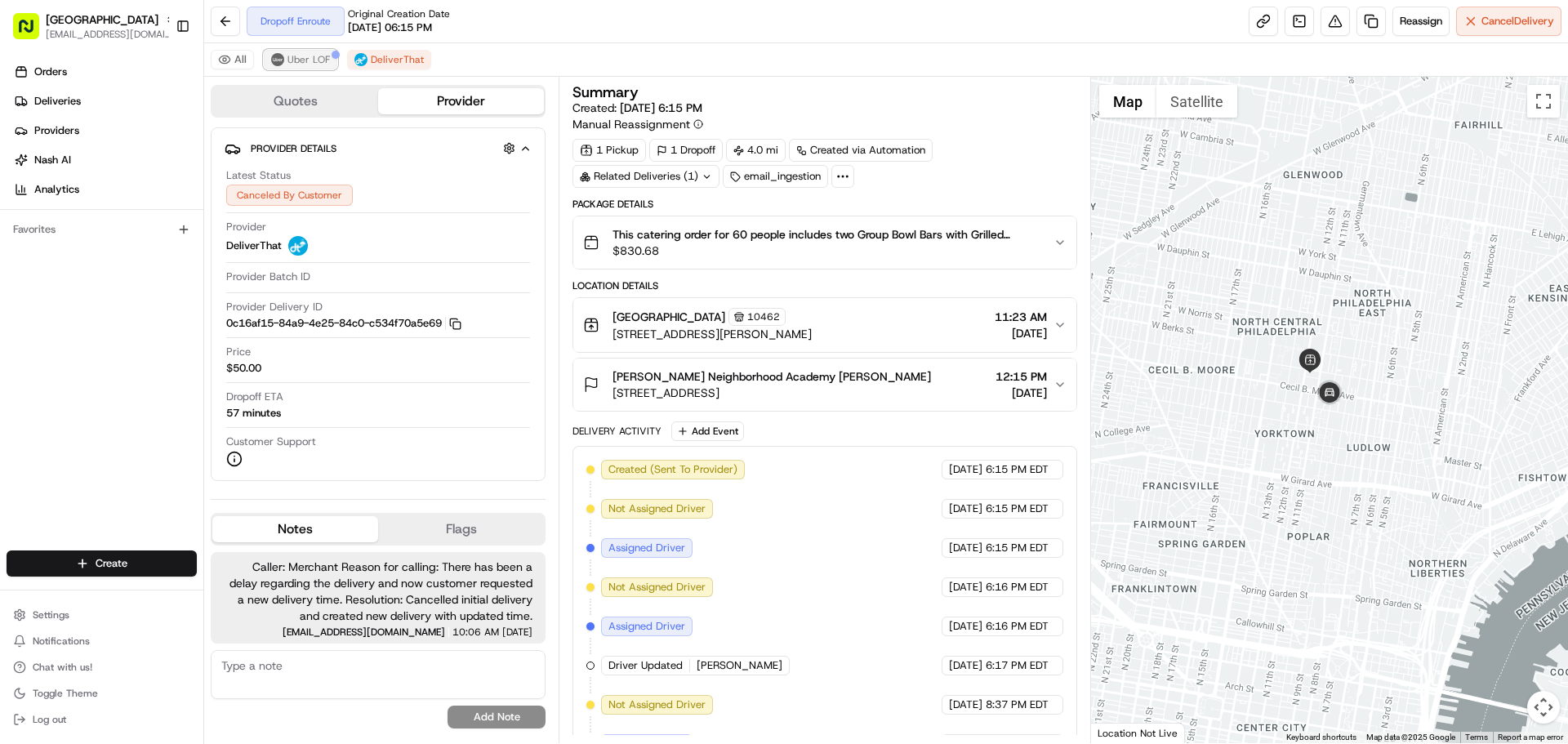
click at [314, 59] on span "Uber LOF" at bounding box center [309, 60] width 42 height 13
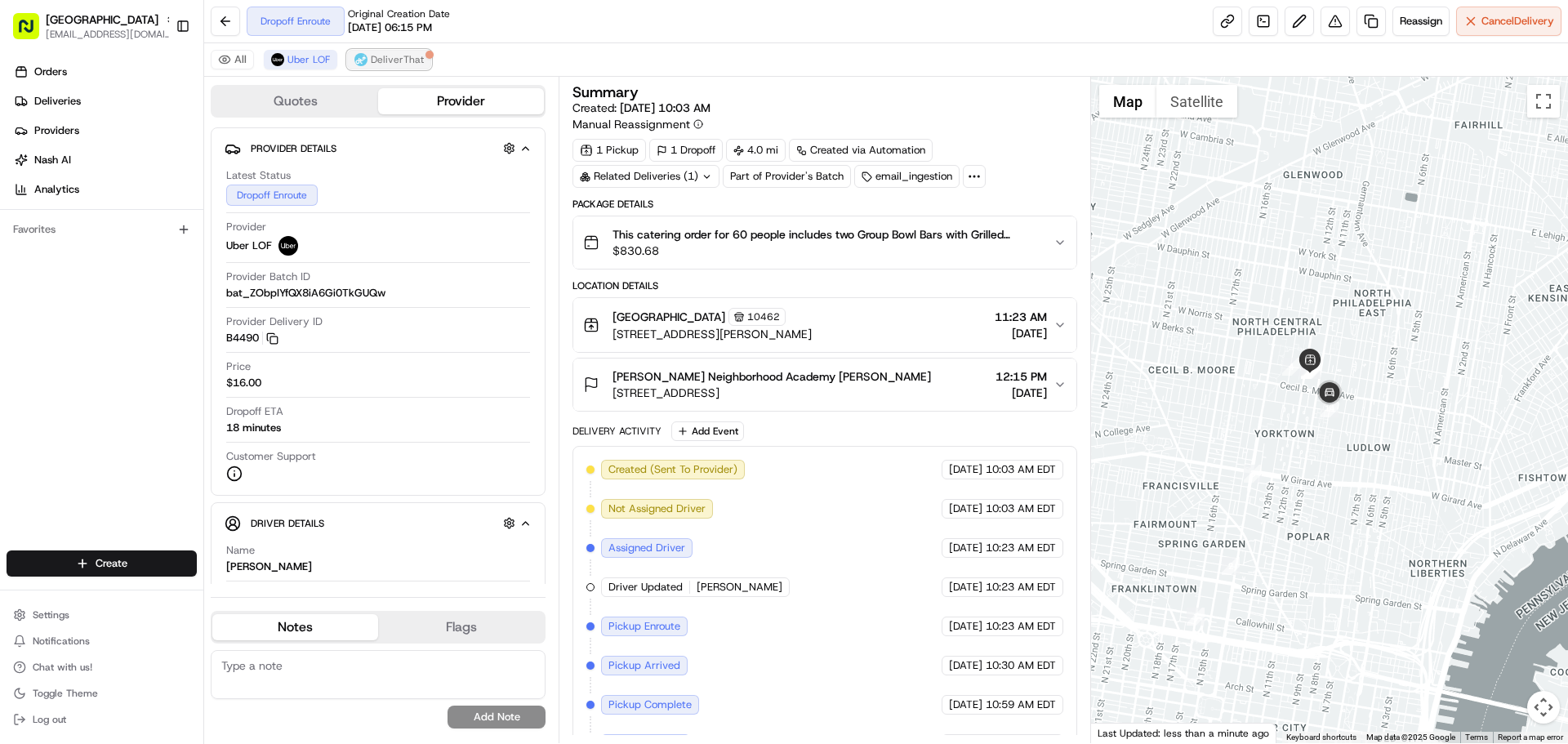
click at [398, 59] on span "DeliverThat" at bounding box center [397, 60] width 54 height 13
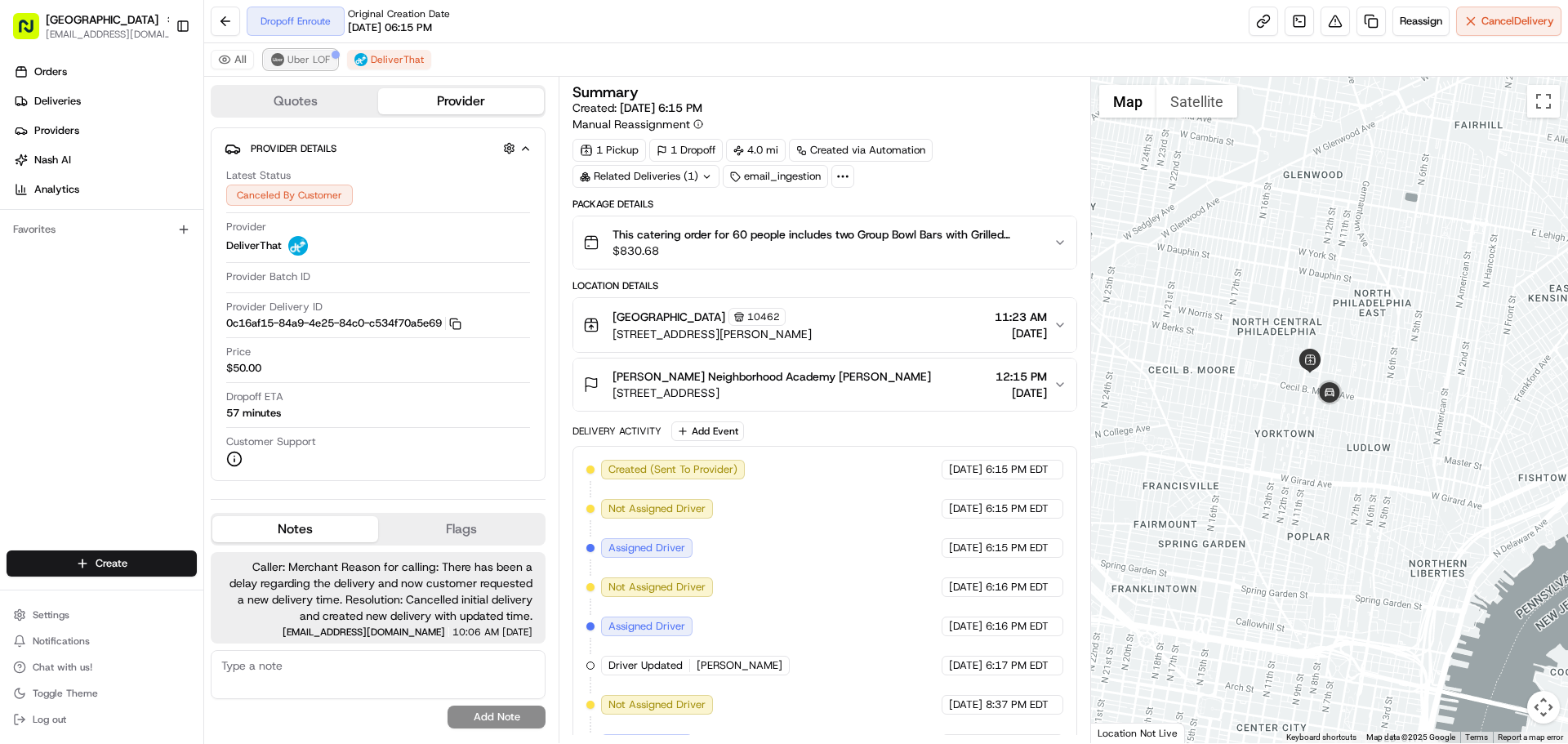
click at [312, 59] on span "Uber LOF" at bounding box center [309, 60] width 42 height 13
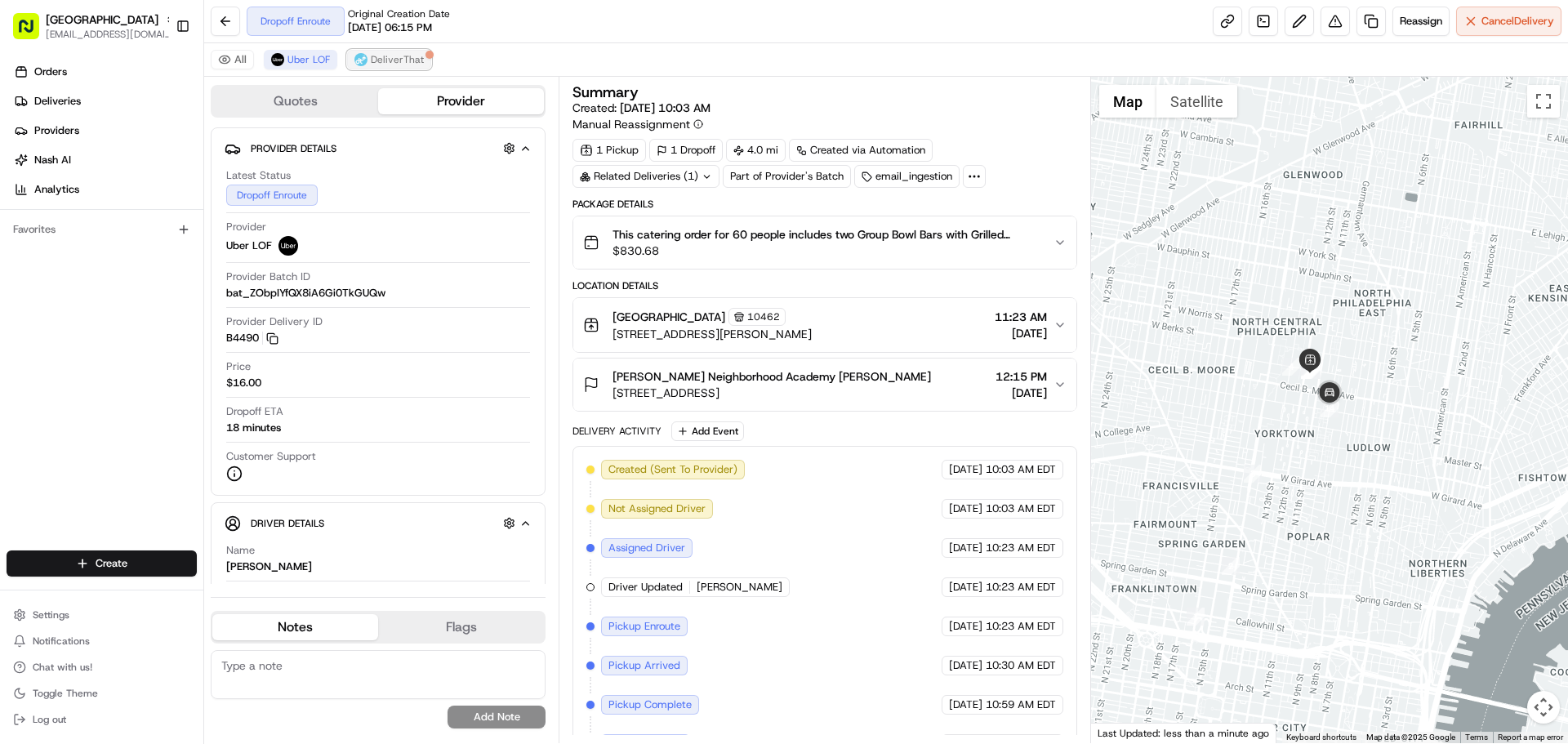
click at [375, 59] on span "DeliverThat" at bounding box center [397, 60] width 54 height 13
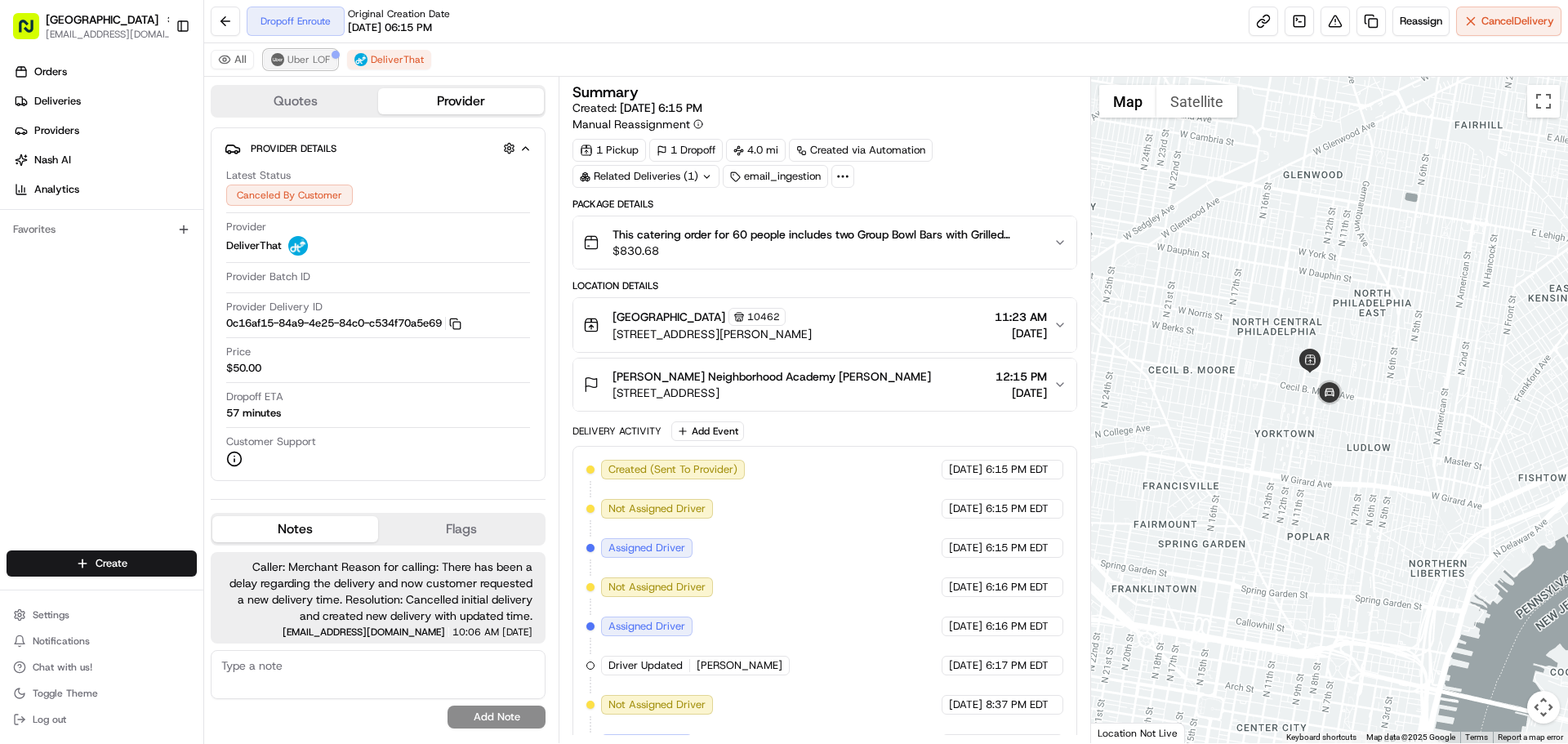
click at [316, 59] on span "Uber LOF" at bounding box center [309, 60] width 42 height 13
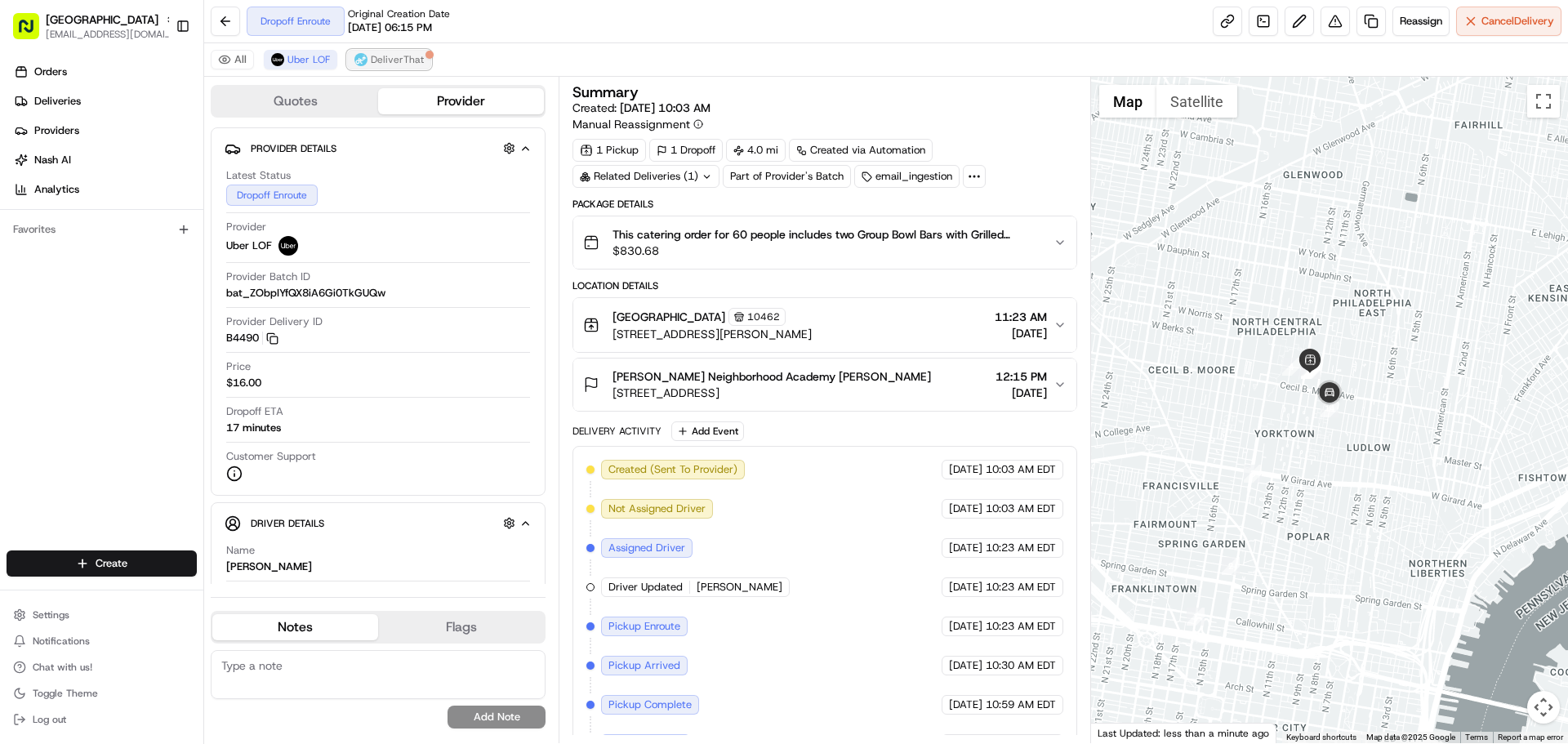
click at [368, 59] on button "DeliverThat" at bounding box center [389, 59] width 84 height 20
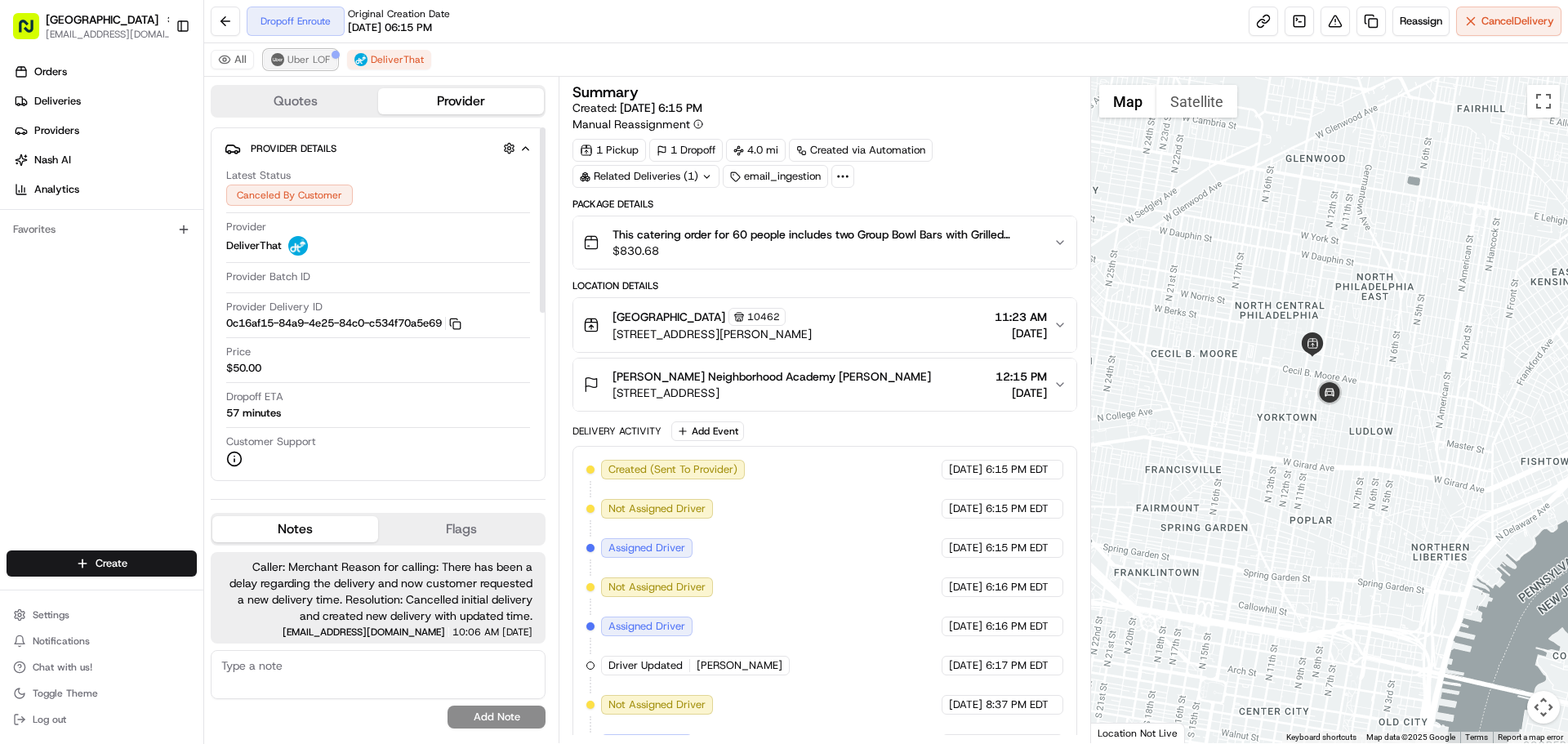
click at [314, 65] on span "Uber LOF" at bounding box center [309, 60] width 42 height 13
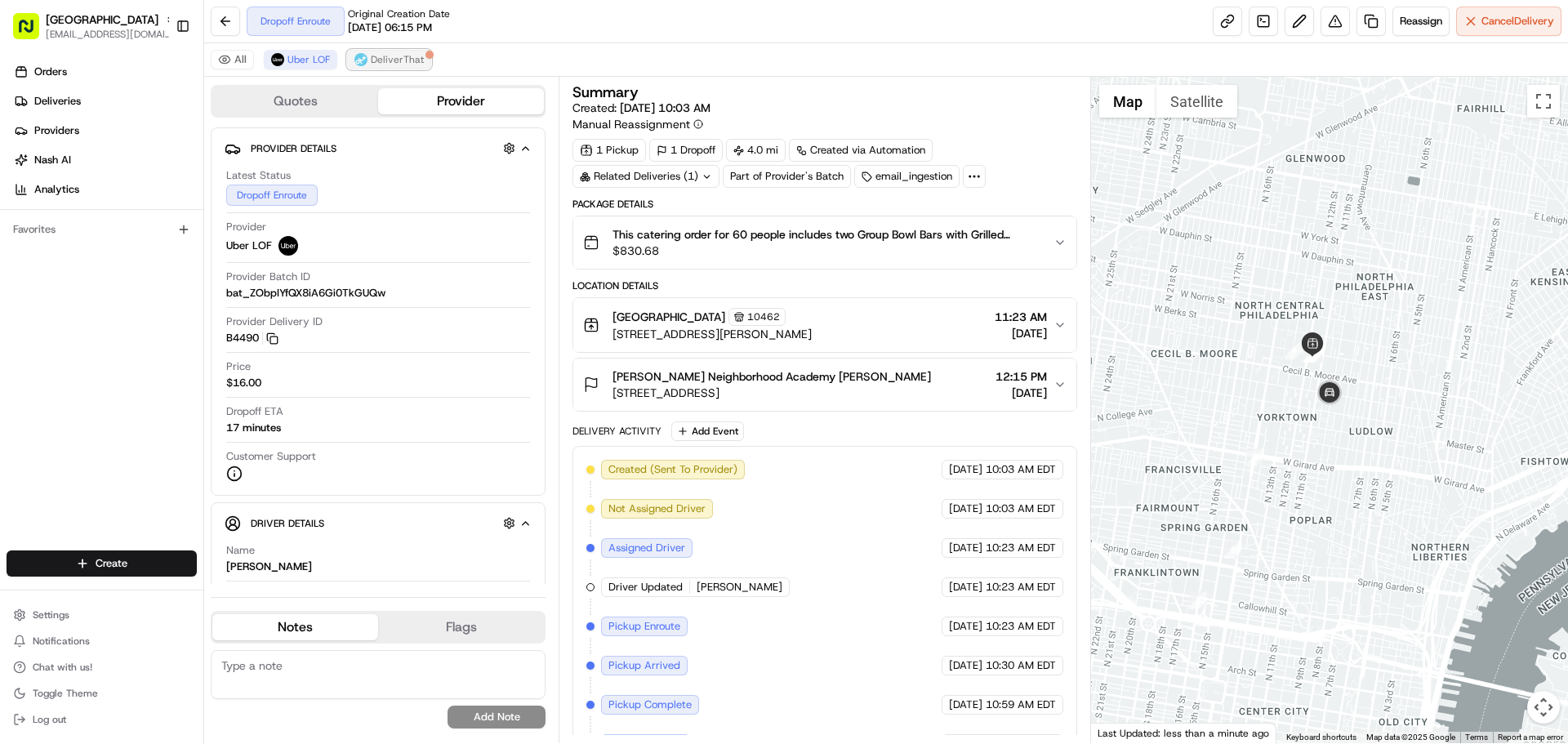
click at [385, 59] on span "DeliverThat" at bounding box center [397, 60] width 54 height 13
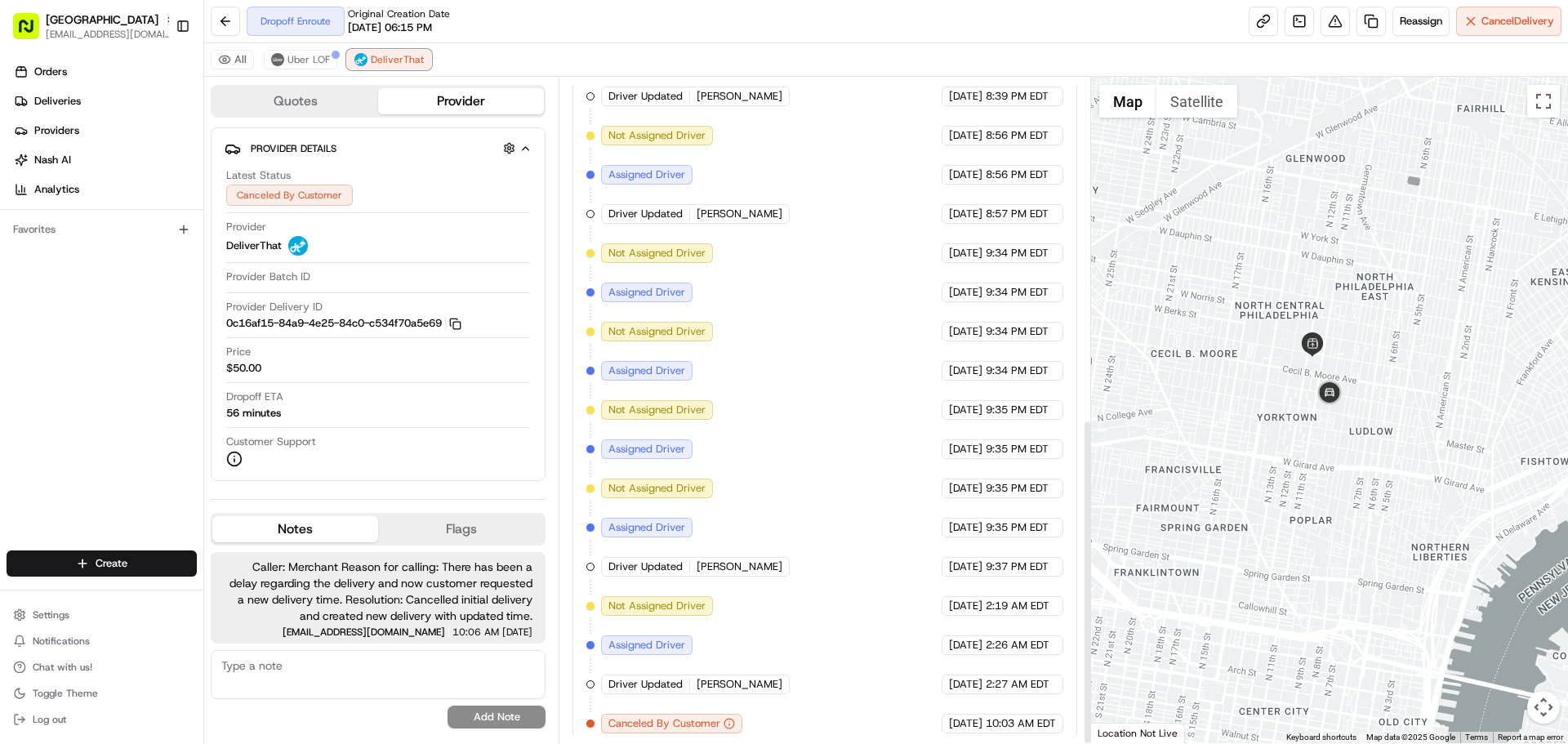
scroll to position [699, 0]
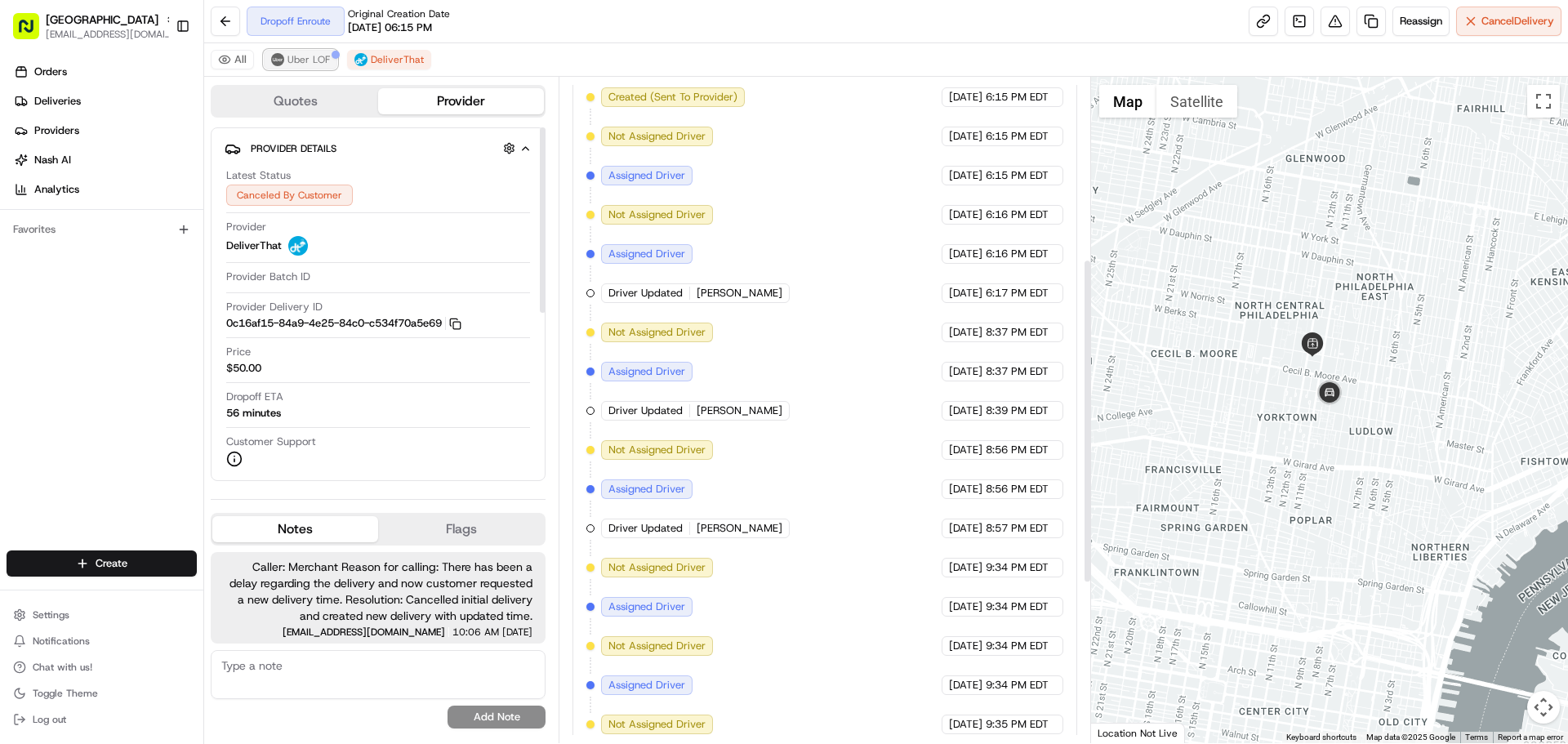
click at [301, 56] on span "Uber LOF" at bounding box center [309, 60] width 42 height 13
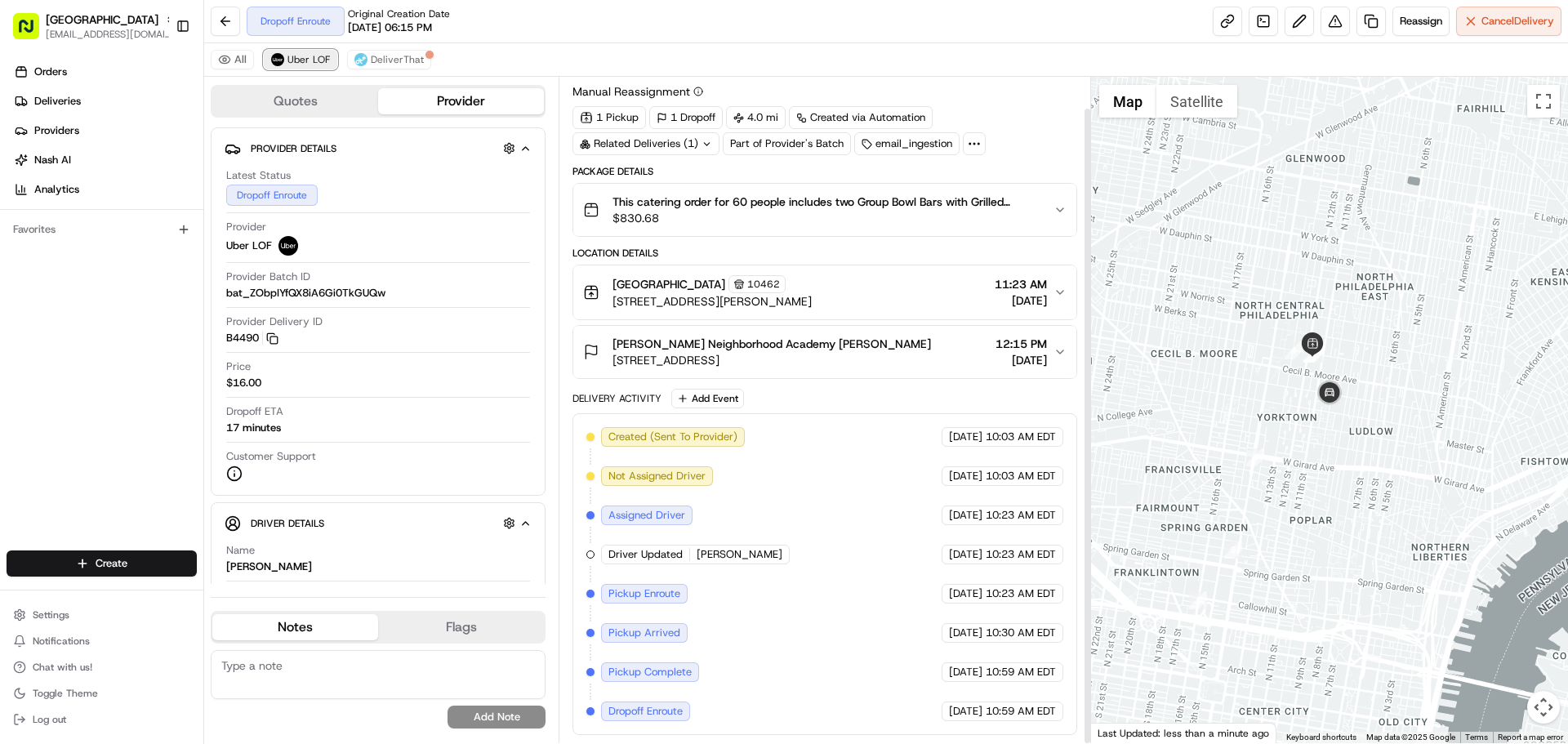
scroll to position [32, 0]
click at [414, 65] on span "DeliverThat" at bounding box center [397, 60] width 54 height 13
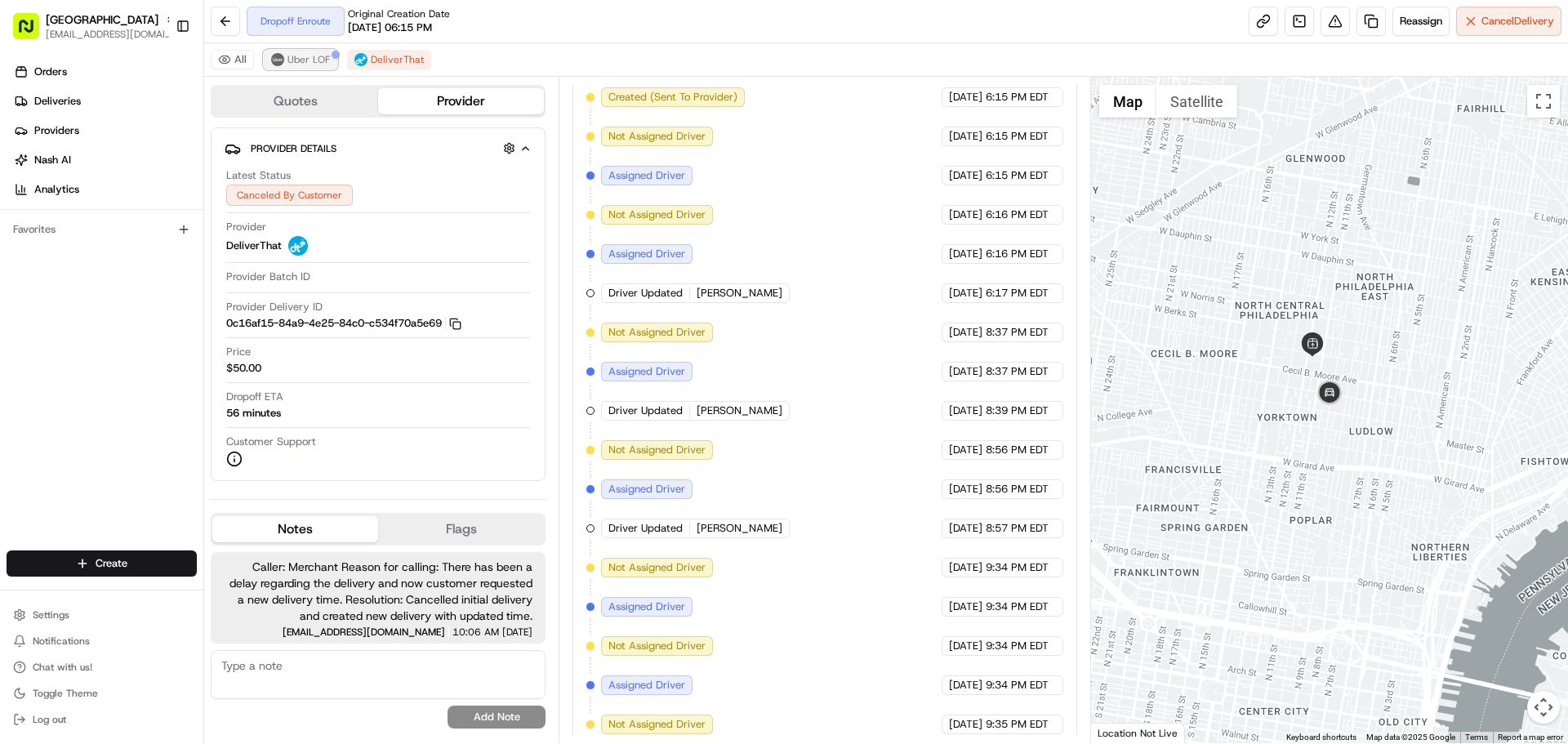
click at [288, 64] on span "Uber LOF" at bounding box center [309, 60] width 42 height 13
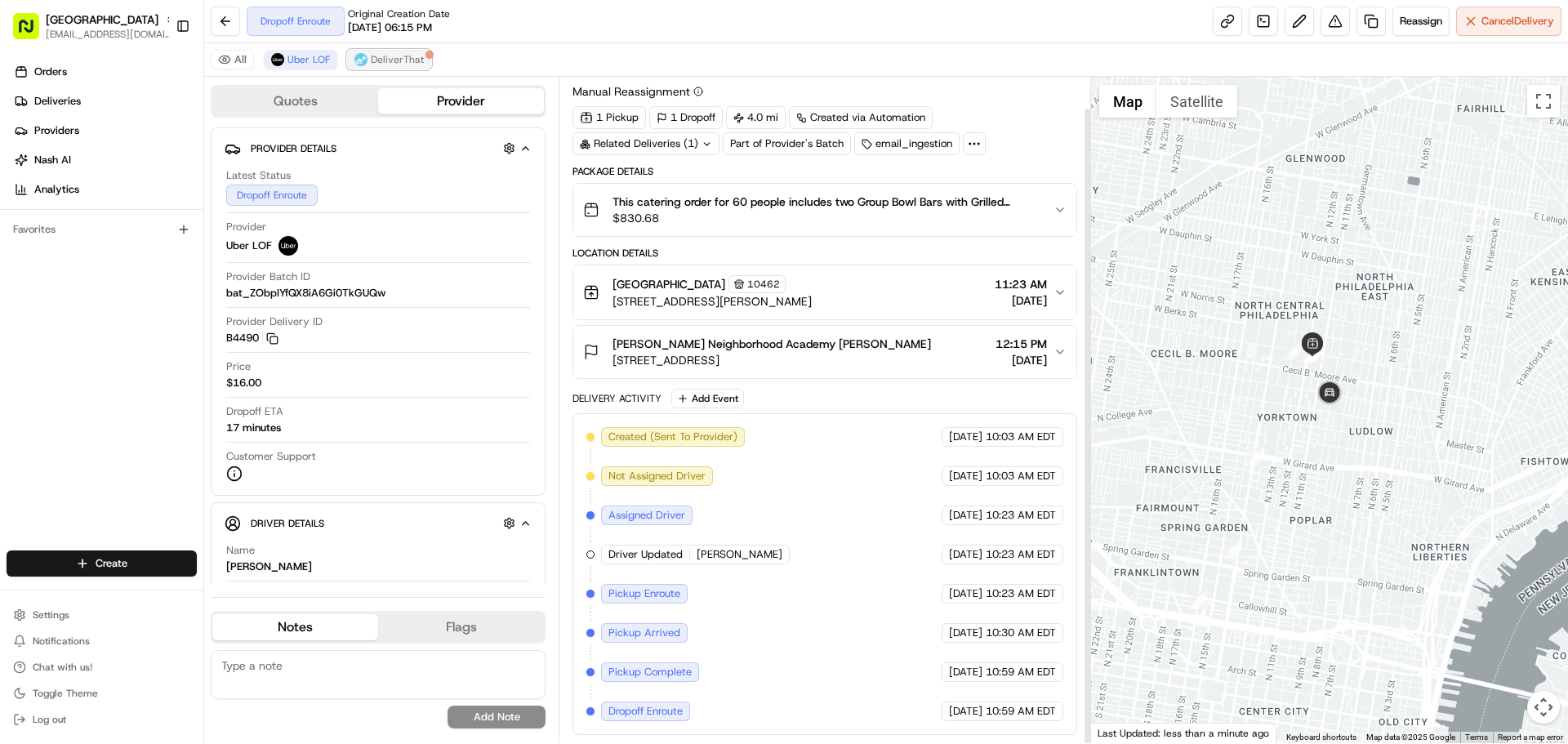
click at [378, 53] on span "DeliverThat" at bounding box center [397, 60] width 54 height 13
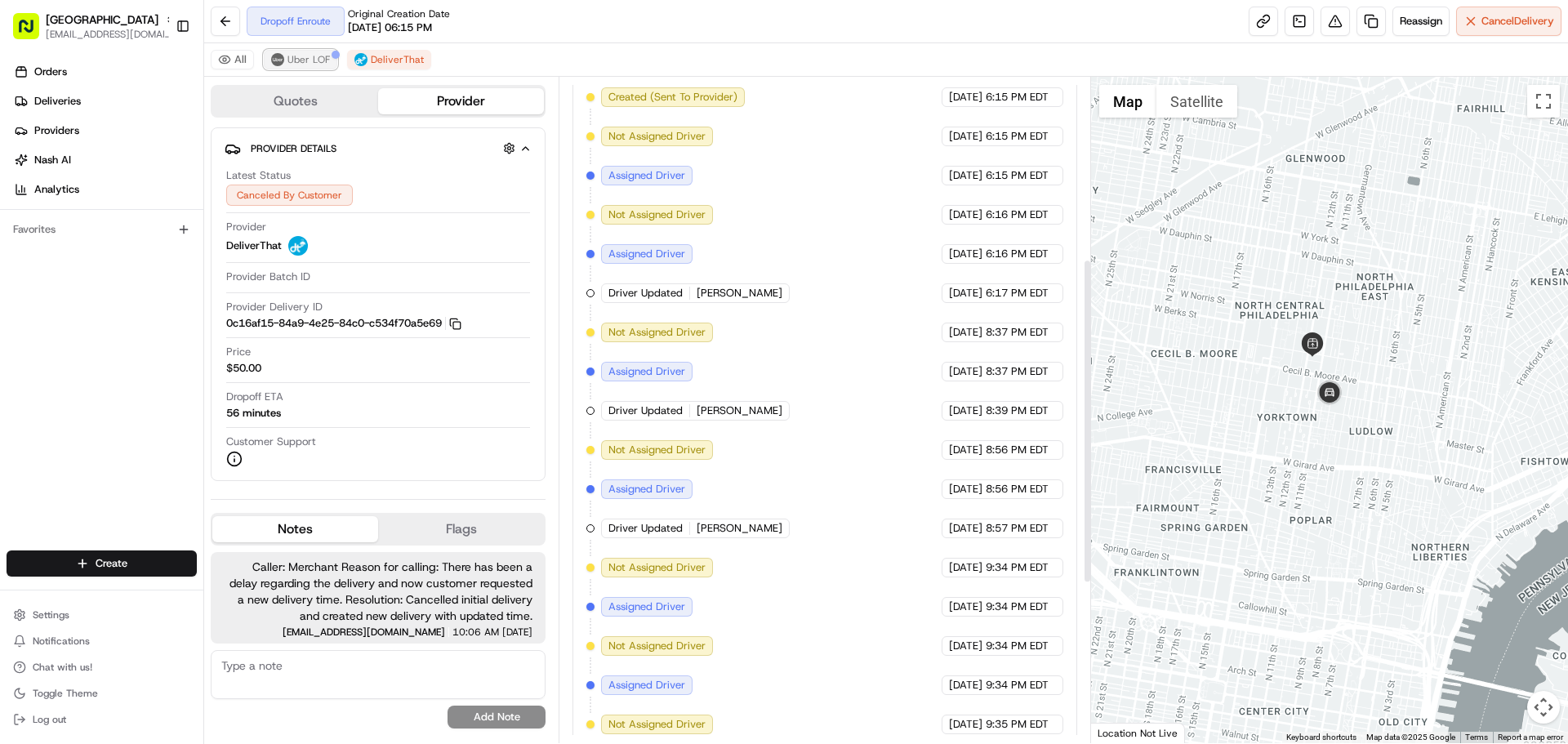
click at [313, 56] on span "Uber LOF" at bounding box center [309, 60] width 42 height 13
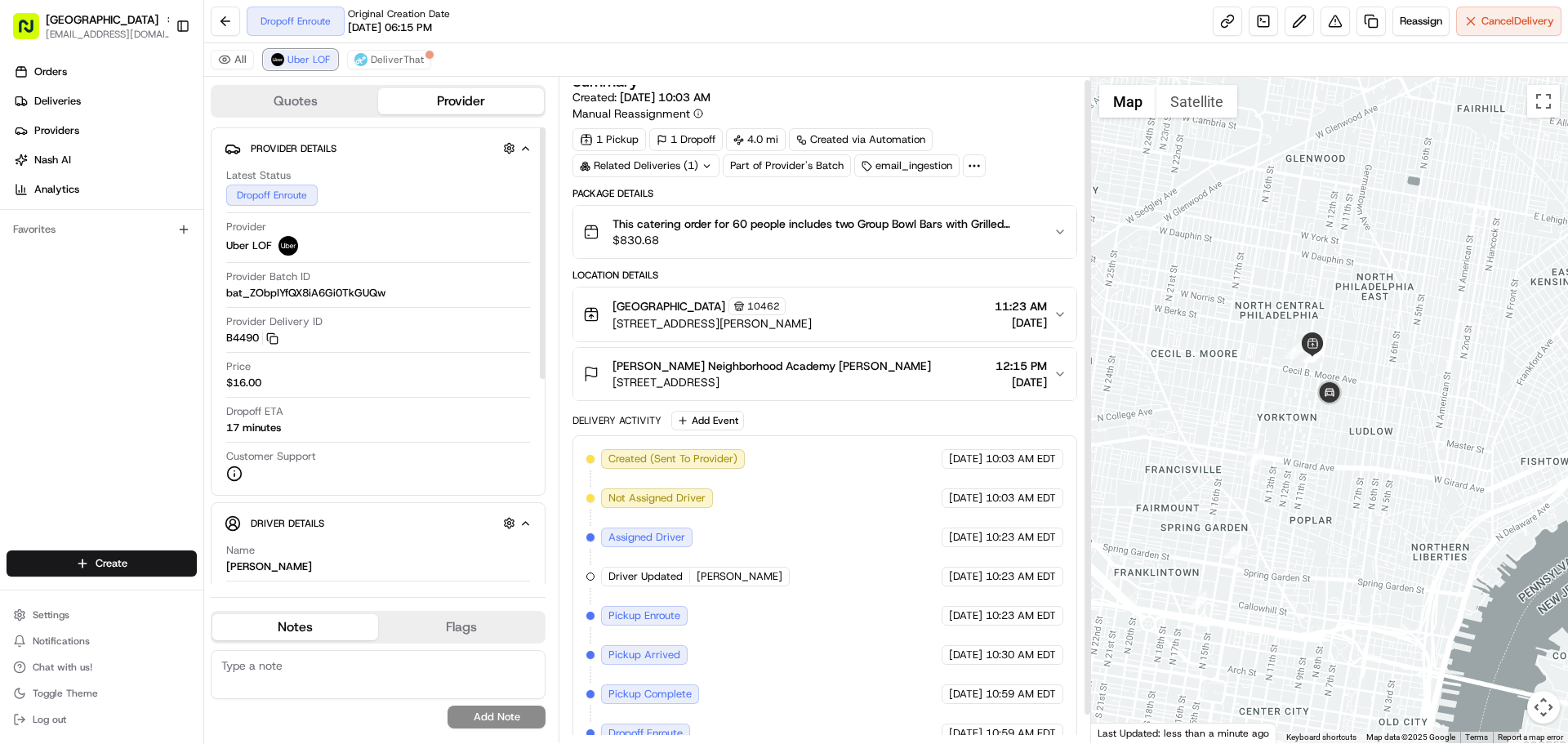
scroll to position [0, 0]
